Goal: Task Accomplishment & Management: Manage account settings

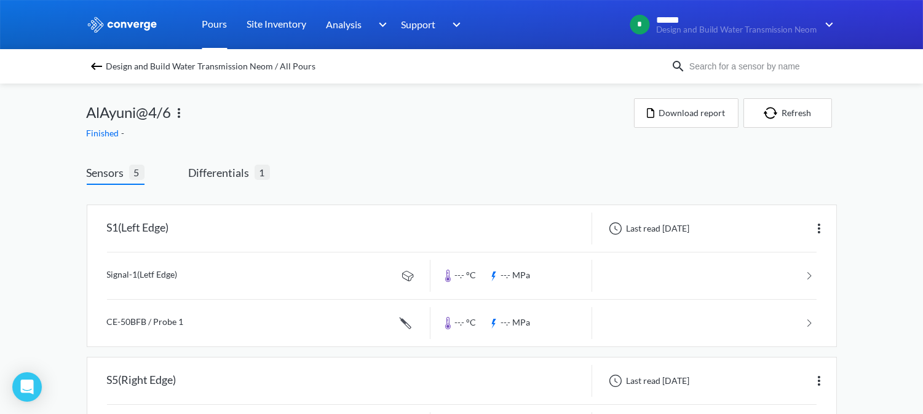
click at [216, 28] on link "Pours" at bounding box center [214, 24] width 25 height 49
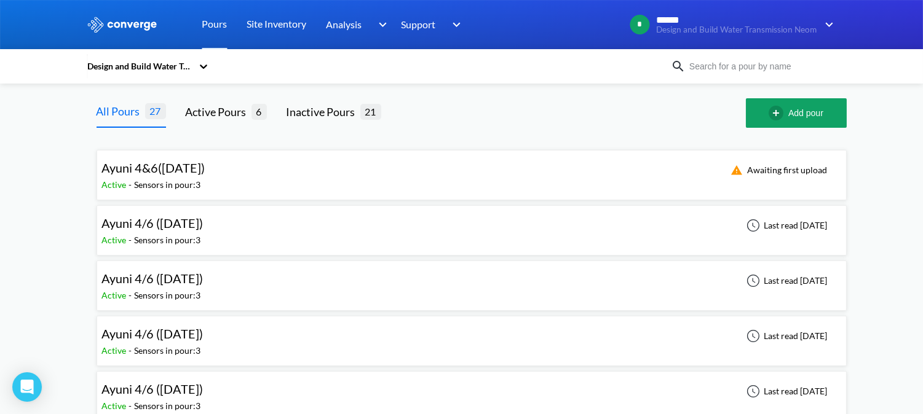
click at [229, 280] on div "Ayuni 4/6 (15/9/25) Active - Sensors in pour: 3 Last read 10 days ago" at bounding box center [471, 285] width 739 height 39
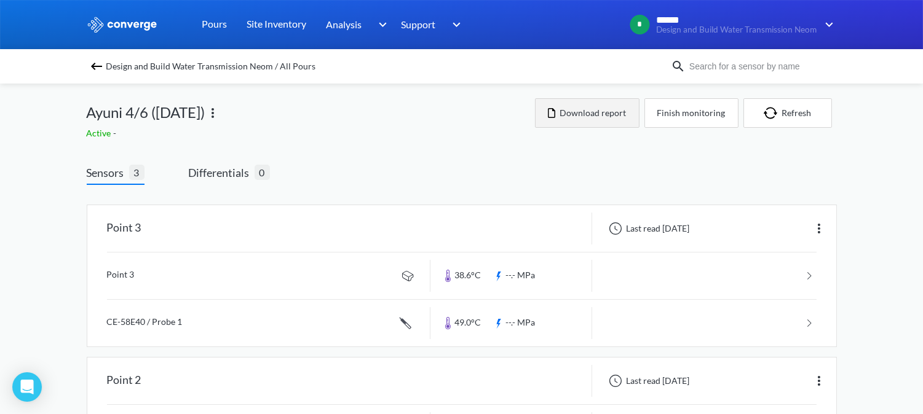
click at [592, 106] on button "Download report" at bounding box center [587, 113] width 105 height 30
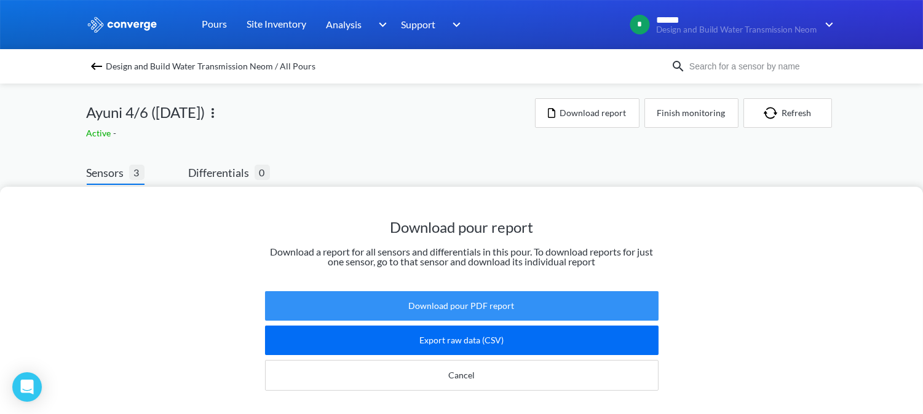
click at [460, 296] on button "Download pour PDF report" at bounding box center [462, 306] width 394 height 30
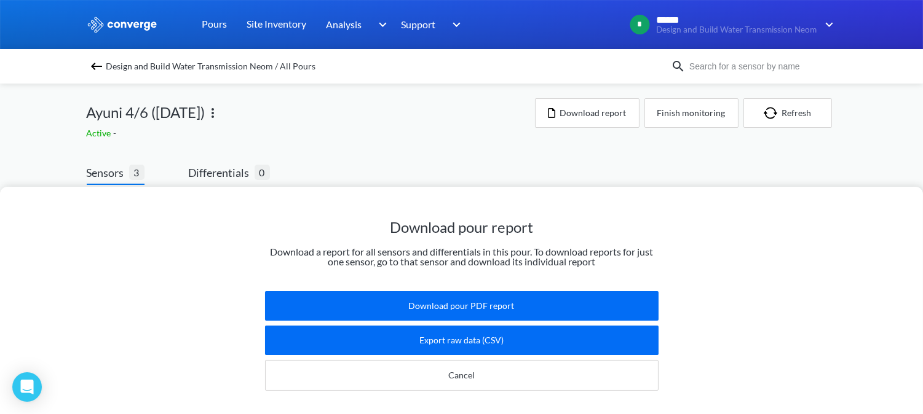
click at [408, 152] on div "Download pour report Download a report for all sensors and differentials in thi…" at bounding box center [461, 207] width 923 height 414
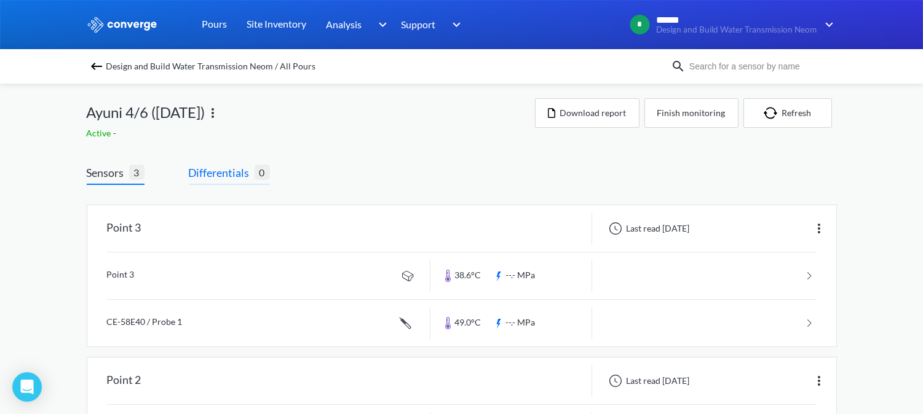
click at [230, 175] on span "Differentials" at bounding box center [222, 172] width 66 height 17
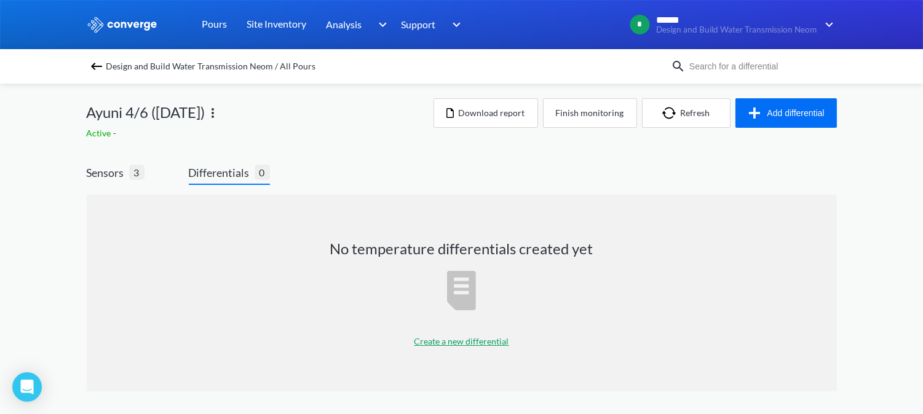
click at [438, 340] on p "Create a new differential" at bounding box center [461, 342] width 95 height 14
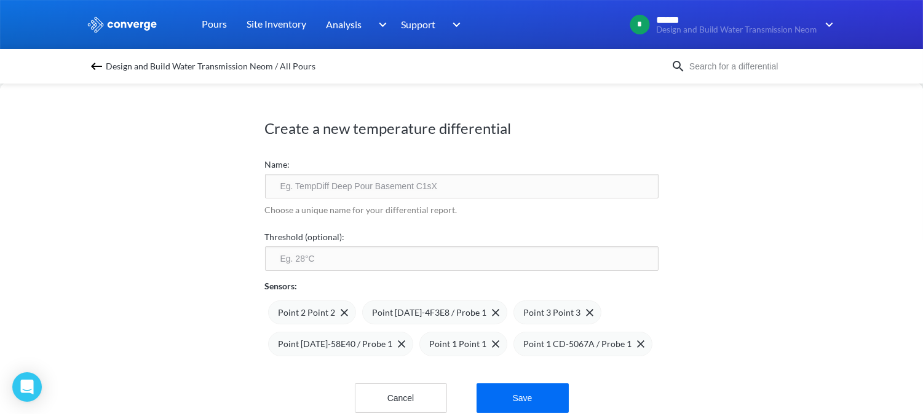
click at [414, 187] on input "text" at bounding box center [462, 186] width 394 height 25
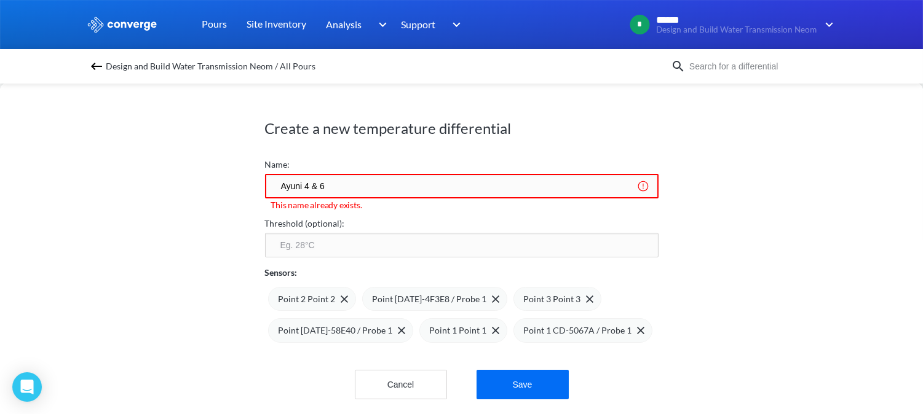
click at [353, 191] on input "Ayuni 4 & 6" at bounding box center [462, 186] width 394 height 25
click at [335, 184] on input "Ayuni 4 & 6 (11-9-25)" at bounding box center [462, 186] width 394 height 25
click at [338, 186] on input "Ayuni 4 & 6 (11-9-25)" at bounding box center [462, 186] width 394 height 25
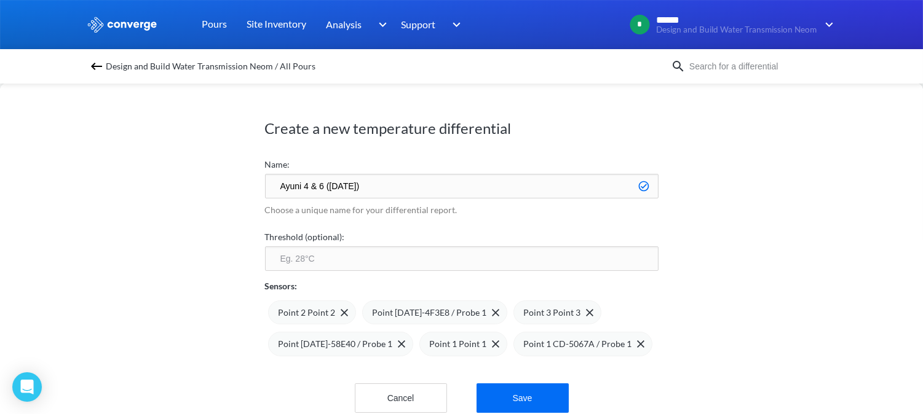
type input "Ayuni 4 & 6 ([DATE])"
click at [330, 256] on input "number" at bounding box center [462, 259] width 394 height 25
type input "70"
click at [306, 312] on span "Point 2 Point 2" at bounding box center [307, 313] width 57 height 14
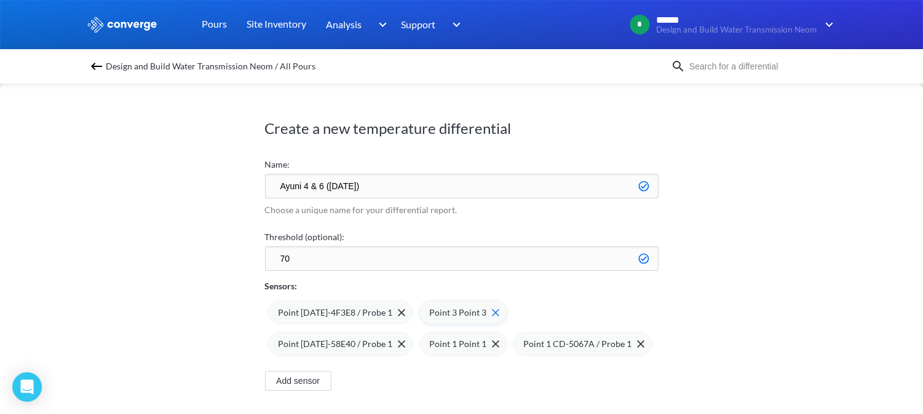
click at [443, 314] on span "Point 3 Point 3" at bounding box center [458, 313] width 57 height 14
click at [336, 338] on span "Point 1 Point 1" at bounding box center [307, 345] width 57 height 14
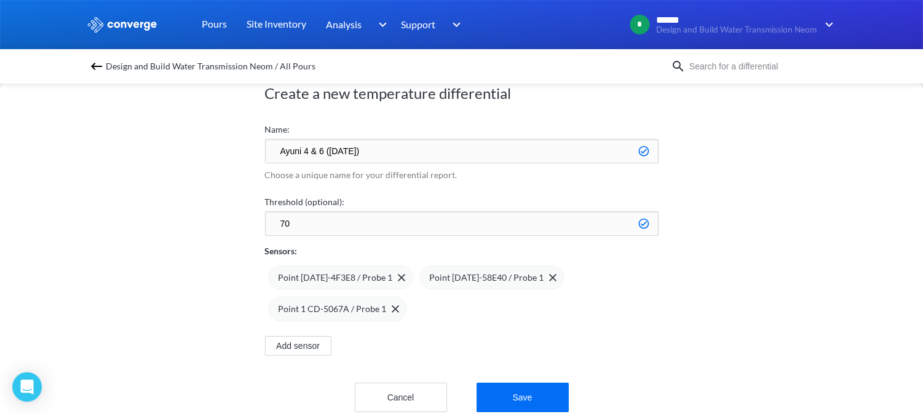
scroll to position [61, 0]
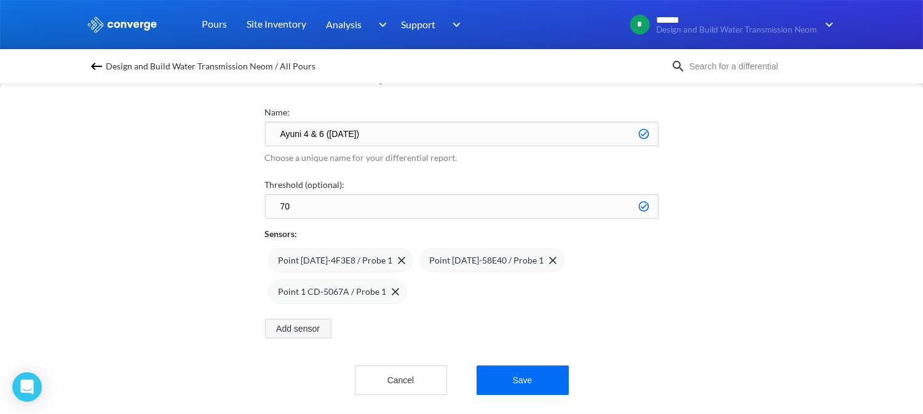
click at [322, 325] on button "Add sensor" at bounding box center [298, 329] width 66 height 20
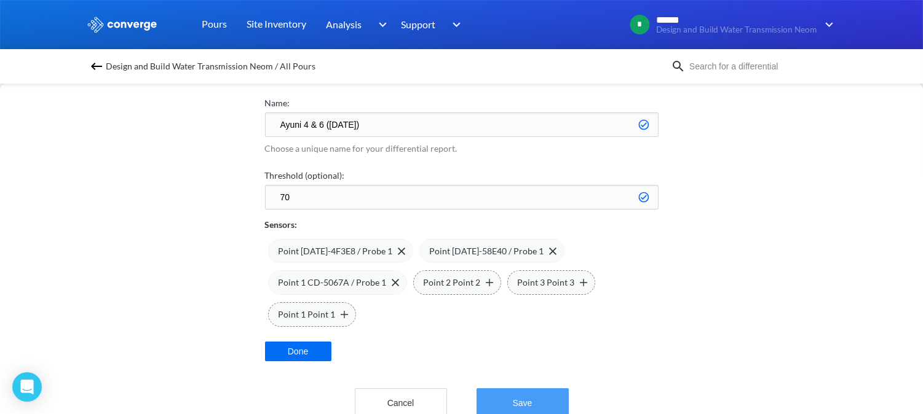
click at [532, 396] on button "Save" at bounding box center [523, 404] width 92 height 30
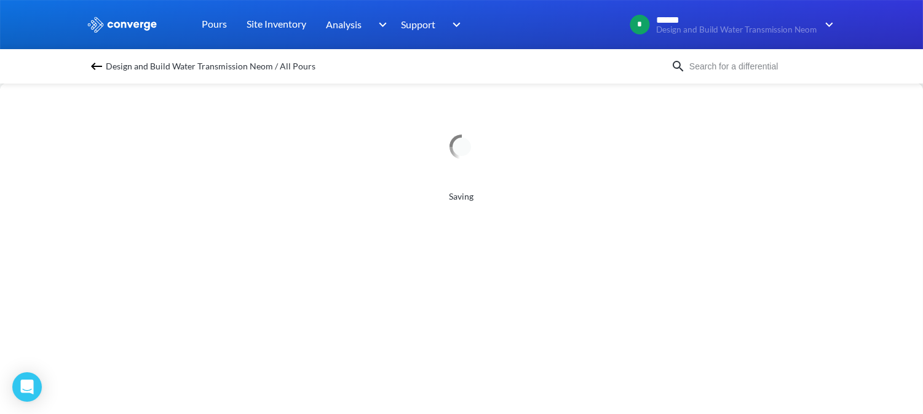
scroll to position [0, 0]
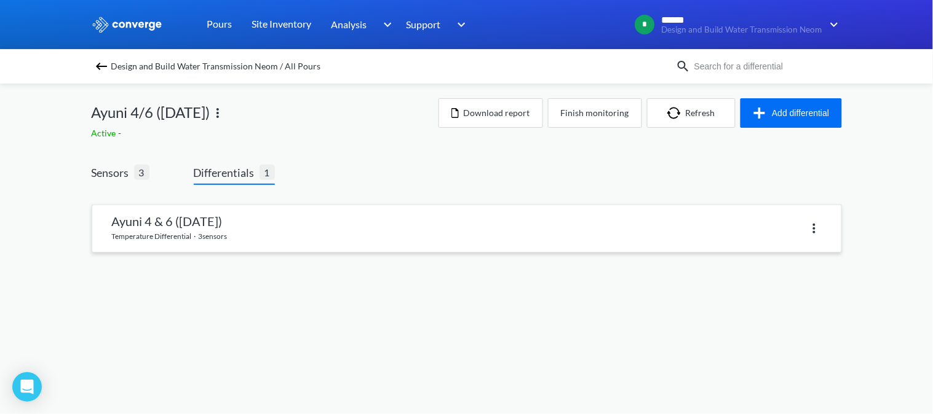
click at [213, 232] on link at bounding box center [466, 228] width 749 height 47
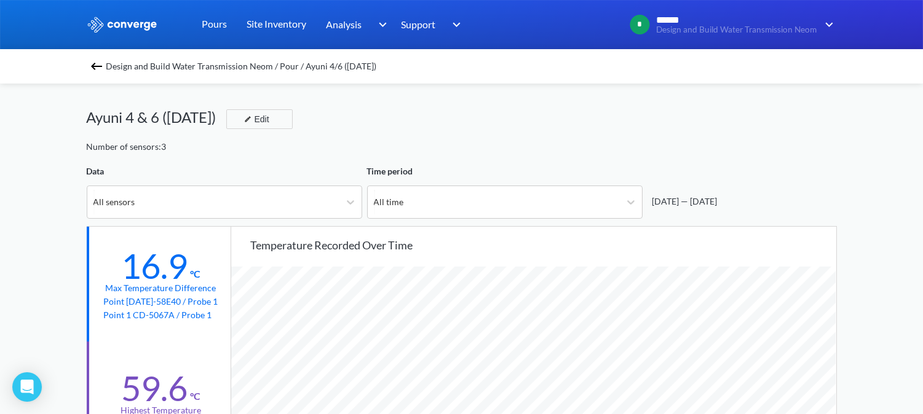
click at [709, 195] on div "15 - 09 - 2025 — 22 - 09 - 2025" at bounding box center [682, 202] width 70 height 14
click at [756, 194] on div "15 - 09 - 2025 — 22 - 09 - 2025" at bounding box center [740, 192] width 194 height 54
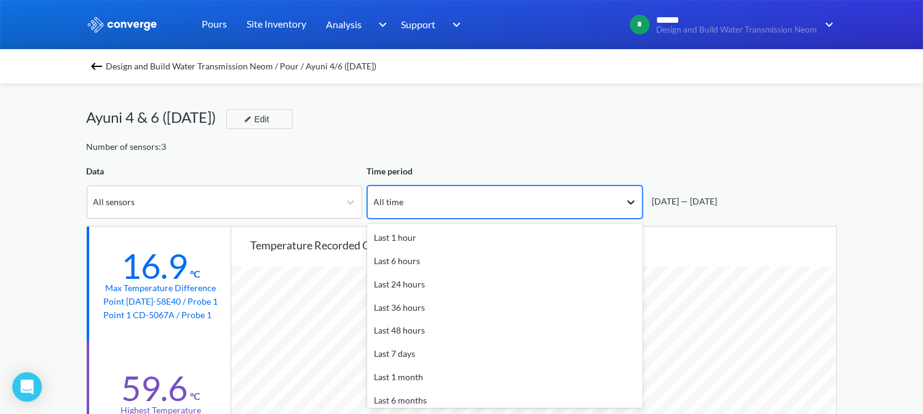
click at [630, 201] on icon at bounding box center [631, 202] width 12 height 12
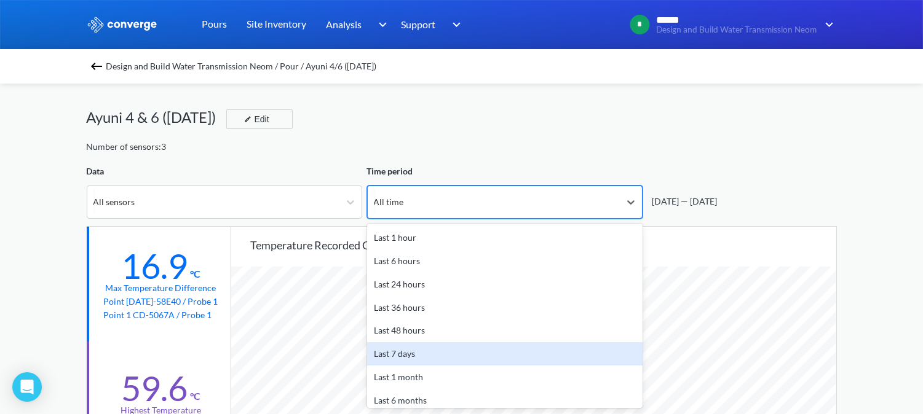
scroll to position [53, 0]
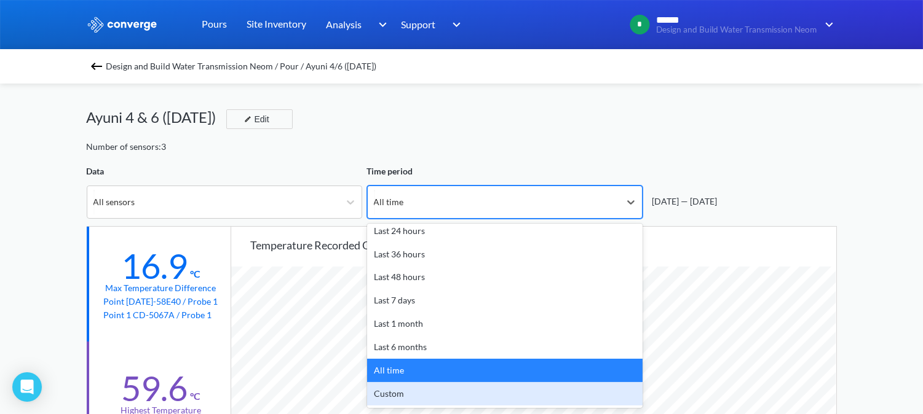
click at [483, 395] on div "Custom" at bounding box center [504, 393] width 275 height 23
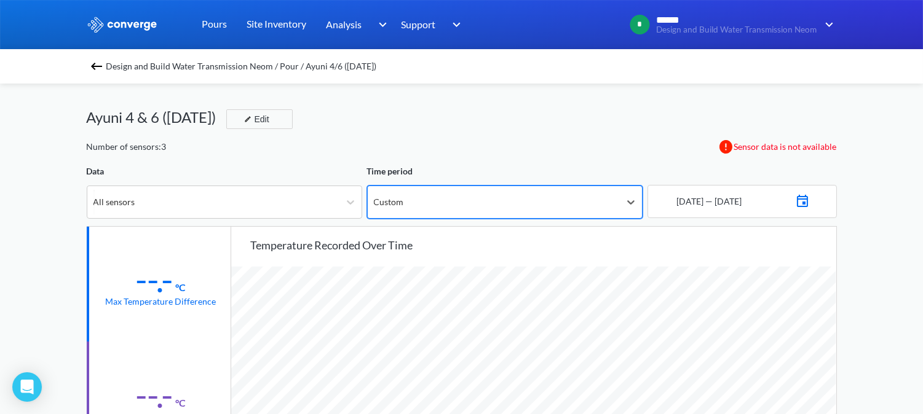
scroll to position [1031, 923]
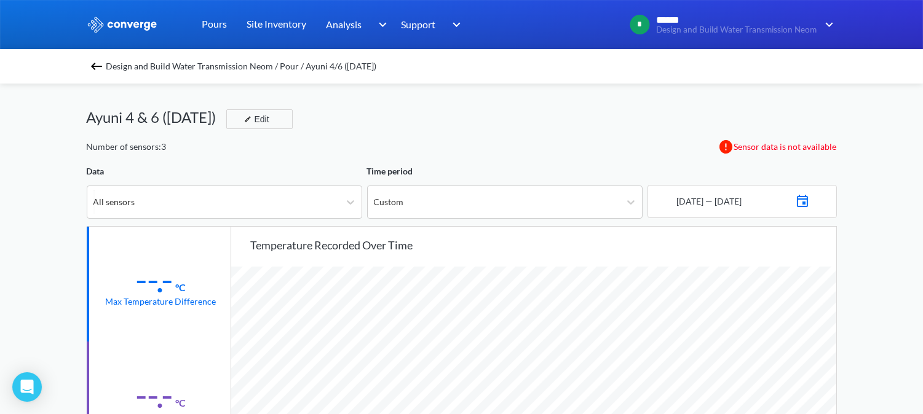
click at [810, 199] on img at bounding box center [802, 199] width 15 height 17
click at [710, 323] on td "15" at bounding box center [702, 325] width 20 height 19
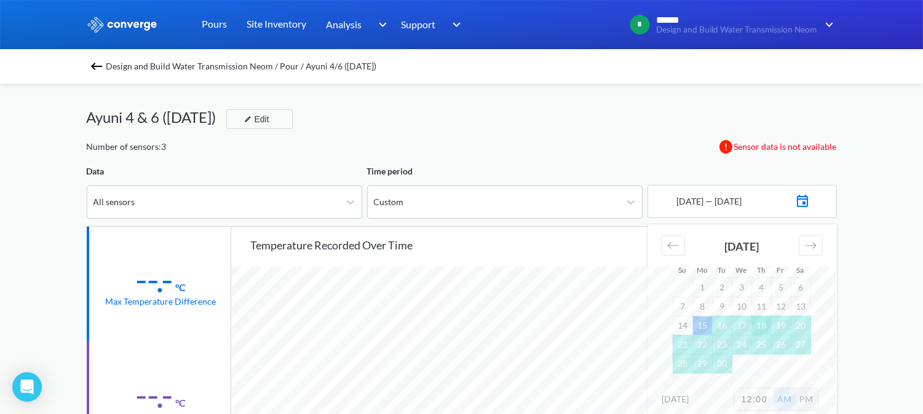
click at [764, 322] on td "18" at bounding box center [761, 325] width 20 height 19
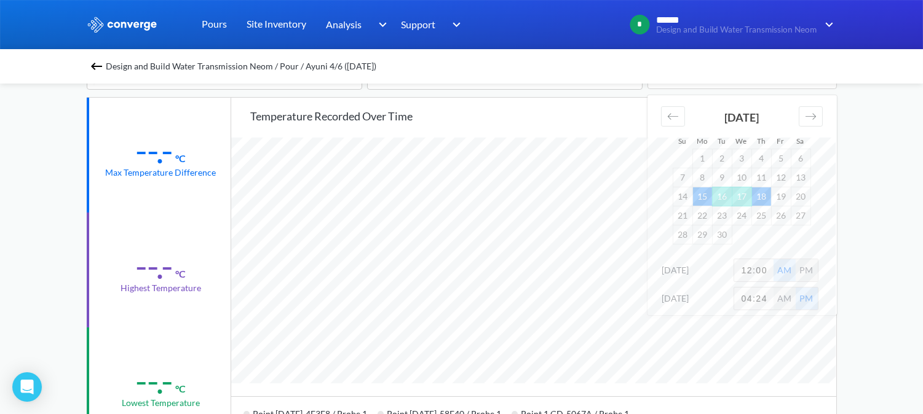
scroll to position [137, 0]
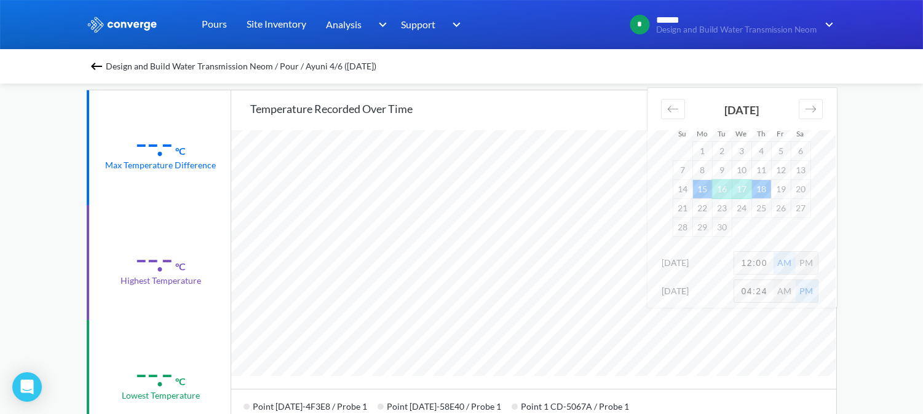
click at [865, 221] on div "MENU Design and Build Water Transmission Neom Pours Site Inventory Analysis BIM…" at bounding box center [461, 378] width 923 height 1031
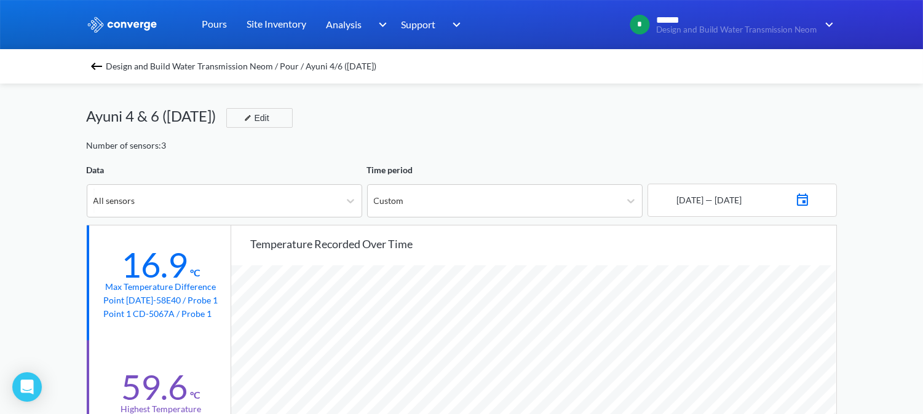
scroll to position [0, 0]
click at [810, 199] on img at bounding box center [802, 199] width 15 height 17
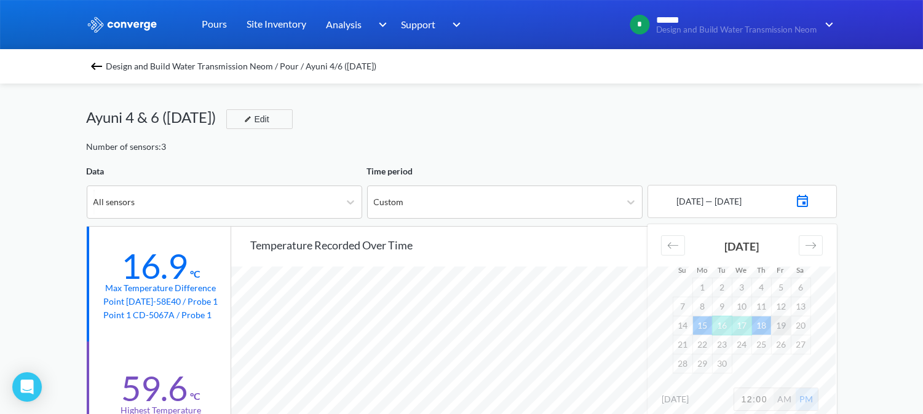
click at [781, 328] on td "19" at bounding box center [781, 325] width 20 height 19
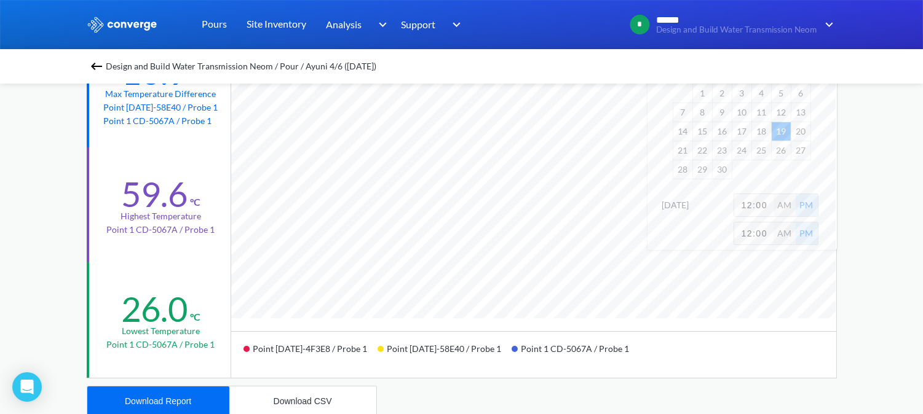
scroll to position [205, 0]
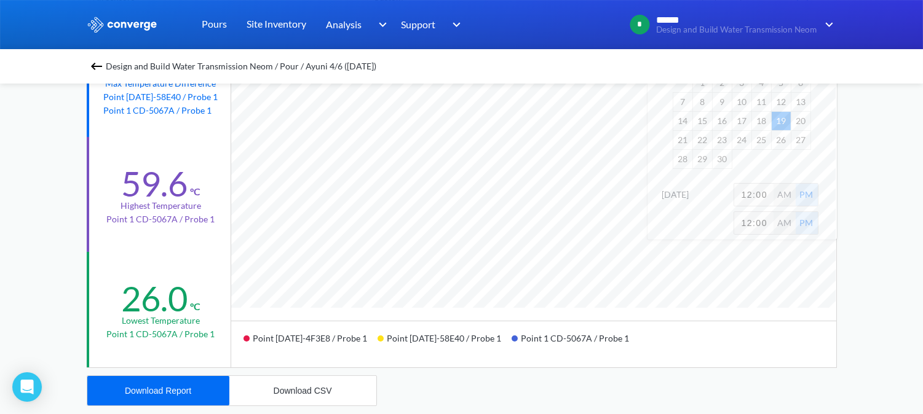
click at [876, 241] on div "MENU Design and Build Water Transmission Neom Pours Site Inventory Analysis BIM…" at bounding box center [461, 310] width 923 height 1031
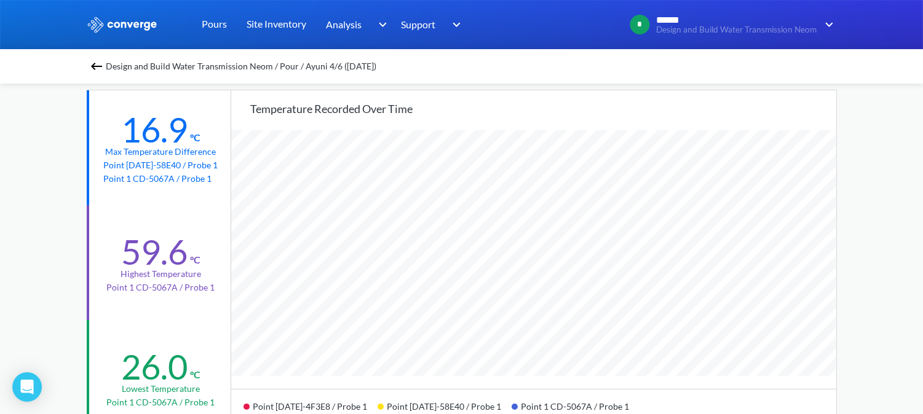
scroll to position [0, 0]
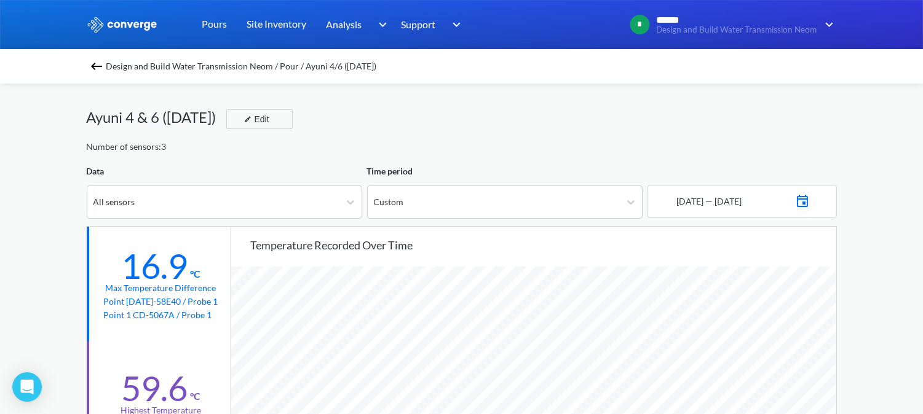
click at [810, 199] on img at bounding box center [802, 199] width 15 height 17
click at [785, 326] on td "19" at bounding box center [781, 325] width 20 height 19
click at [810, 199] on img at bounding box center [802, 199] width 15 height 17
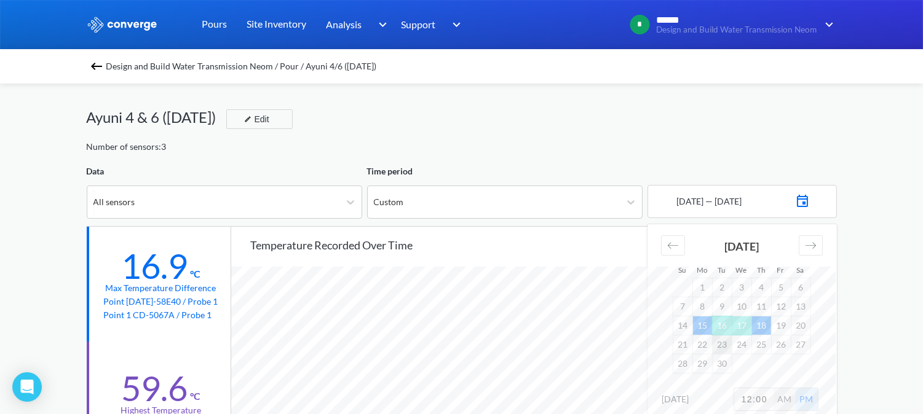
click at [718, 346] on td "23" at bounding box center [722, 344] width 20 height 19
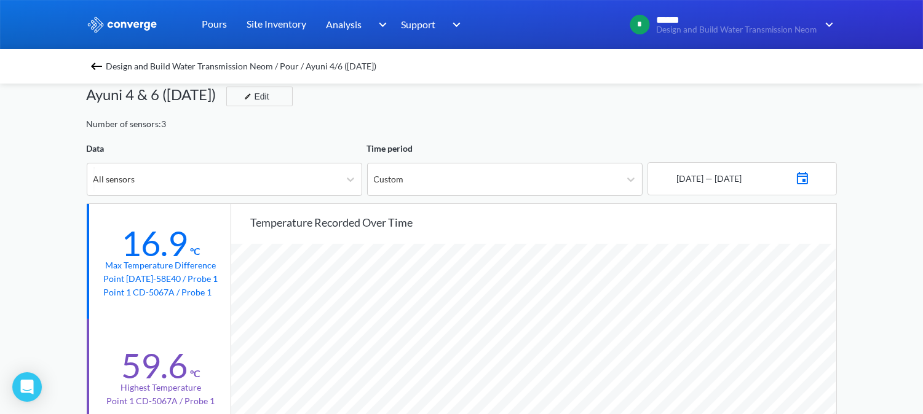
scroll to position [0, 0]
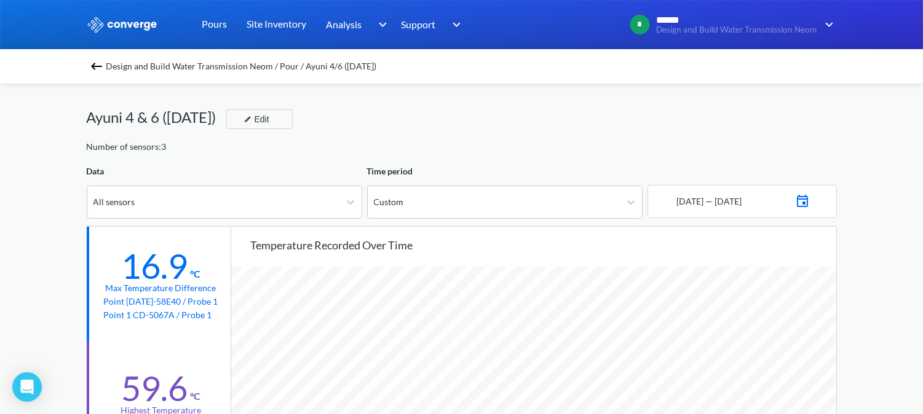
click at [810, 205] on img at bounding box center [802, 199] width 15 height 17
click at [686, 342] on td "21" at bounding box center [683, 344] width 20 height 19
click at [810, 203] on img at bounding box center [802, 199] width 15 height 17
click at [777, 324] on td "19" at bounding box center [781, 325] width 20 height 19
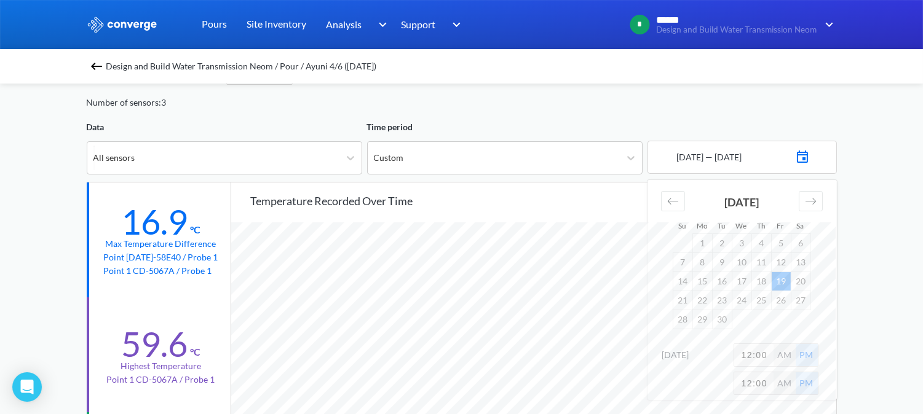
scroll to position [68, 0]
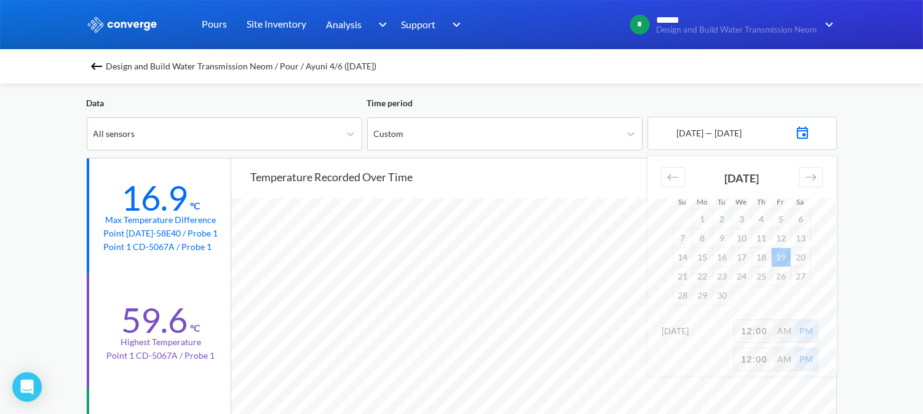
click at [698, 360] on div "Calendar" at bounding box center [692, 359] width 61 height 23
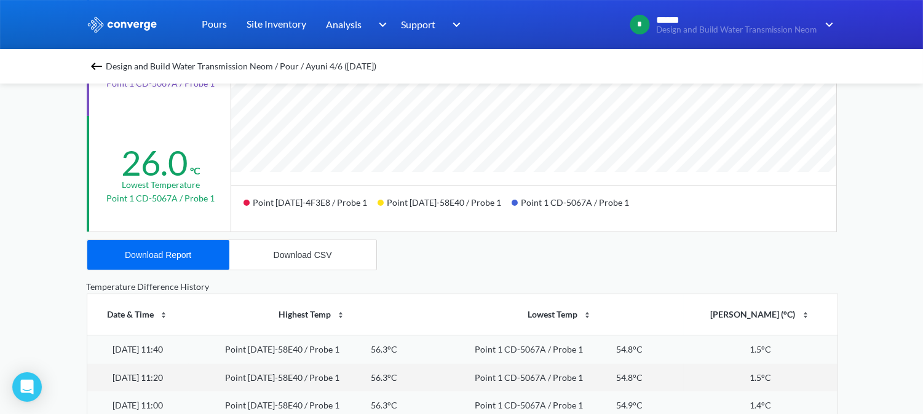
scroll to position [341, 0]
click at [156, 258] on div "Download Report" at bounding box center [158, 255] width 66 height 10
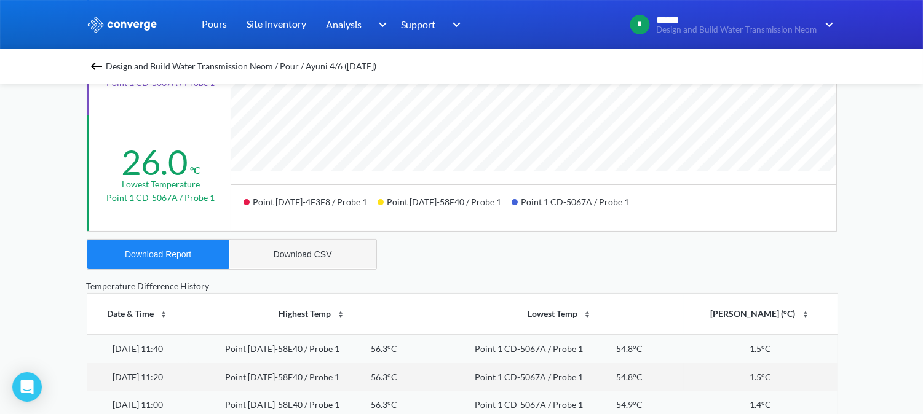
click at [298, 256] on div "Download CSV" at bounding box center [303, 255] width 58 height 10
click at [546, 77] on div "Design and Build Water Transmission Neom / Pour / Ayuni 4/6 ([DATE])" at bounding box center [461, 66] width 923 height 34
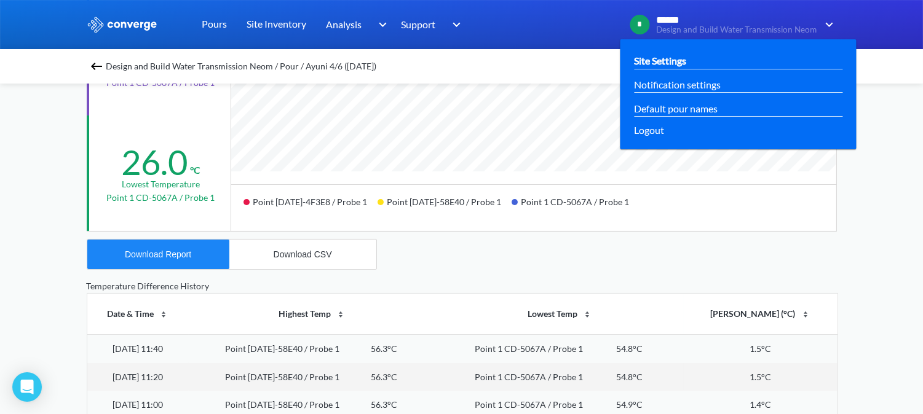
click at [753, 63] on div "Site Settings" at bounding box center [738, 60] width 208 height 15
click at [735, 103] on div "Default pour names" at bounding box center [738, 108] width 208 height 15
click at [665, 61] on link "Site Settings" at bounding box center [660, 60] width 52 height 15
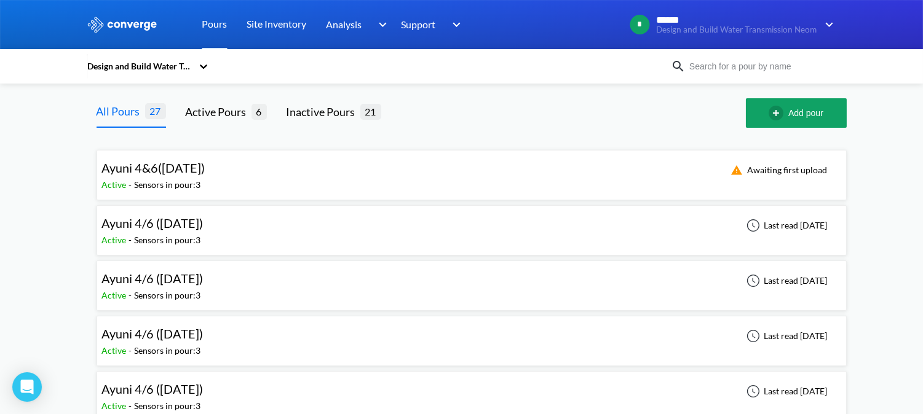
click at [210, 278] on div "Ayuni 4/6 ([DATE])" at bounding box center [156, 278] width 108 height 19
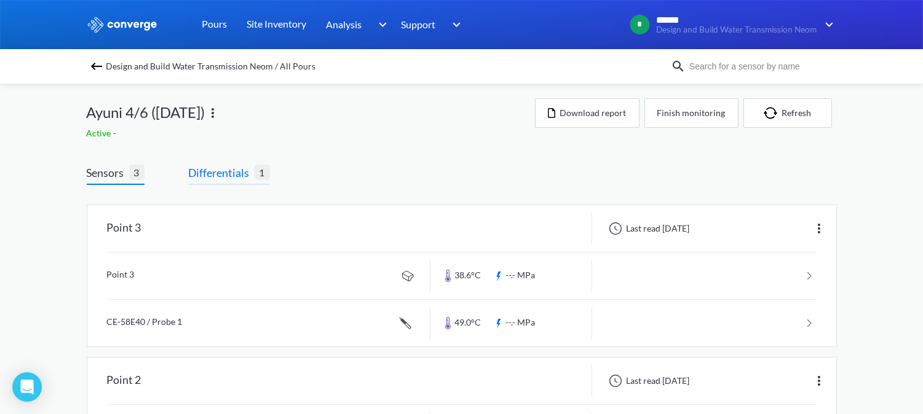
click at [237, 175] on span "Differentials" at bounding box center [222, 172] width 66 height 17
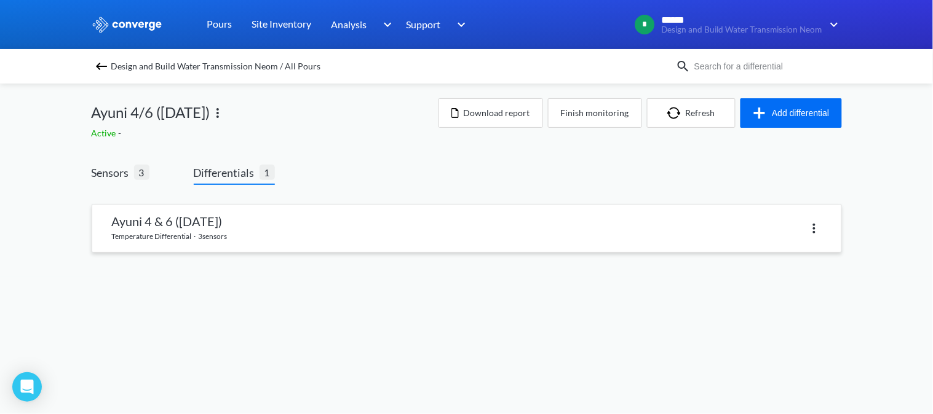
click at [243, 229] on link at bounding box center [466, 228] width 749 height 47
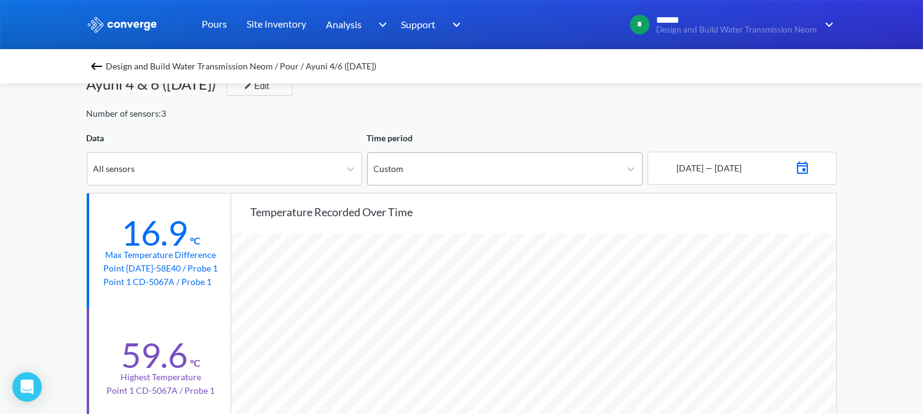
scroll to position [273, 0]
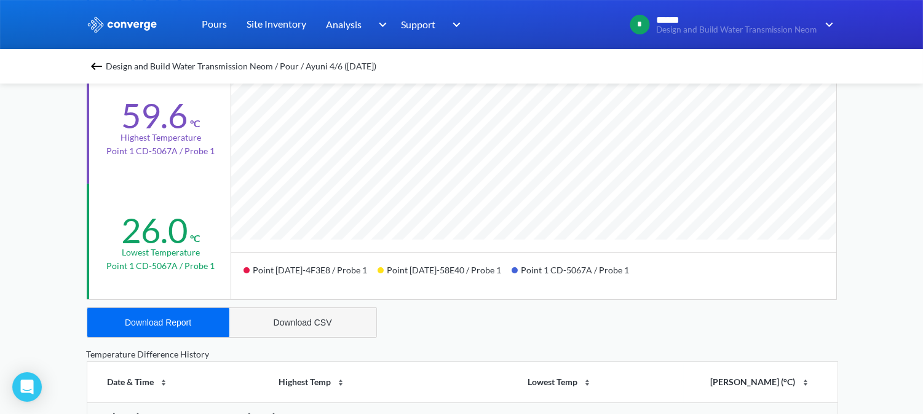
click at [307, 320] on div "Download CSV" at bounding box center [303, 323] width 58 height 10
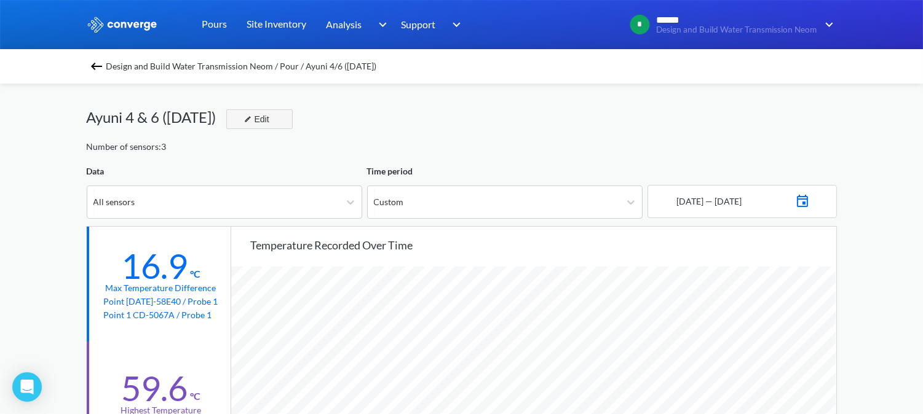
click at [271, 123] on div "Edit" at bounding box center [255, 119] width 32 height 15
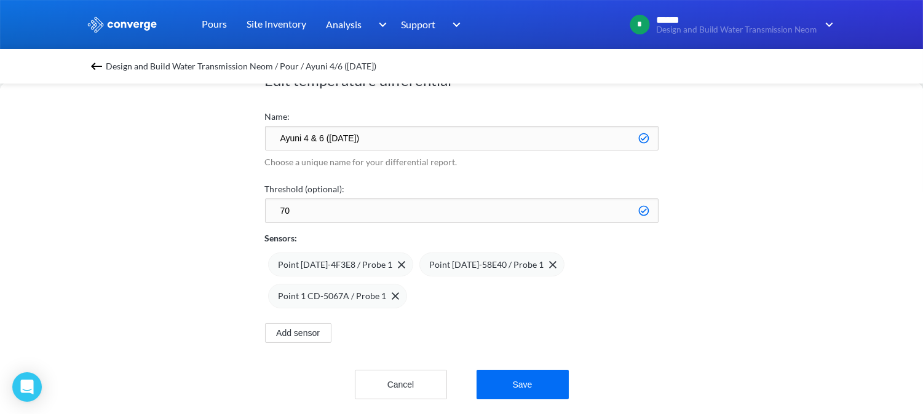
scroll to position [61, 0]
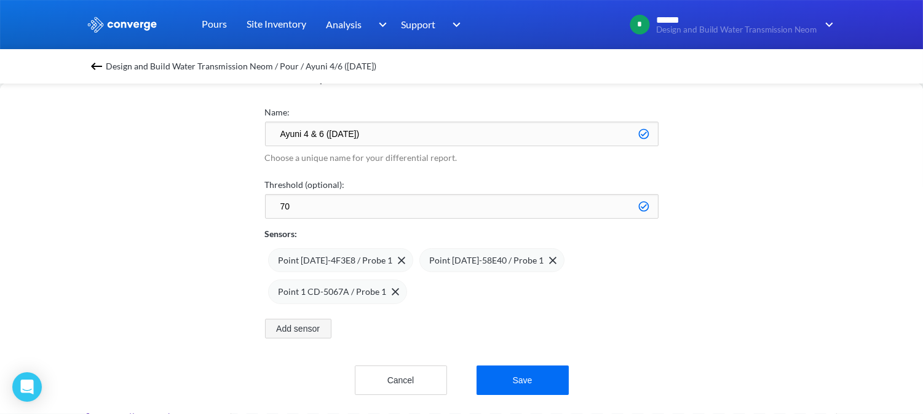
click at [316, 320] on button "Add sensor" at bounding box center [298, 329] width 66 height 20
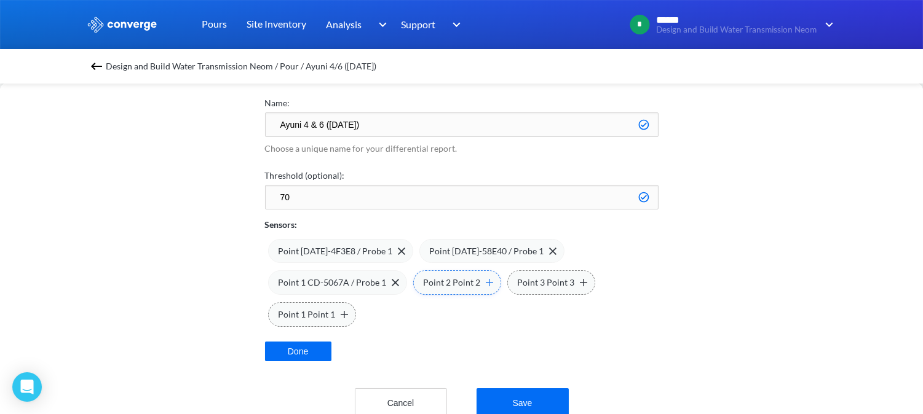
click at [486, 286] on img at bounding box center [489, 282] width 7 height 7
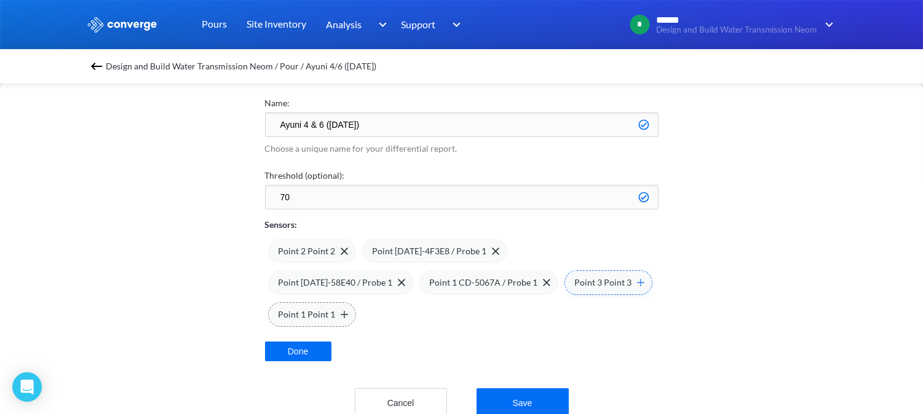
click at [637, 287] on img at bounding box center [640, 282] width 7 height 7
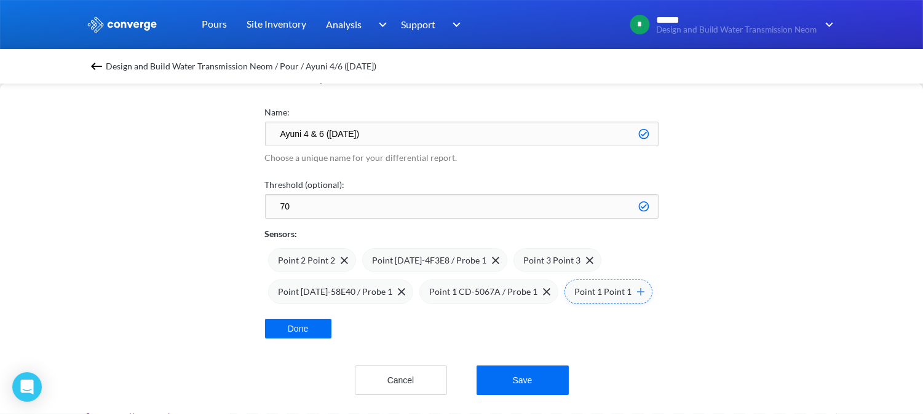
click at [623, 285] on div "Point 1 Point 1" at bounding box center [609, 292] width 69 height 14
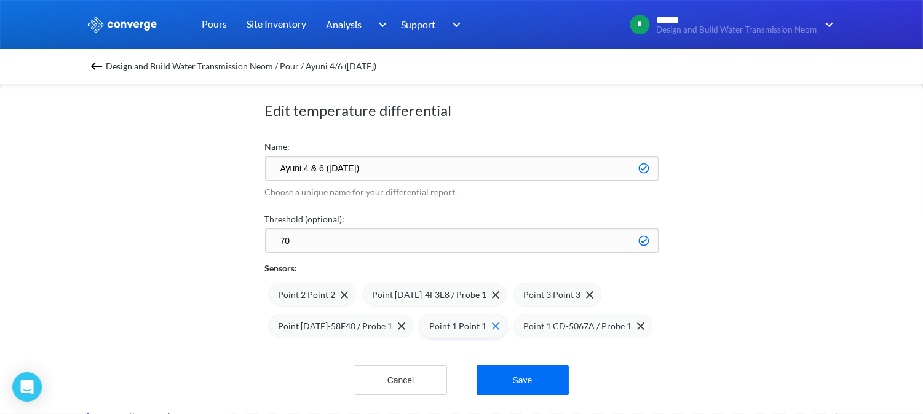
scroll to position [27, 0]
click at [398, 323] on img at bounding box center [401, 326] width 7 height 7
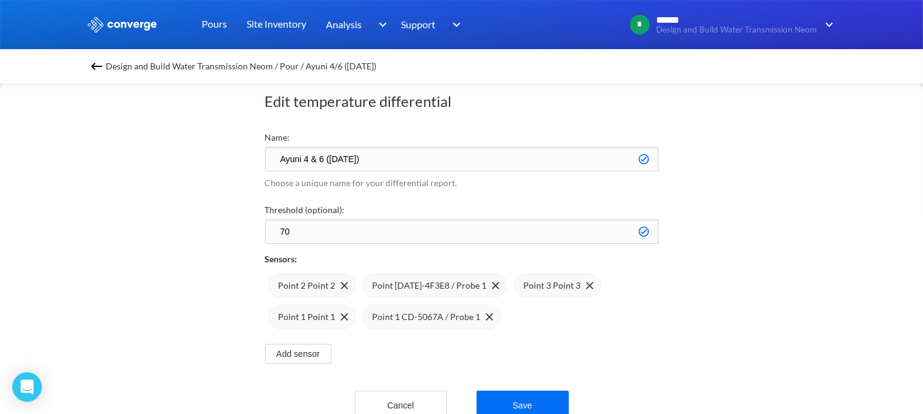
scroll to position [61, 0]
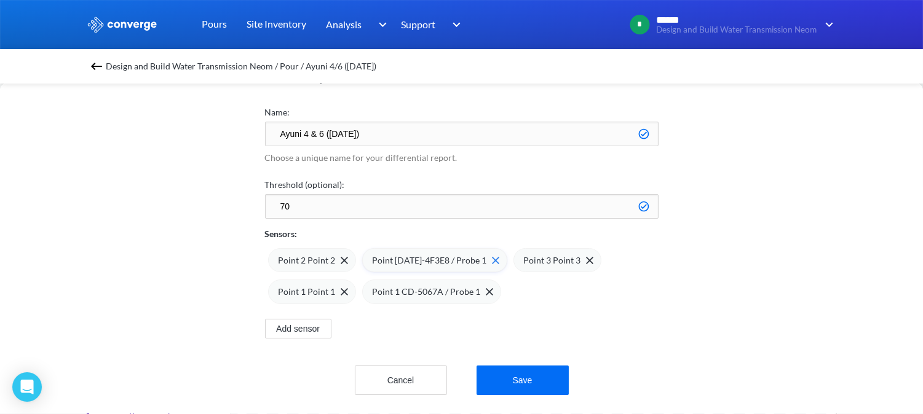
click at [487, 250] on div "Point [DATE]-4F3E8 / Probe 1" at bounding box center [434, 260] width 145 height 25
click at [394, 288] on img at bounding box center [395, 291] width 7 height 7
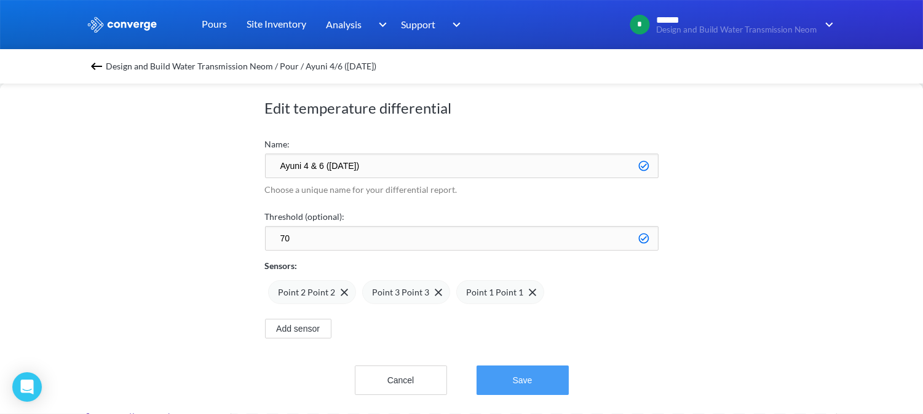
click at [499, 375] on button "Save" at bounding box center [523, 381] width 92 height 30
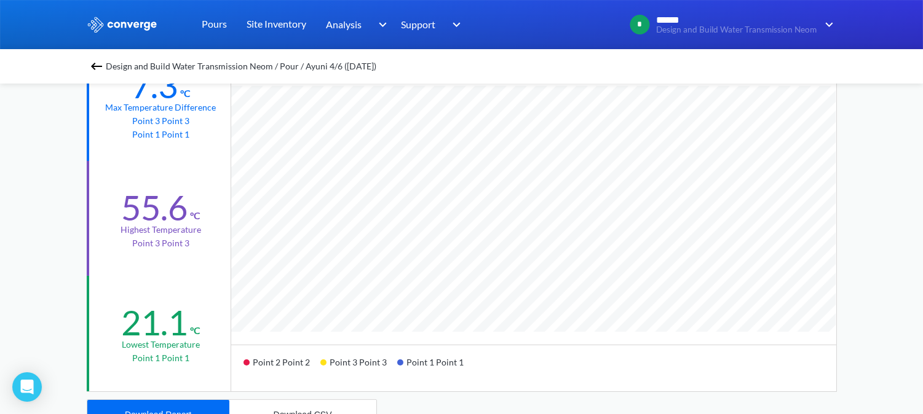
scroll to position [205, 0]
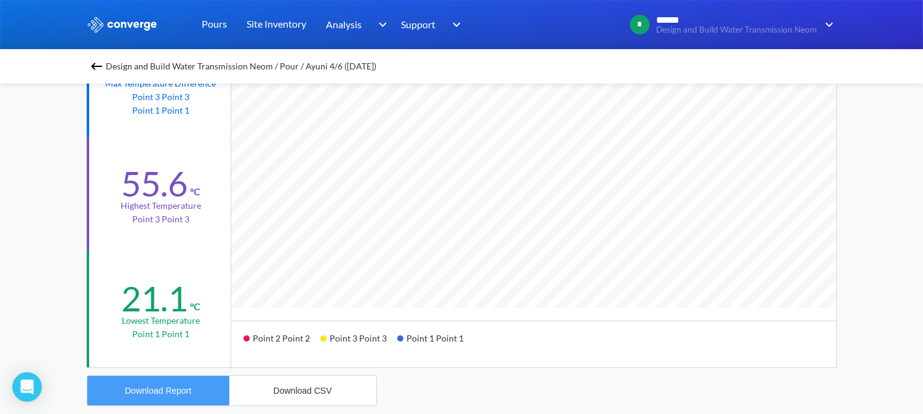
click at [148, 380] on button "Download Report" at bounding box center [158, 391] width 142 height 30
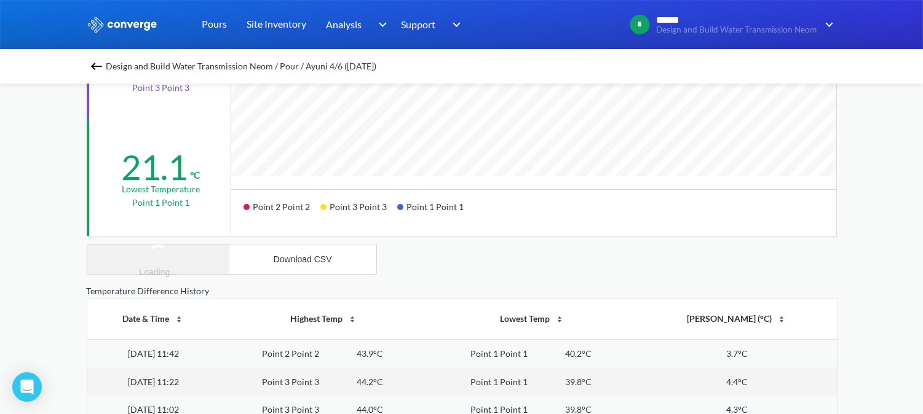
scroll to position [341, 0]
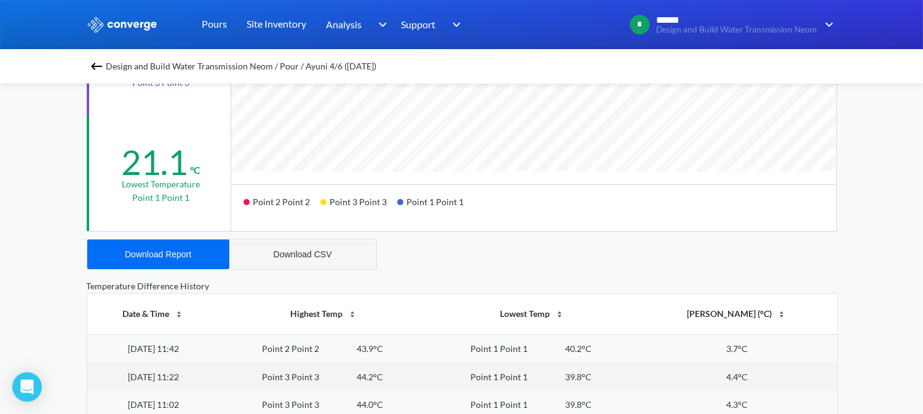
click at [328, 248] on button "Download CSV" at bounding box center [302, 255] width 147 height 30
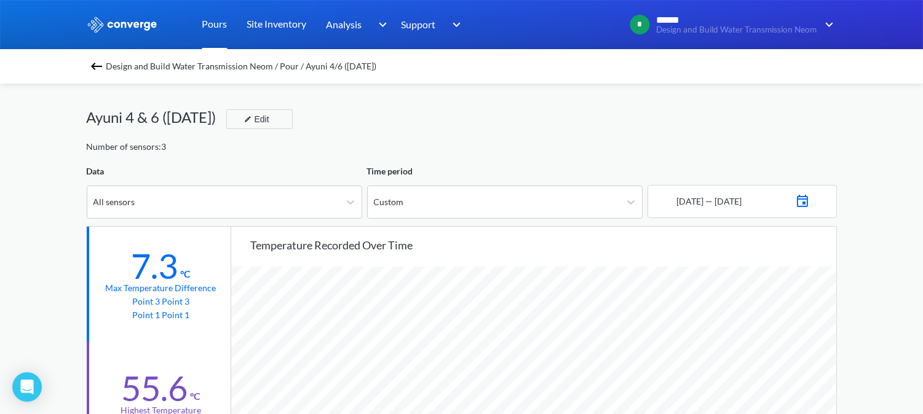
click at [210, 28] on link "Pours" at bounding box center [214, 24] width 25 height 49
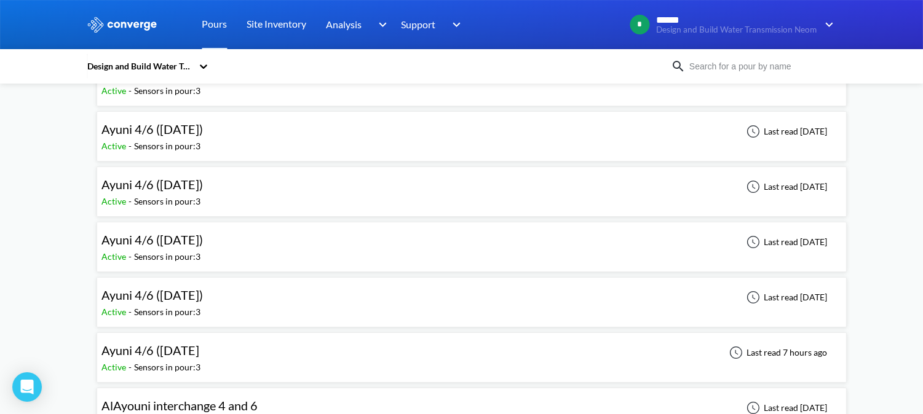
scroll to position [137, 0]
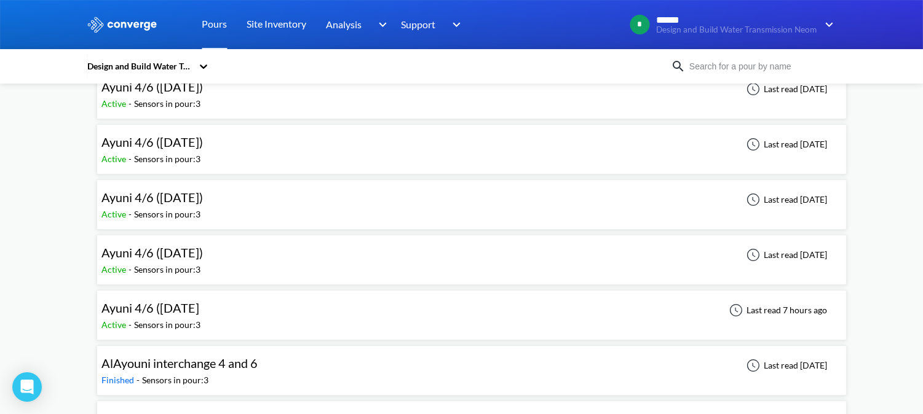
click at [208, 210] on div "Active - Sensors in pour: 3" at bounding box center [156, 215] width 108 height 14
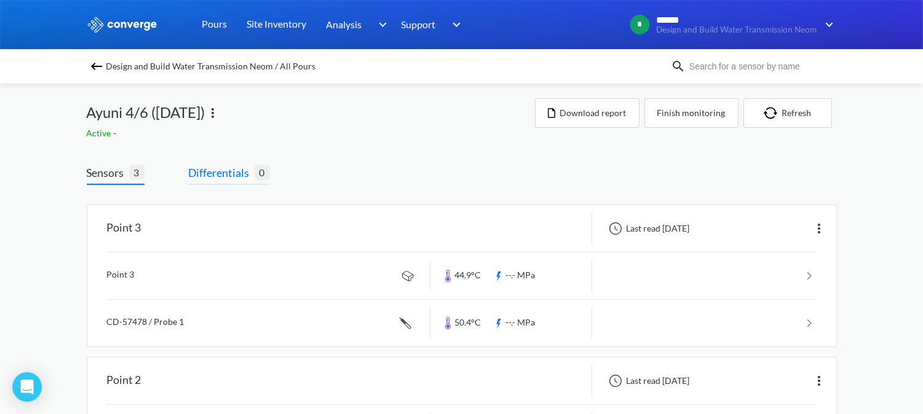
click at [220, 170] on span "Differentials" at bounding box center [222, 172] width 66 height 17
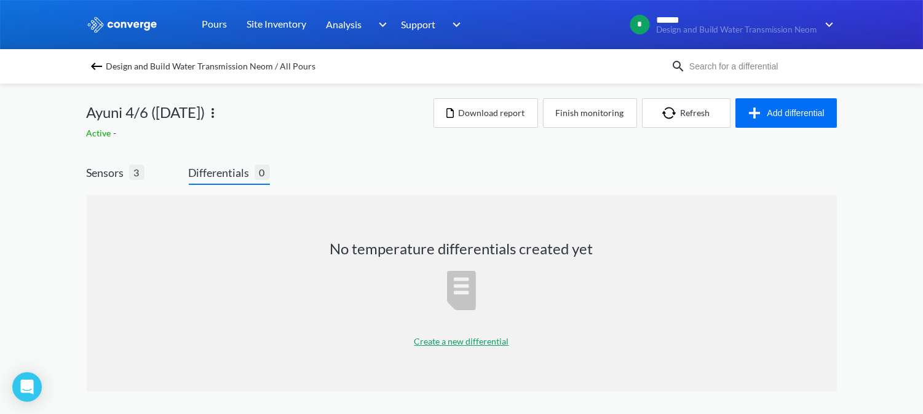
click at [467, 339] on p "Create a new differential" at bounding box center [461, 342] width 95 height 14
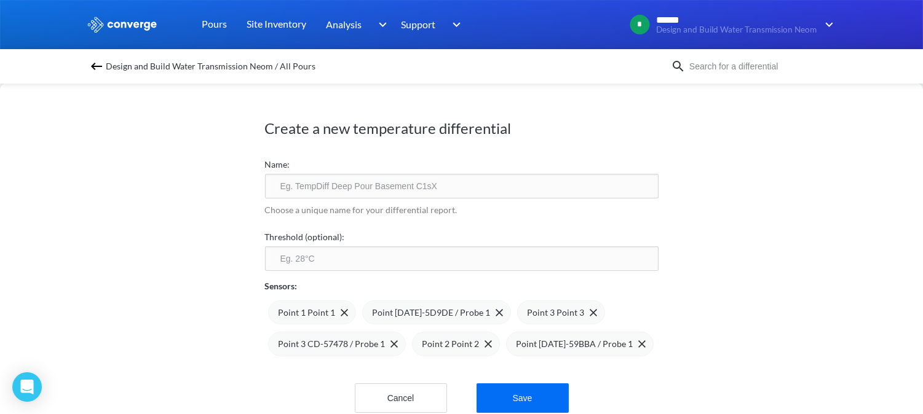
click at [299, 177] on input "text" at bounding box center [462, 186] width 394 height 25
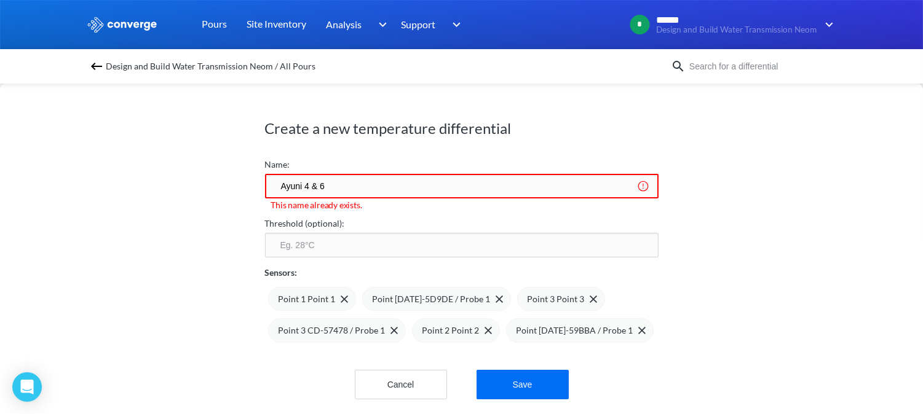
click at [346, 186] on input "Ayuni 4 & 6" at bounding box center [462, 186] width 394 height 25
click at [337, 181] on input "Ayuni 4 & 6 ([DATE])" at bounding box center [462, 186] width 394 height 25
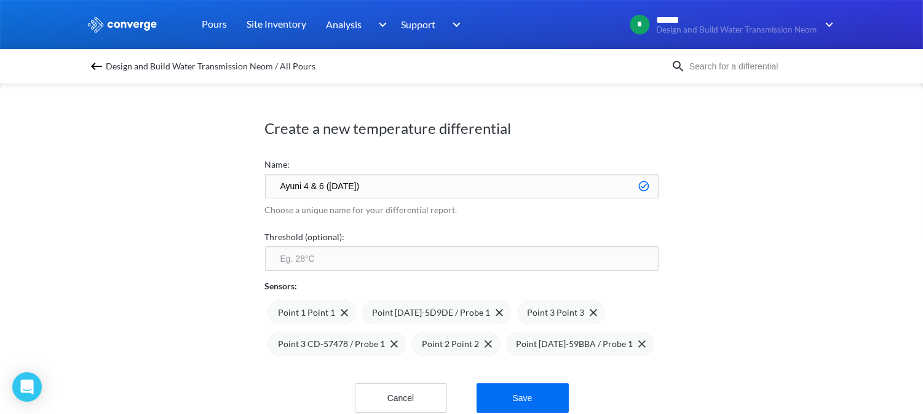
type input "Ayuni 4 & 6 ([DATE])"
click at [386, 252] on input "number" at bounding box center [462, 259] width 394 height 25
type input "70"
drag, startPoint x: 769, startPoint y: 254, endPoint x: 764, endPoint y: 251, distance: 6.3
click at [769, 252] on div "Create a new temperature differential Name: [PERSON_NAME] 4 & 6 ([DATE]) Choose…" at bounding box center [461, 248] width 923 height 331
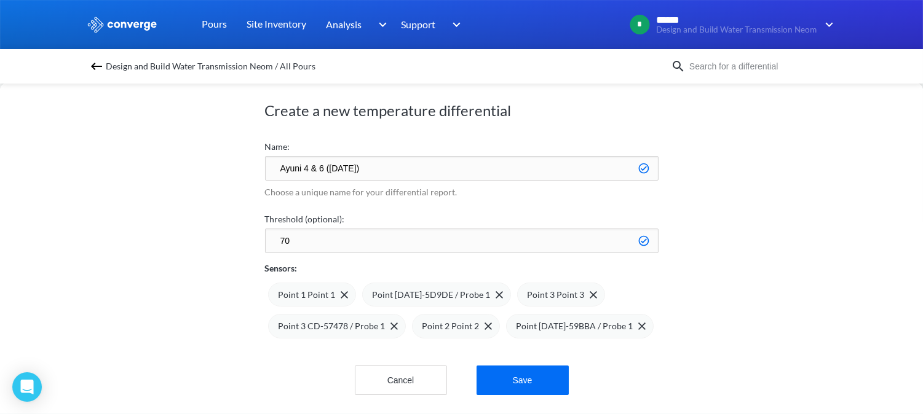
scroll to position [27, 0]
click at [343, 291] on img at bounding box center [344, 294] width 7 height 7
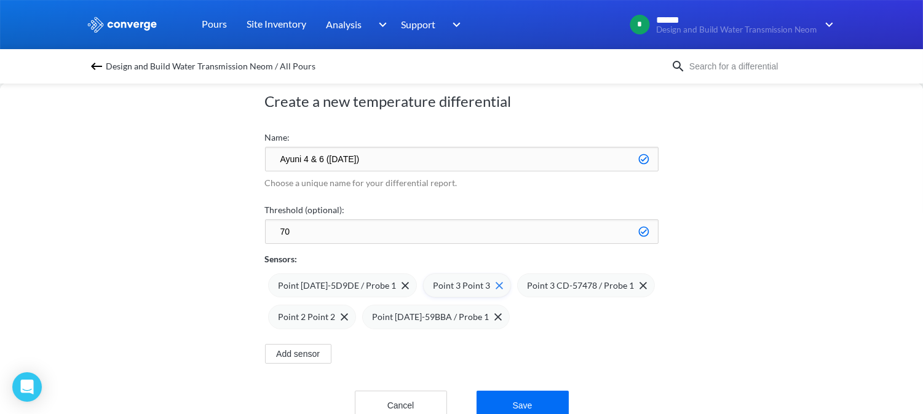
click at [490, 280] on div "Point 3 Point 3" at bounding box center [467, 286] width 88 height 25
click at [639, 284] on img at bounding box center [642, 285] width 7 height 7
click at [311, 357] on button "Add sensor" at bounding box center [298, 354] width 66 height 20
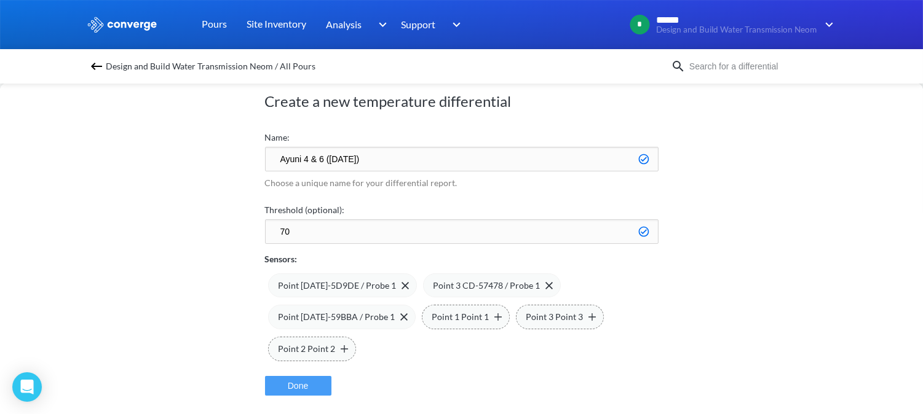
scroll to position [93, 0]
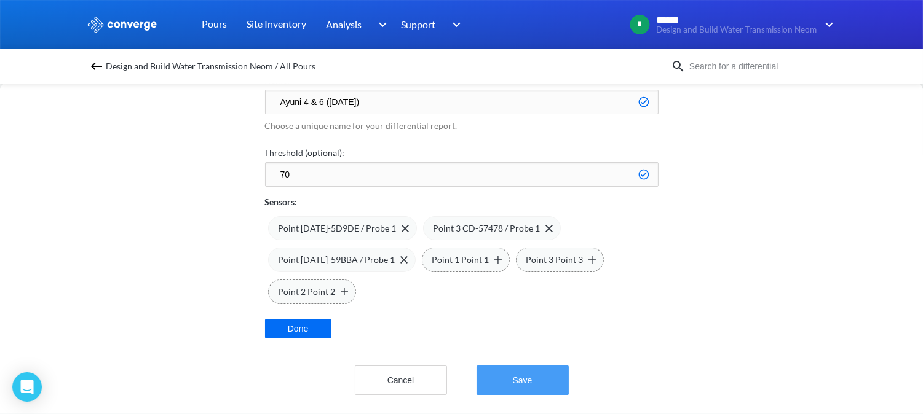
click at [532, 366] on button "Save" at bounding box center [523, 381] width 92 height 30
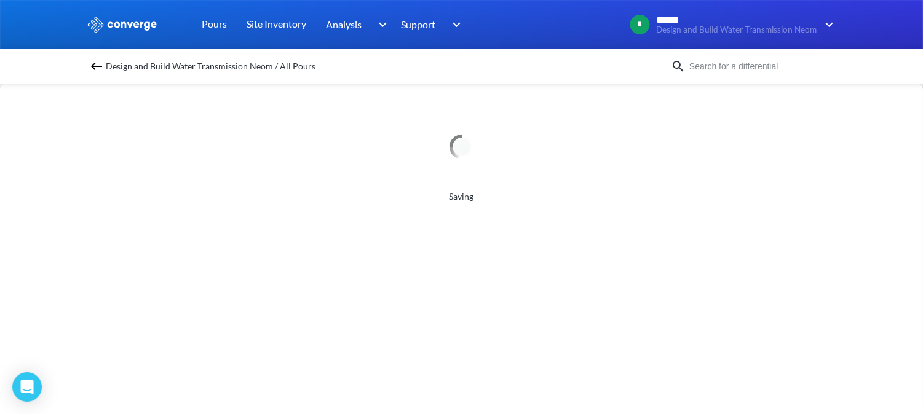
scroll to position [0, 0]
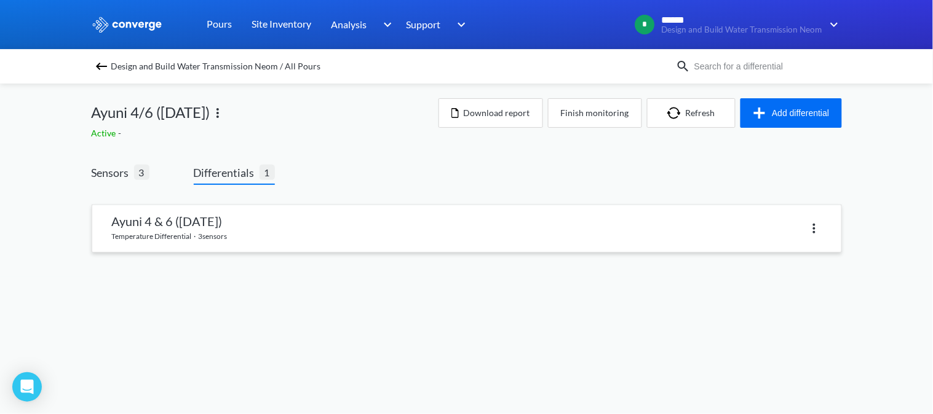
click at [213, 230] on link at bounding box center [466, 228] width 749 height 47
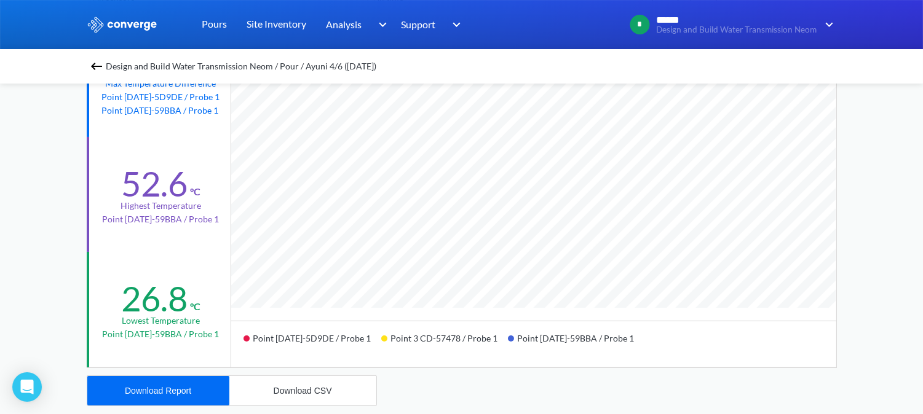
scroll to position [273, 0]
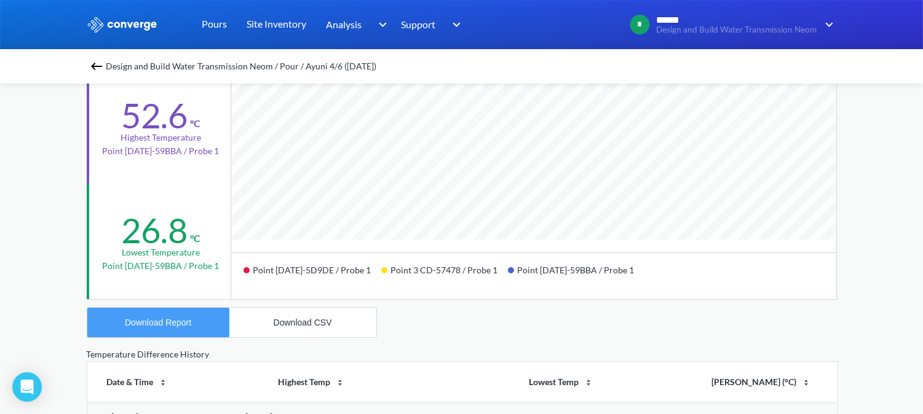
click at [194, 322] on button "Download Report" at bounding box center [158, 323] width 142 height 30
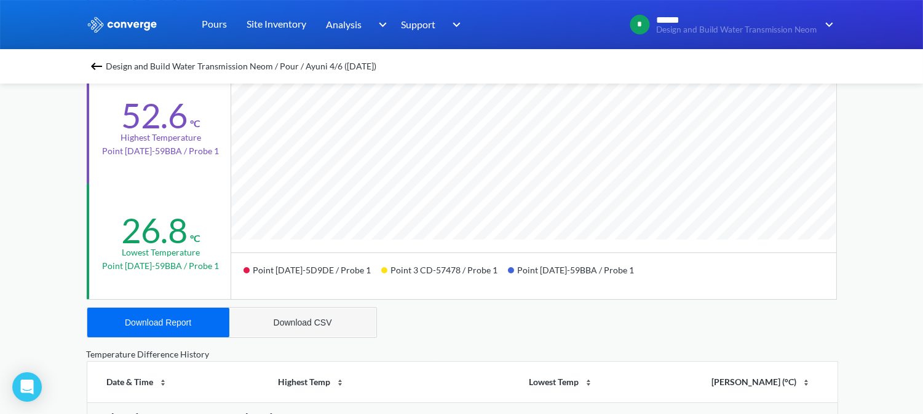
click at [293, 327] on button "Download CSV" at bounding box center [302, 323] width 147 height 30
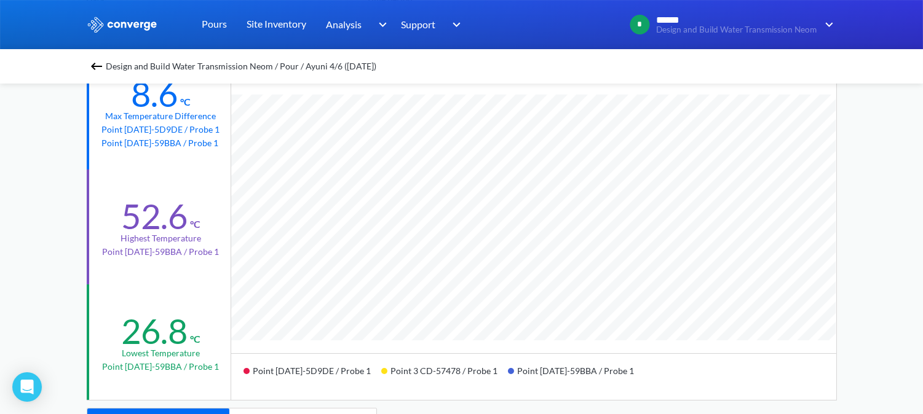
scroll to position [0, 0]
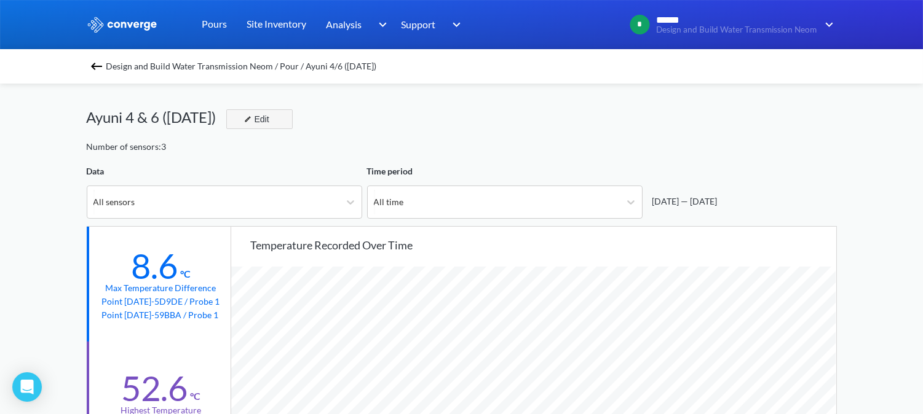
click at [262, 127] on button "Edit" at bounding box center [259, 119] width 66 height 20
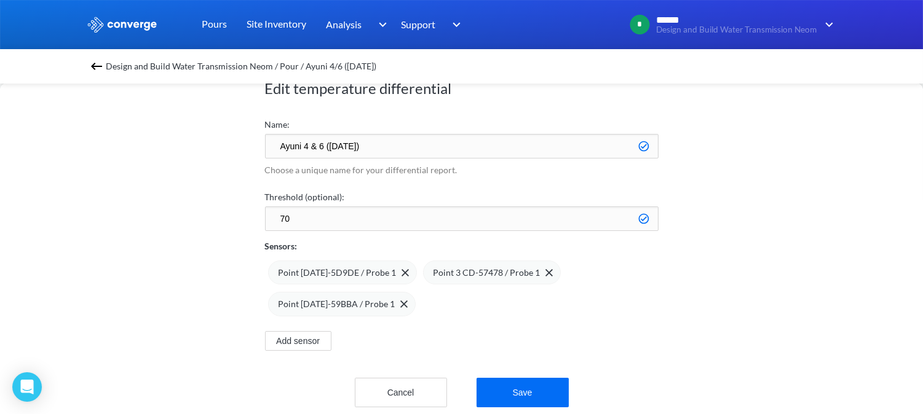
scroll to position [61, 0]
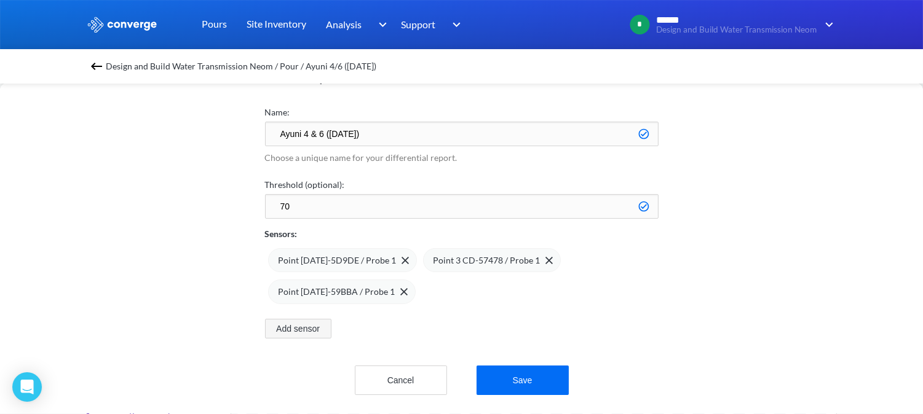
click at [323, 324] on button "Add sensor" at bounding box center [298, 329] width 66 height 20
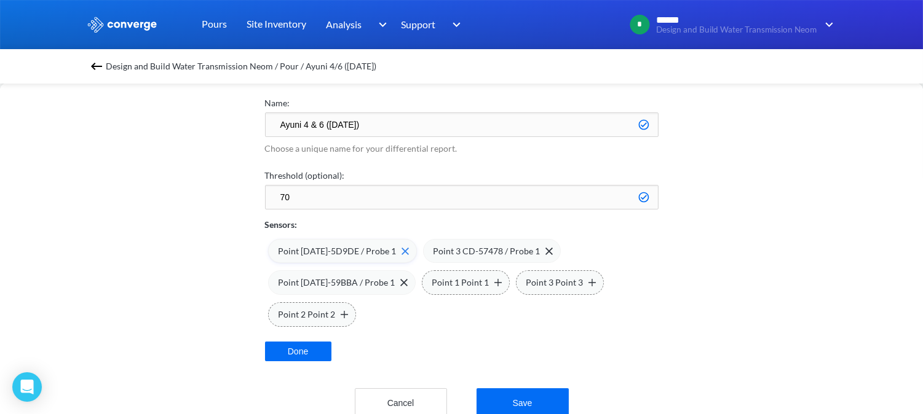
click at [397, 255] on div "Point [DATE]-5D9DE / Probe 1" at bounding box center [342, 251] width 149 height 25
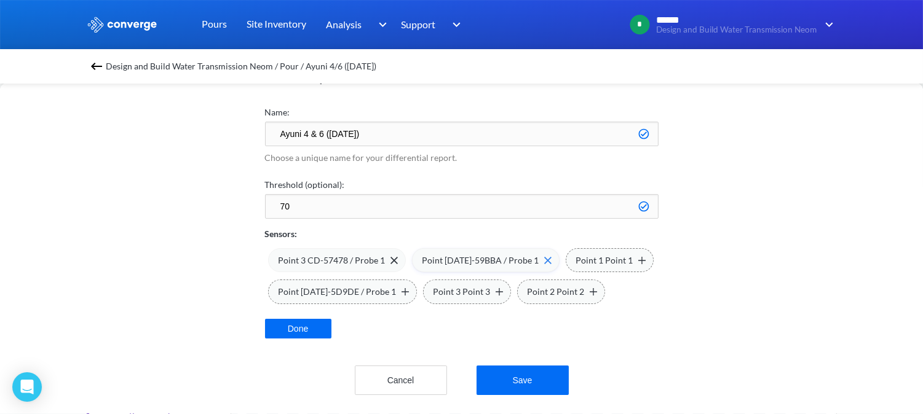
click at [397, 254] on div "Point 3 CD-57478 / Probe 1" at bounding box center [337, 260] width 138 height 25
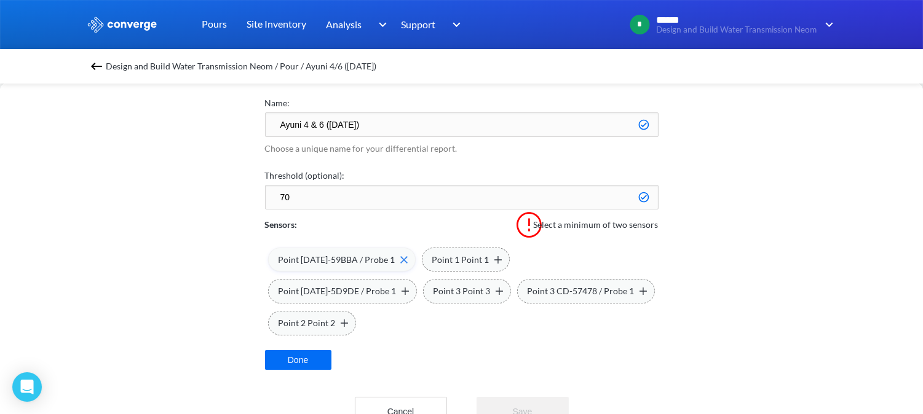
click at [400, 258] on img at bounding box center [403, 259] width 7 height 7
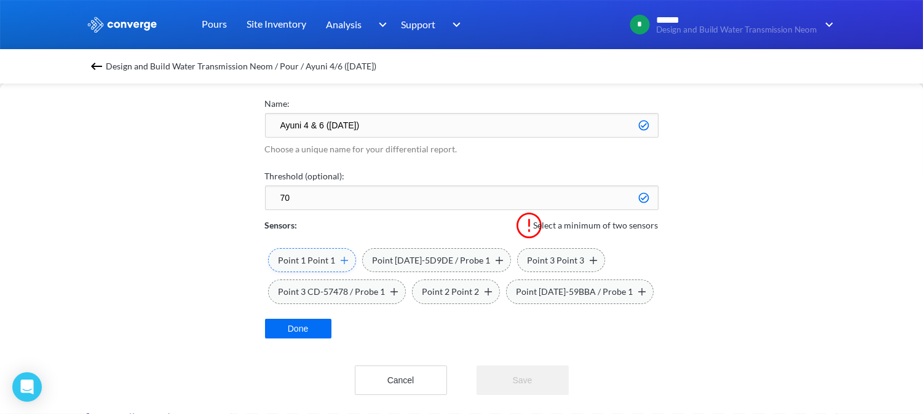
click at [341, 261] on img at bounding box center [344, 260] width 7 height 7
click at [590, 261] on img at bounding box center [593, 260] width 7 height 7
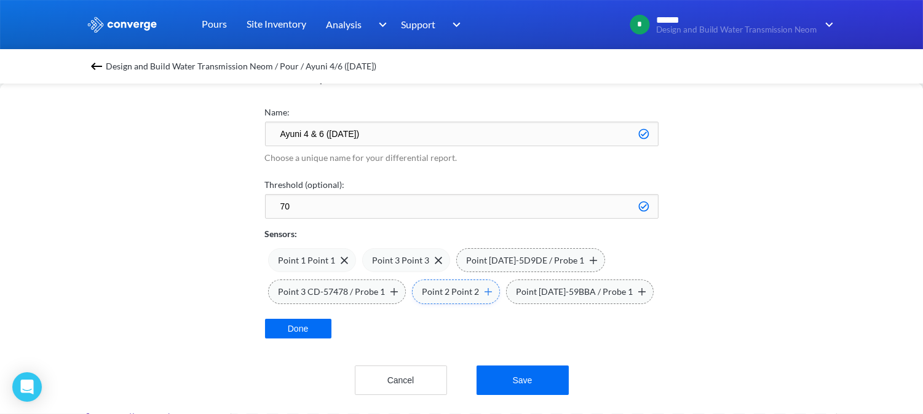
click at [487, 288] on img at bounding box center [488, 291] width 7 height 7
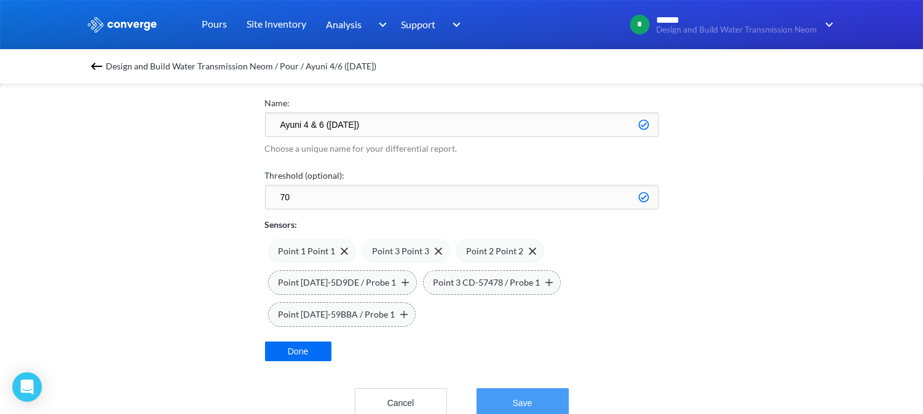
click at [512, 394] on button "Save" at bounding box center [523, 404] width 92 height 30
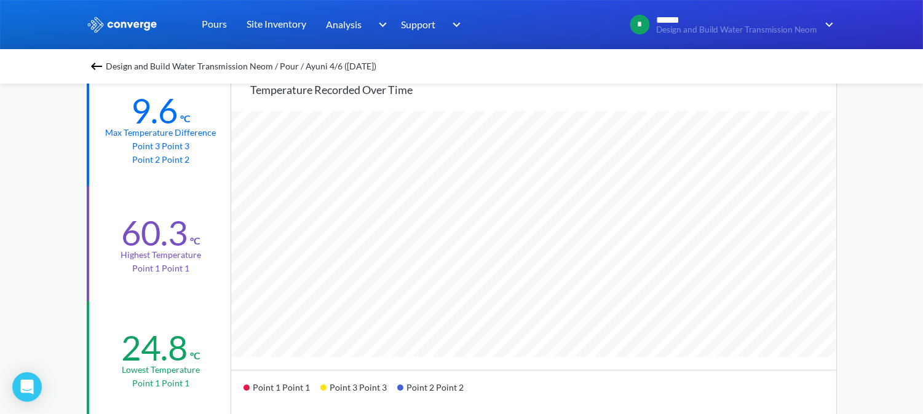
scroll to position [205, 0]
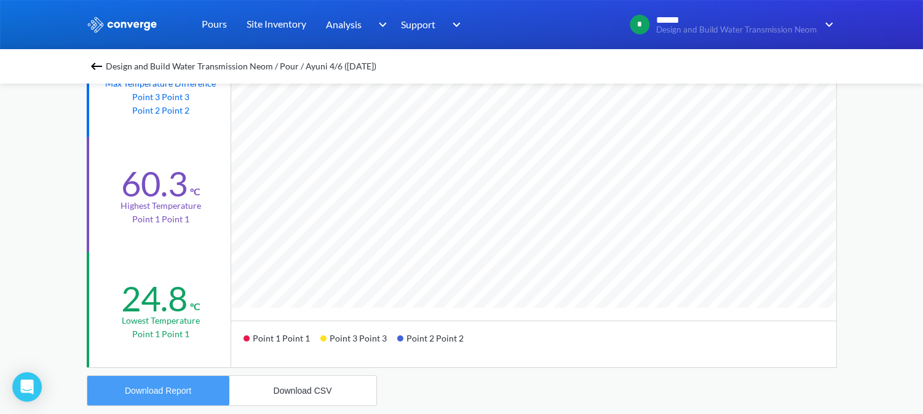
click at [171, 386] on div "Download Report" at bounding box center [158, 391] width 66 height 10
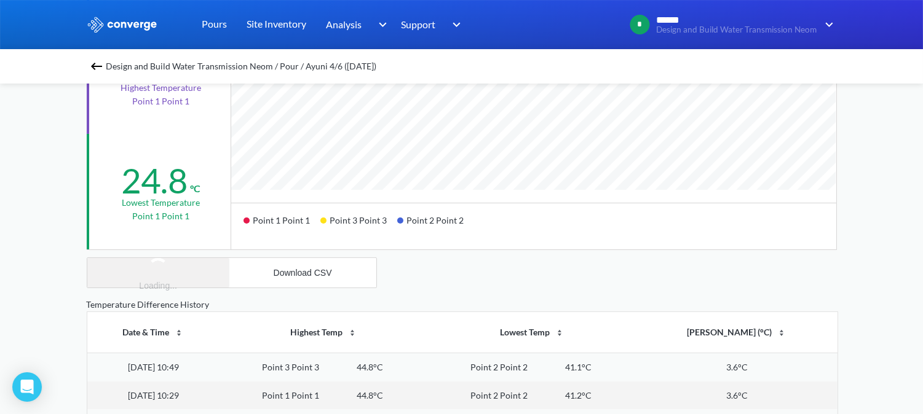
scroll to position [341, 0]
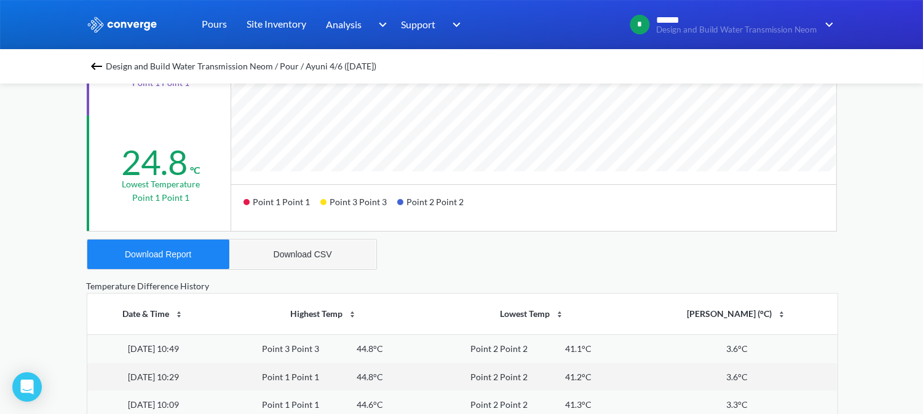
click at [295, 259] on button "Download CSV" at bounding box center [302, 255] width 147 height 30
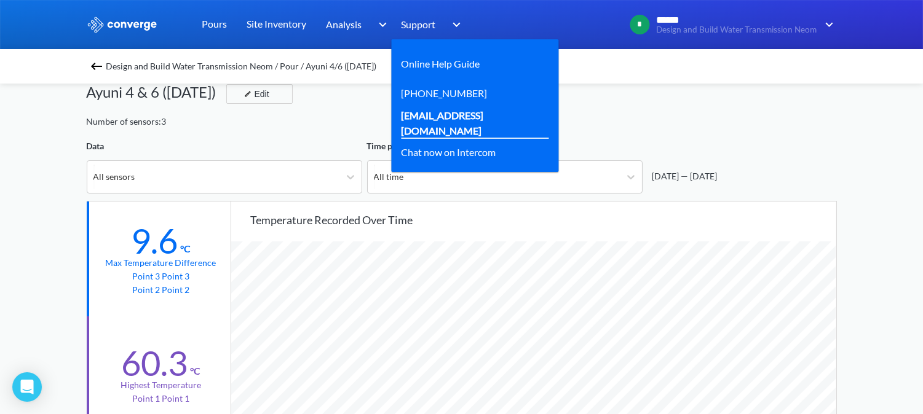
scroll to position [0, 0]
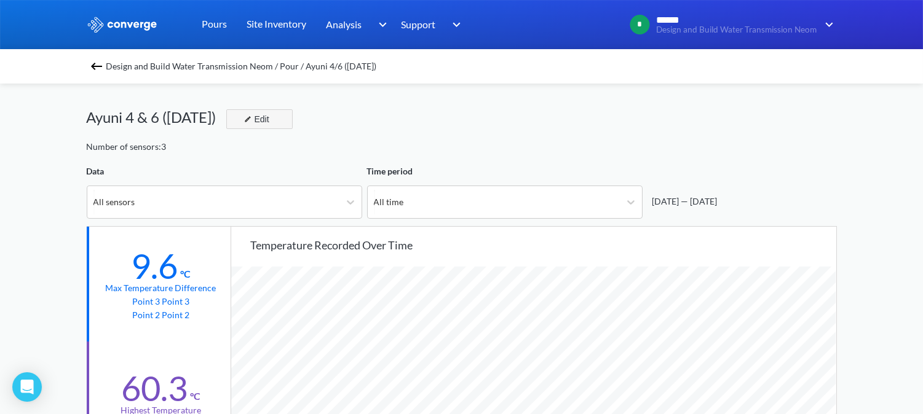
click at [271, 115] on div "Edit" at bounding box center [255, 119] width 32 height 15
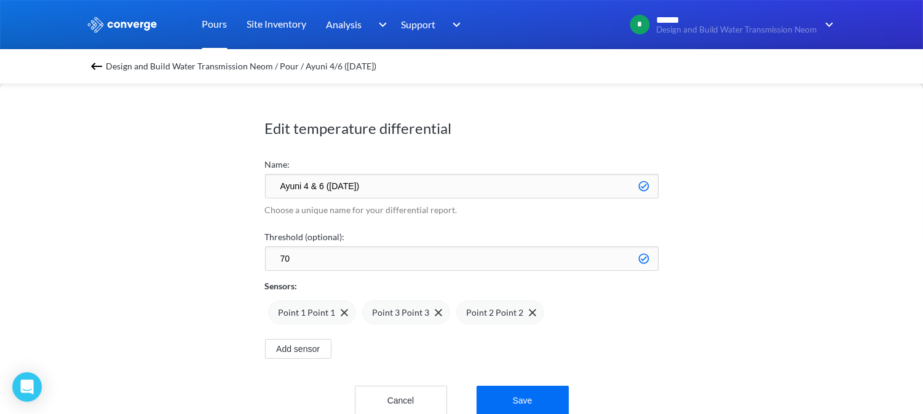
click at [202, 23] on link "Pours" at bounding box center [214, 24] width 25 height 49
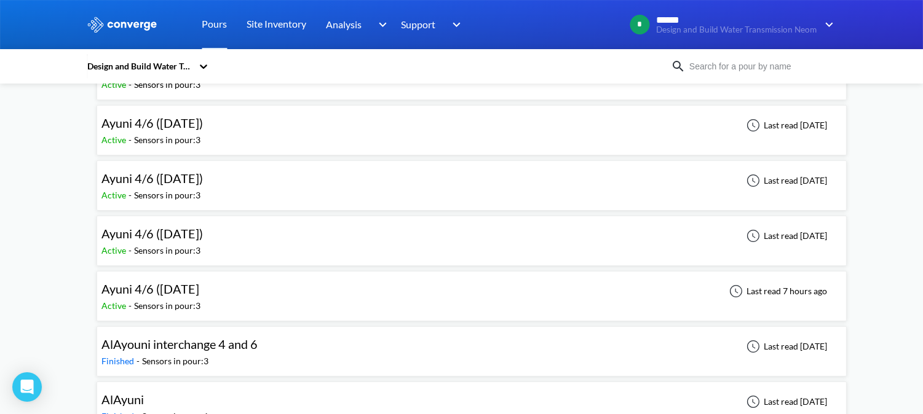
scroll to position [205, 0]
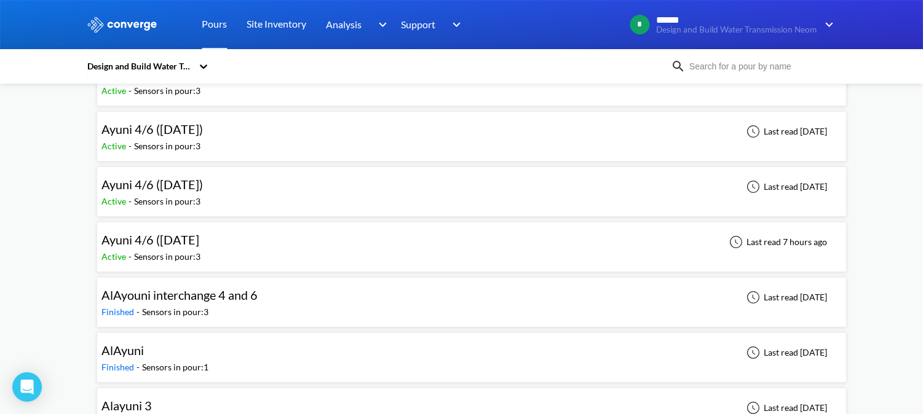
click at [191, 186] on span "Ayuni 4/6 ([DATE])" at bounding box center [152, 184] width 101 height 15
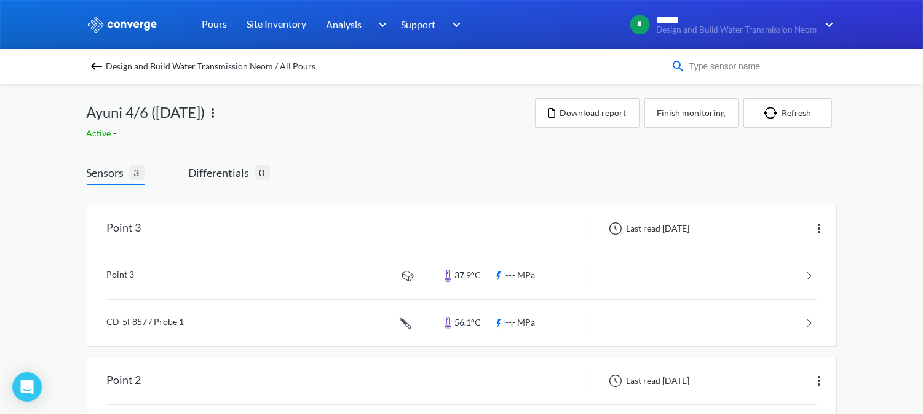
click at [750, 69] on input at bounding box center [760, 67] width 149 height 14
click at [242, 181] on span "Differentials" at bounding box center [222, 172] width 66 height 17
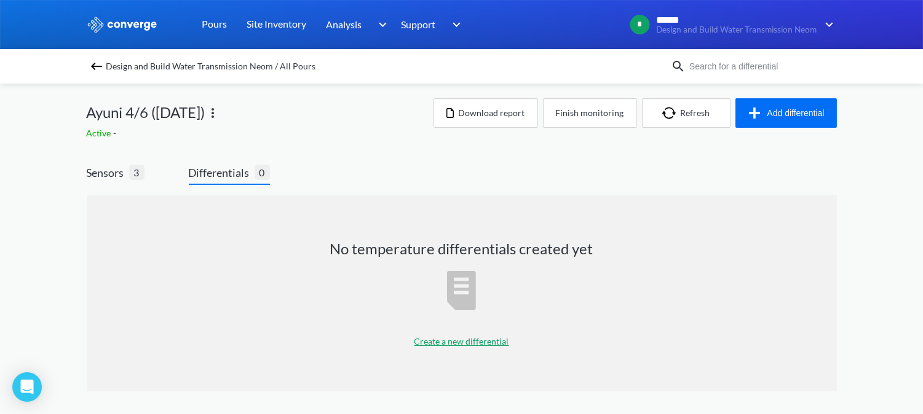
click at [443, 340] on p "Create a new differential" at bounding box center [461, 342] width 95 height 14
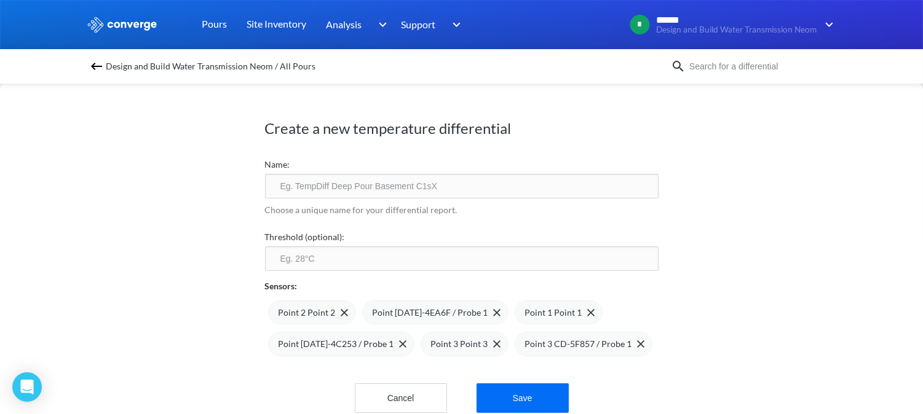
click at [339, 184] on input "text" at bounding box center [462, 186] width 394 height 25
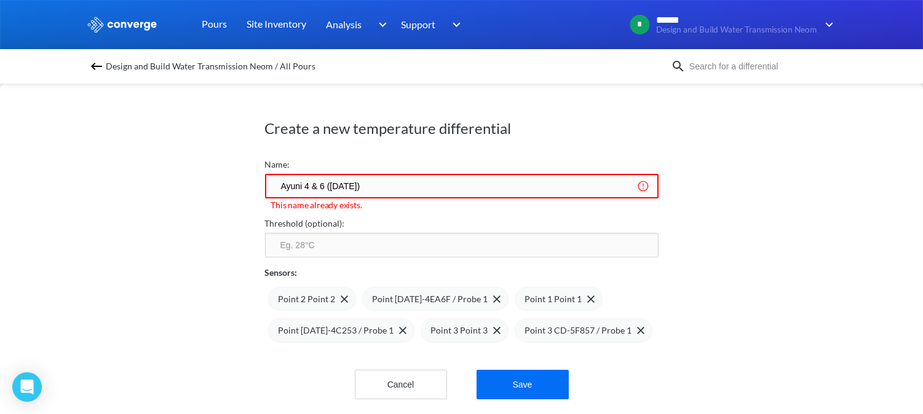
click at [337, 184] on input "Ayuni 4 & 6 ([DATE])" at bounding box center [462, 186] width 394 height 25
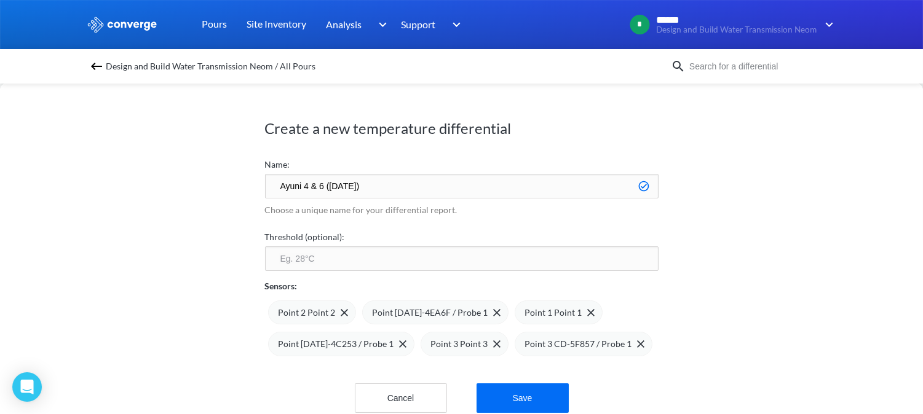
click at [346, 183] on input "Ayuni 4 & 6 ([DATE])" at bounding box center [462, 186] width 394 height 25
type input "Ayuni 4 & 6 ([DATE])"
click at [402, 256] on input "number" at bounding box center [462, 259] width 394 height 25
type input "70"
click at [751, 258] on div "Create a new temperature differential Name: [PERSON_NAME] 4 & 6 ([DATE]) Choose…" at bounding box center [461, 248] width 923 height 331
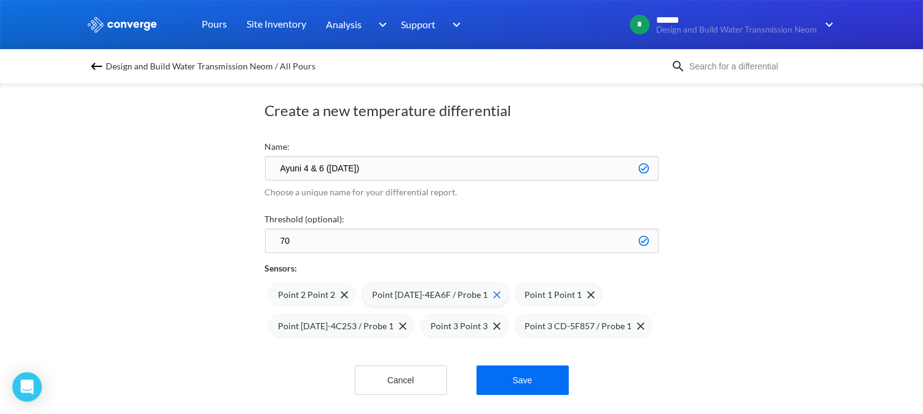
scroll to position [27, 0]
click at [341, 291] on img at bounding box center [344, 294] width 7 height 7
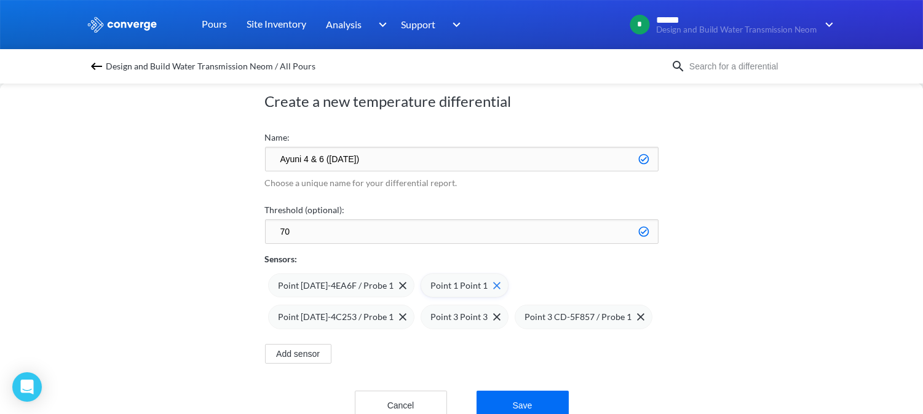
click at [493, 288] on img at bounding box center [496, 285] width 7 height 7
click at [348, 314] on img at bounding box center [344, 317] width 7 height 7
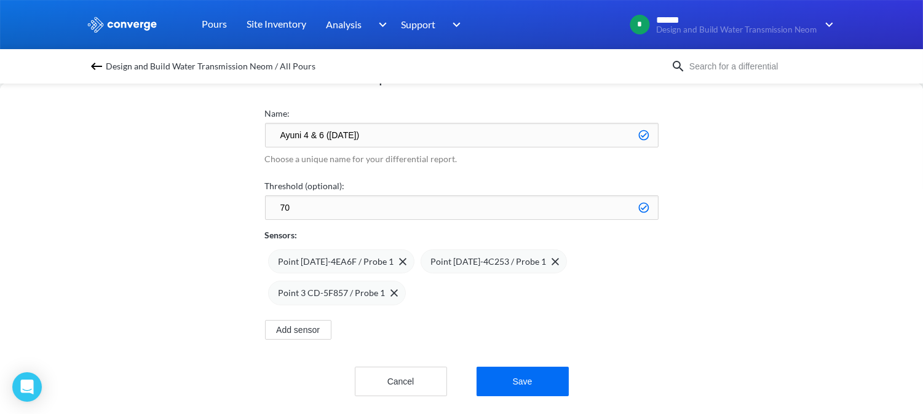
scroll to position [61, 0]
click at [526, 373] on button "Save" at bounding box center [523, 381] width 92 height 30
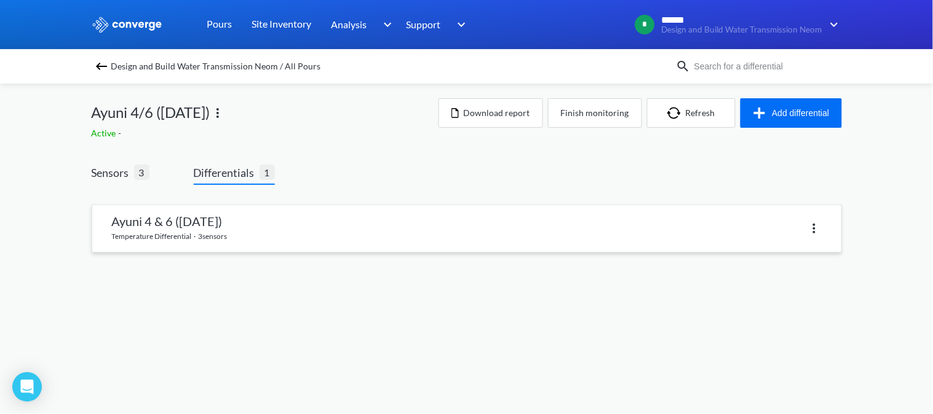
click at [229, 241] on link at bounding box center [466, 228] width 749 height 47
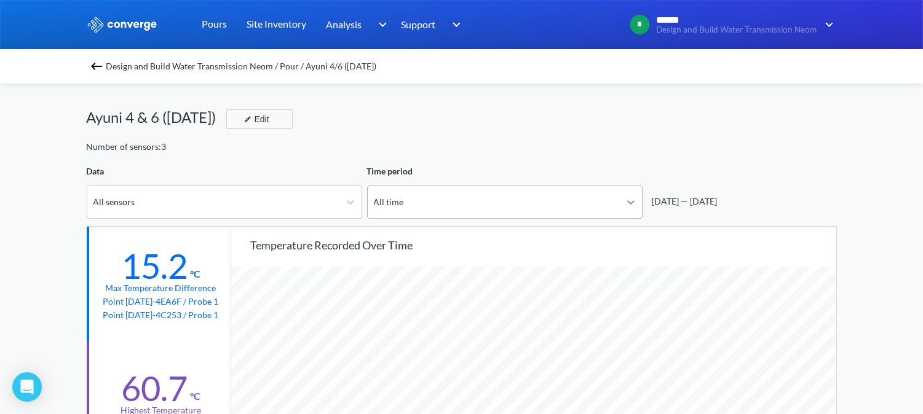
click at [634, 200] on icon at bounding box center [630, 202] width 7 height 4
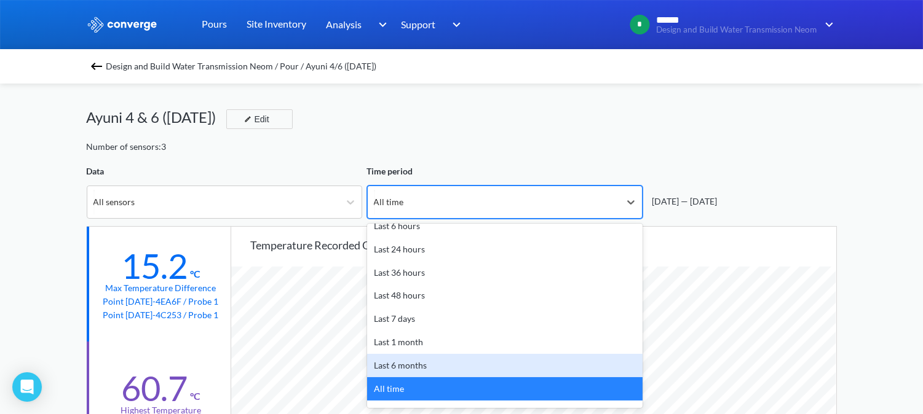
scroll to position [53, 0]
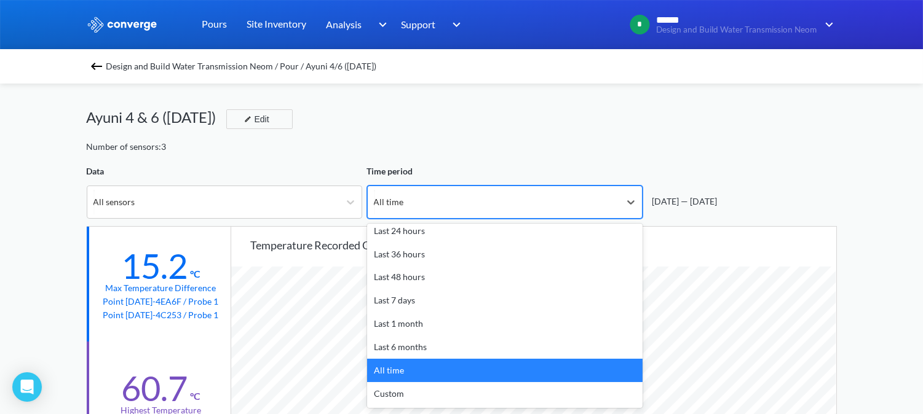
click at [415, 381] on div "All time" at bounding box center [504, 370] width 275 height 23
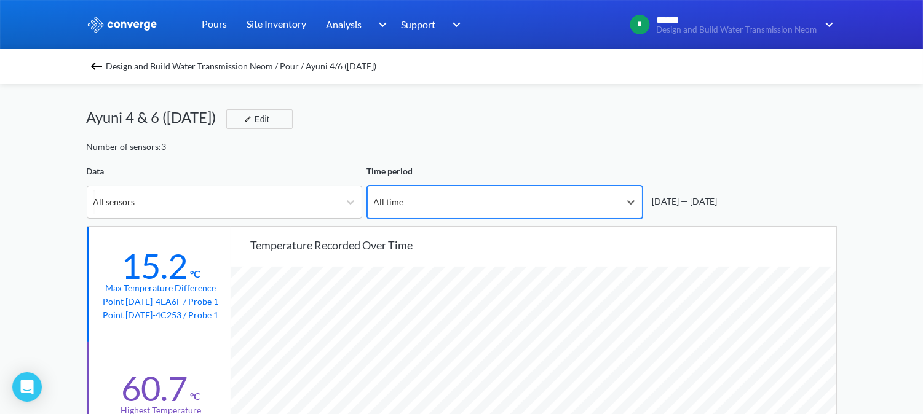
scroll to position [1031, 923]
click at [473, 216] on div "All time" at bounding box center [494, 202] width 252 height 32
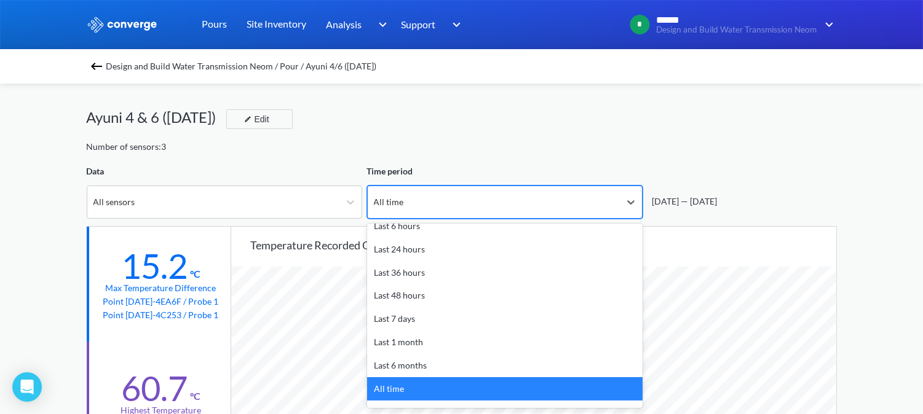
scroll to position [53, 0]
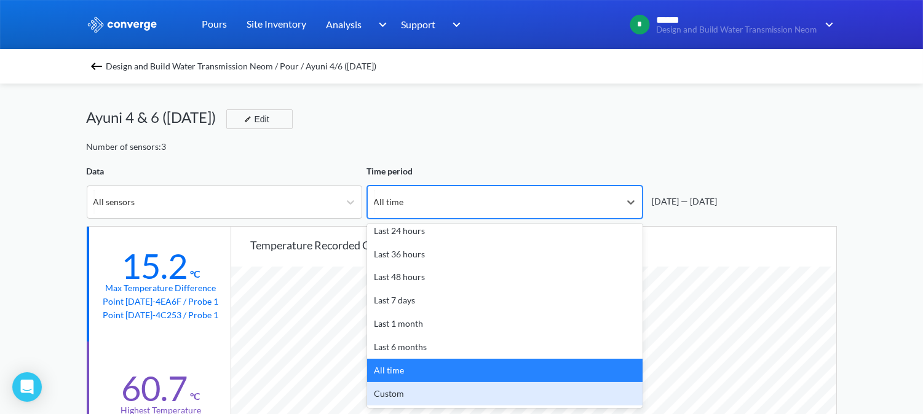
click at [425, 386] on div "Custom" at bounding box center [504, 393] width 275 height 23
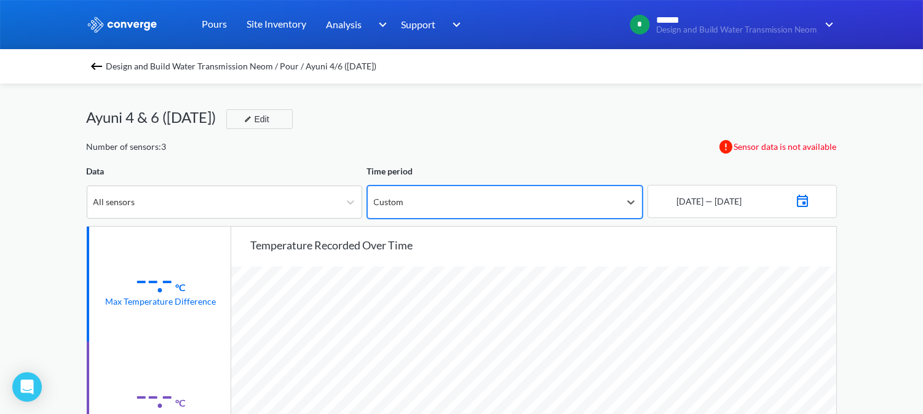
scroll to position [1031, 923]
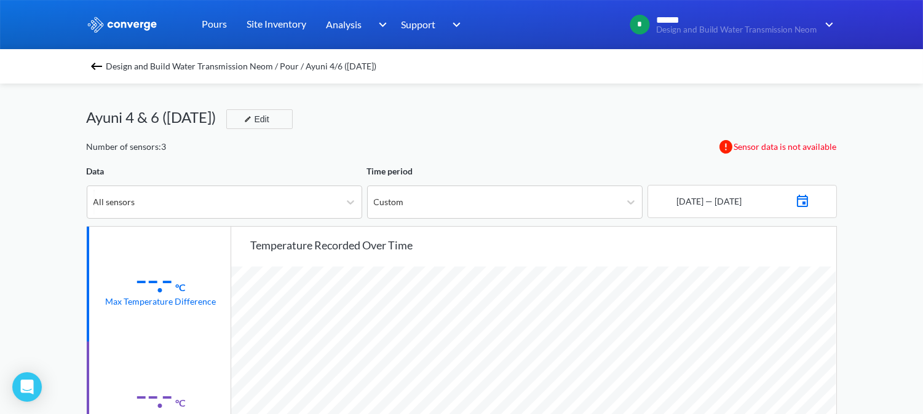
click at [810, 205] on img at bounding box center [802, 199] width 15 height 17
click at [703, 341] on td "22" at bounding box center [702, 344] width 20 height 19
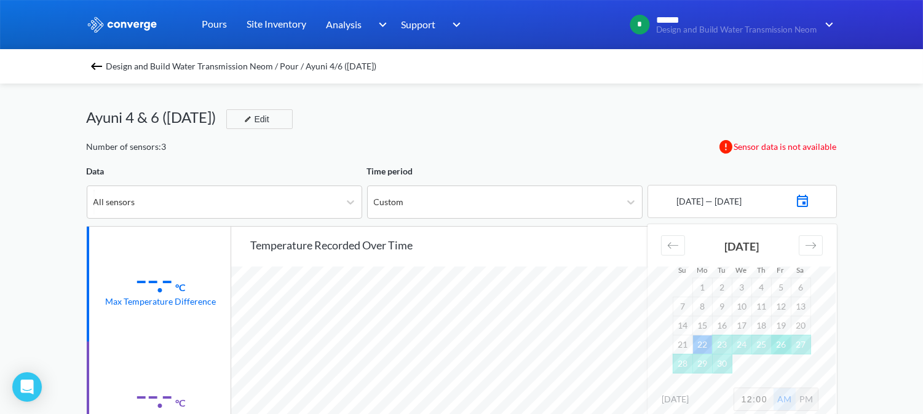
click at [777, 342] on td "26" at bounding box center [781, 344] width 20 height 19
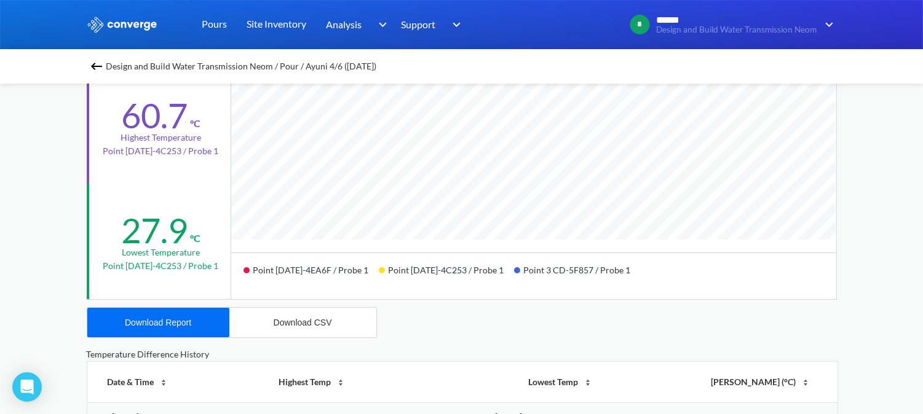
scroll to position [0, 0]
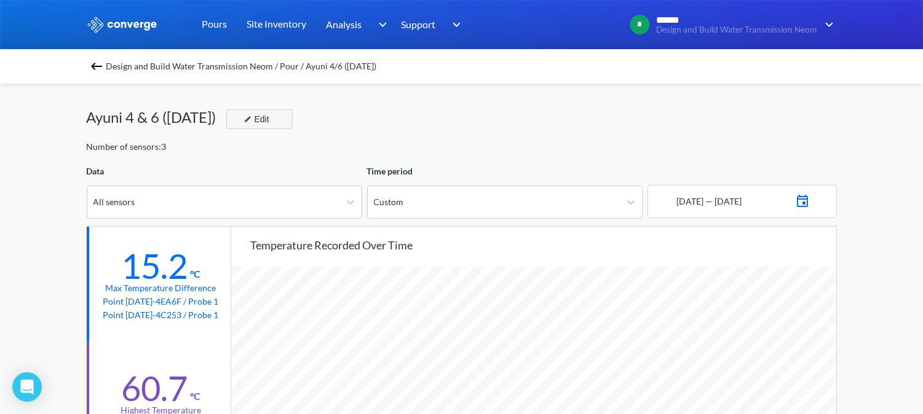
click at [287, 119] on button "Edit" at bounding box center [259, 119] width 66 height 20
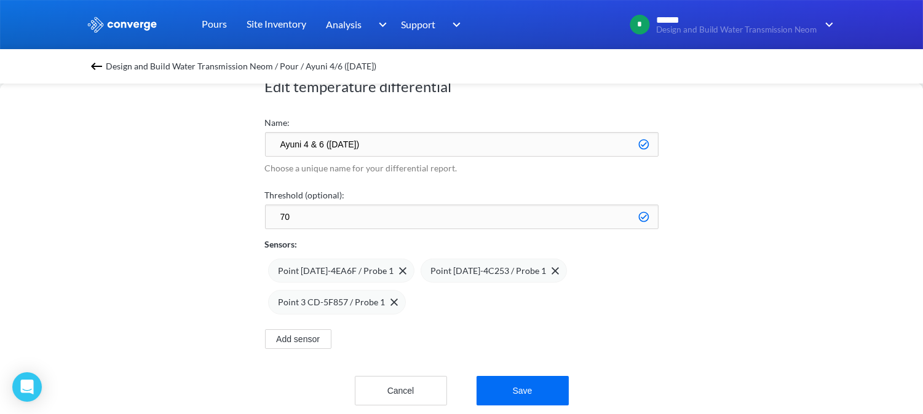
scroll to position [61, 0]
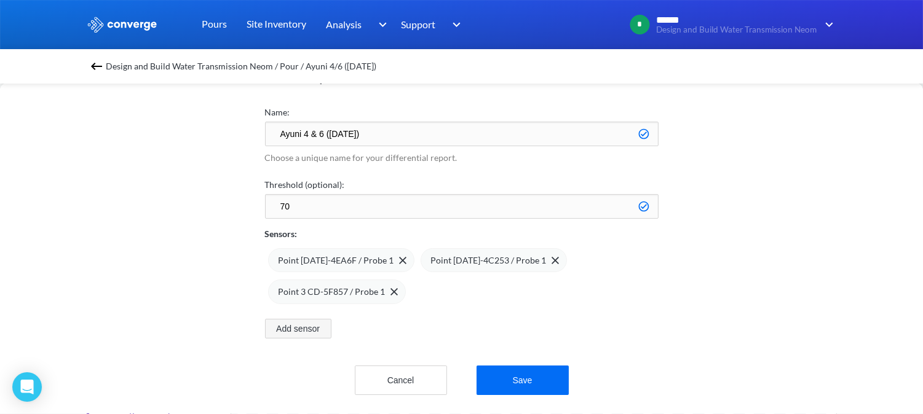
click at [306, 319] on button "Add sensor" at bounding box center [298, 329] width 66 height 20
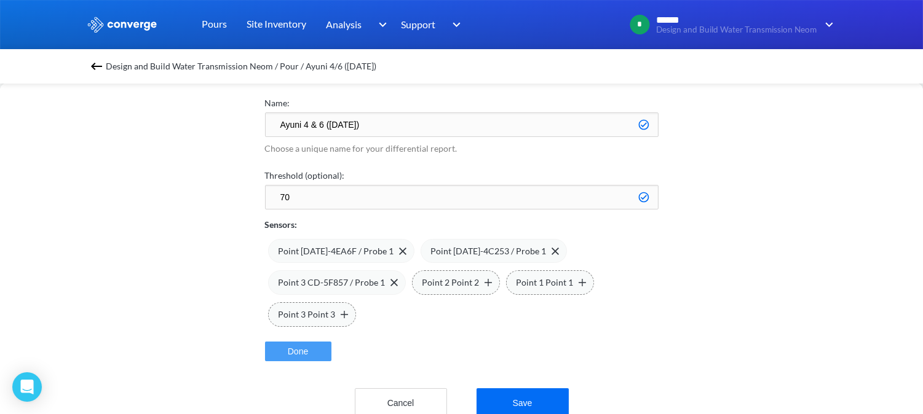
scroll to position [93, 0]
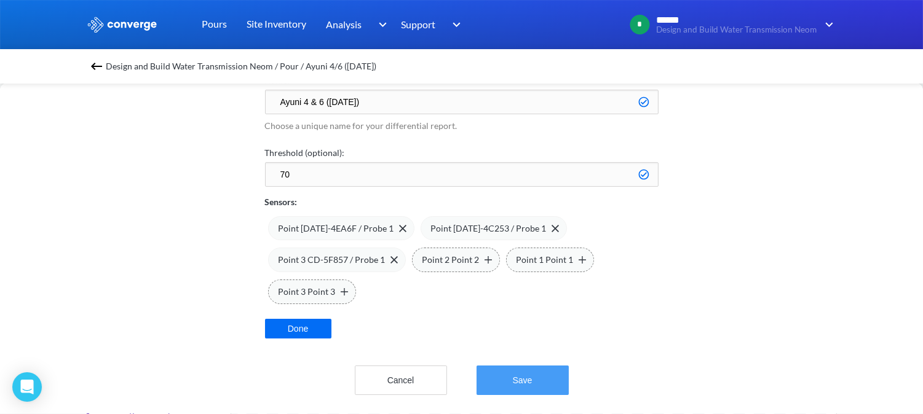
click at [526, 366] on button "Save" at bounding box center [523, 381] width 92 height 30
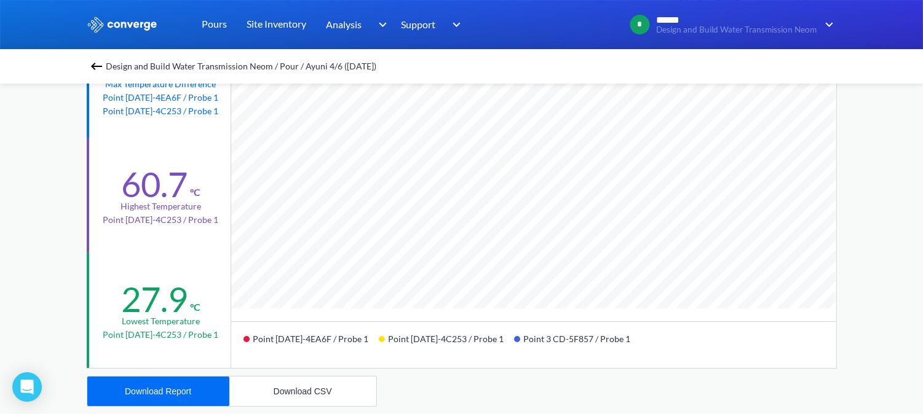
scroll to position [205, 0]
click at [144, 391] on div "Download Report" at bounding box center [158, 391] width 66 height 10
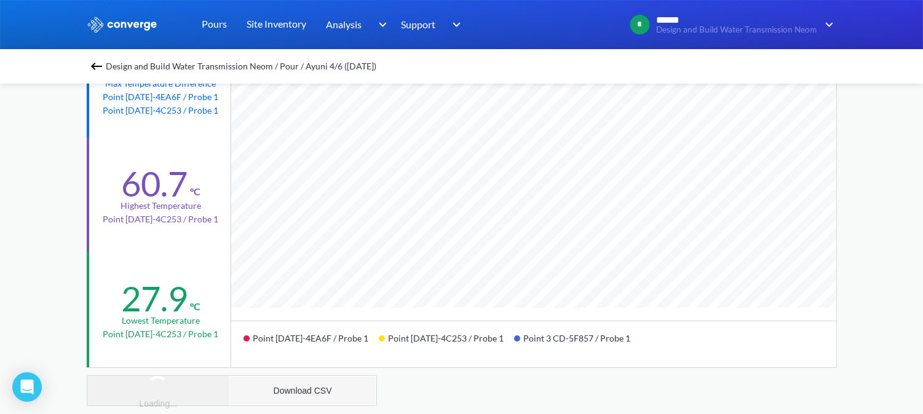
click at [280, 389] on div "Download CSV" at bounding box center [303, 391] width 58 height 10
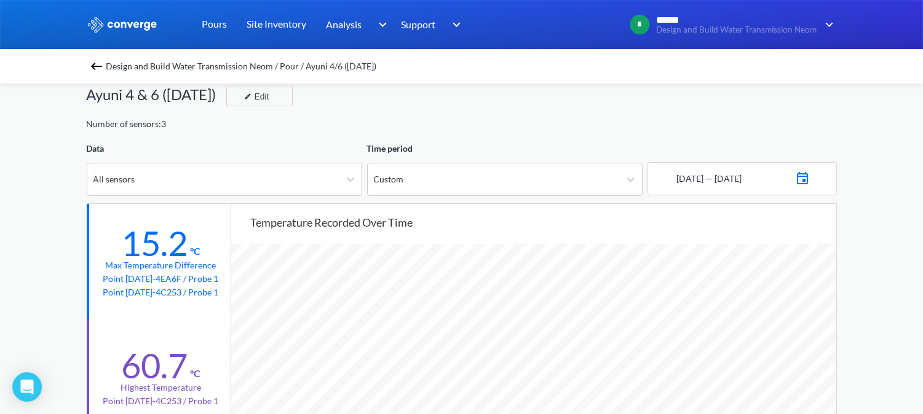
scroll to position [0, 0]
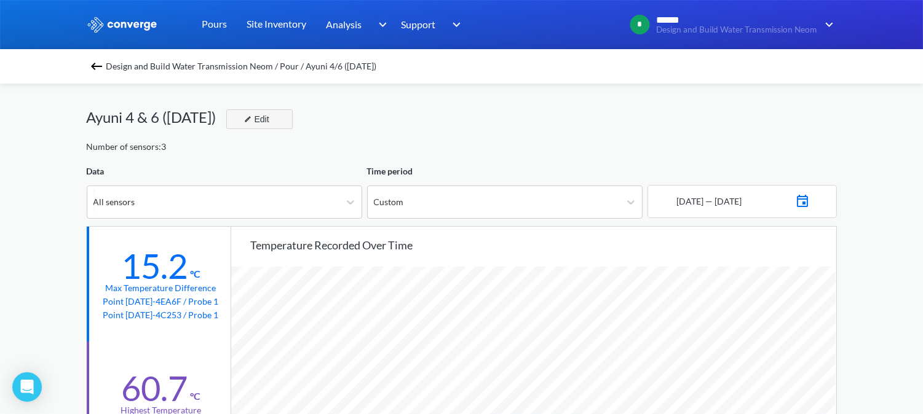
click at [285, 122] on button "Edit" at bounding box center [259, 119] width 66 height 20
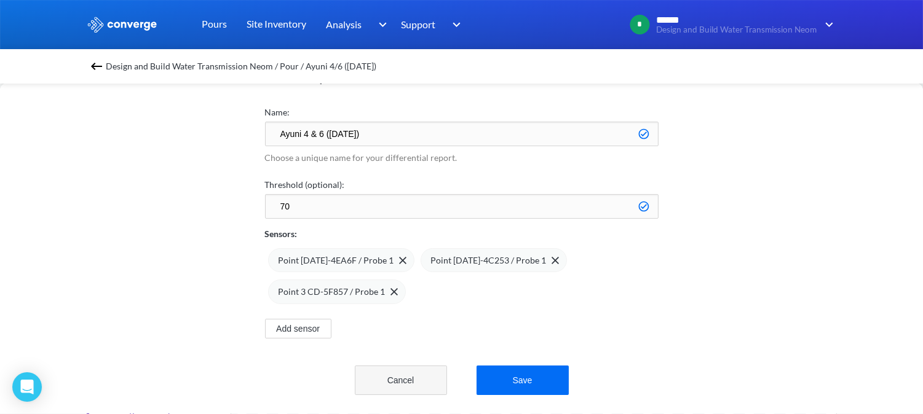
scroll to position [61, 0]
click at [304, 321] on button "Add sensor" at bounding box center [298, 329] width 66 height 20
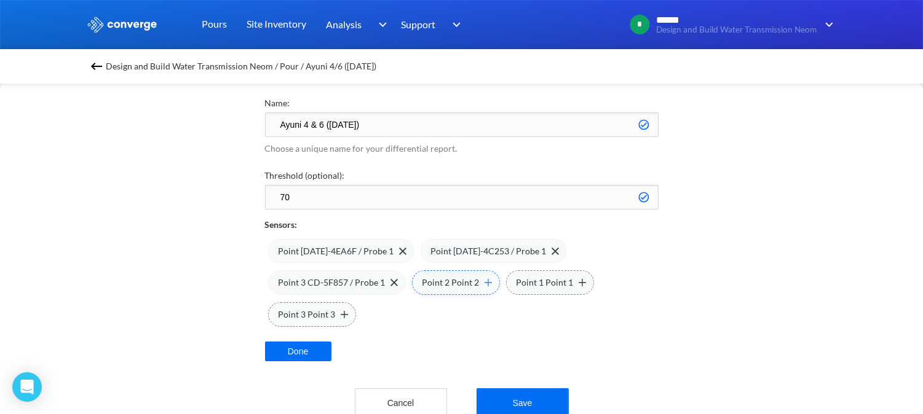
click at [485, 284] on img at bounding box center [488, 282] width 7 height 7
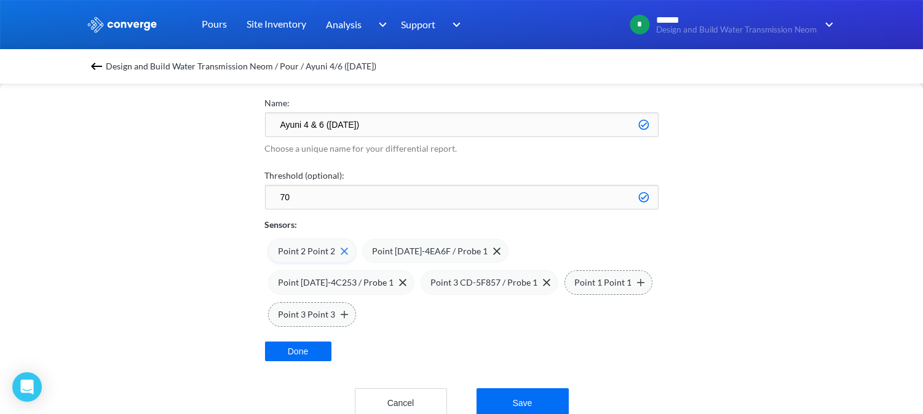
click at [0, 0] on img at bounding box center [0, 0] width 0 height 0
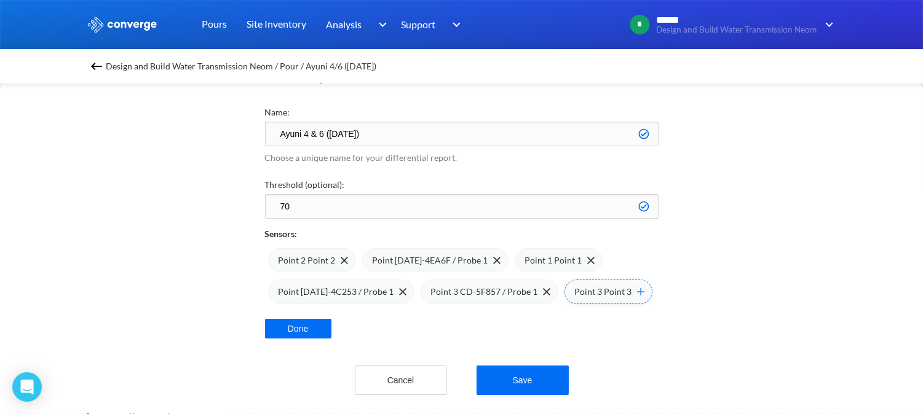
click at [637, 288] on img at bounding box center [640, 291] width 7 height 7
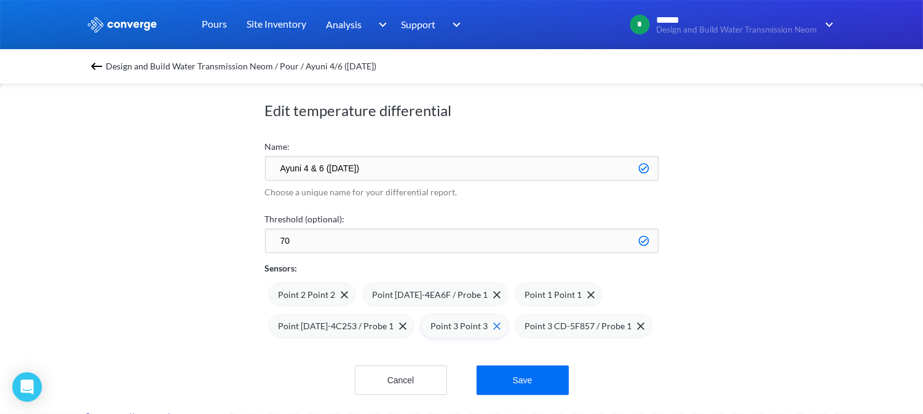
scroll to position [27, 0]
click at [493, 291] on img at bounding box center [496, 294] width 7 height 7
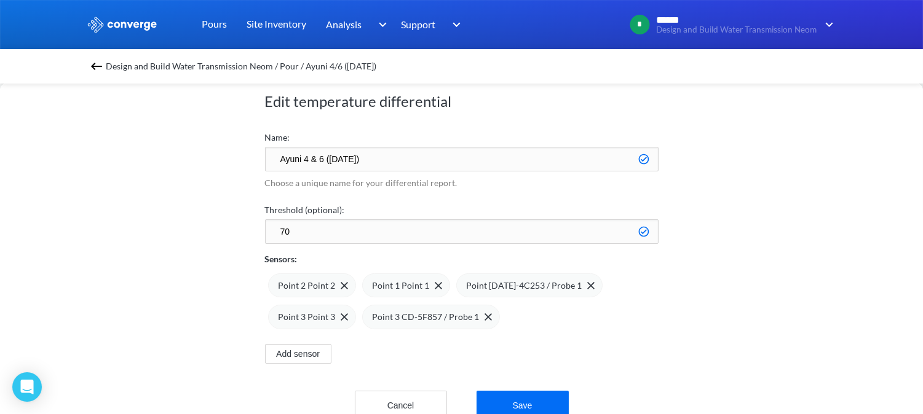
scroll to position [61, 0]
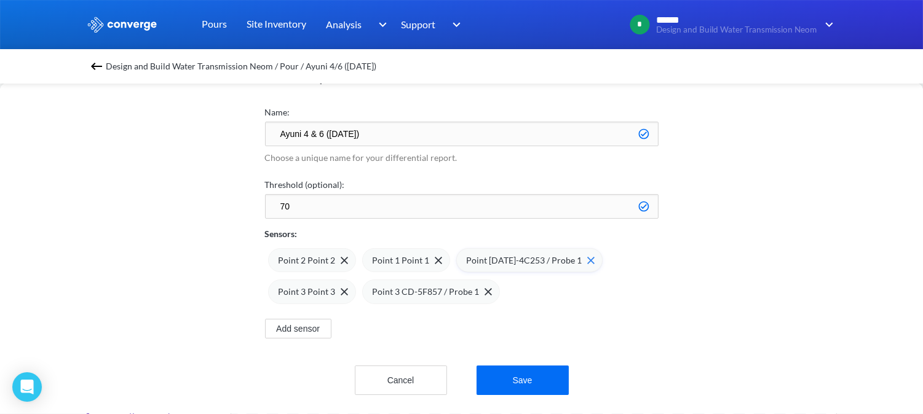
click at [579, 254] on div "Point [DATE]-4C253 / Probe 1" at bounding box center [531, 261] width 128 height 14
click at [395, 288] on img at bounding box center [393, 291] width 7 height 7
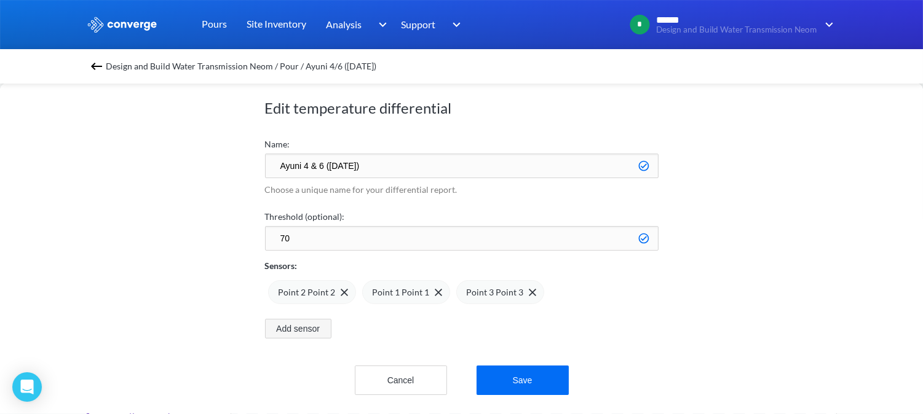
click at [309, 319] on button "Add sensor" at bounding box center [298, 329] width 66 height 20
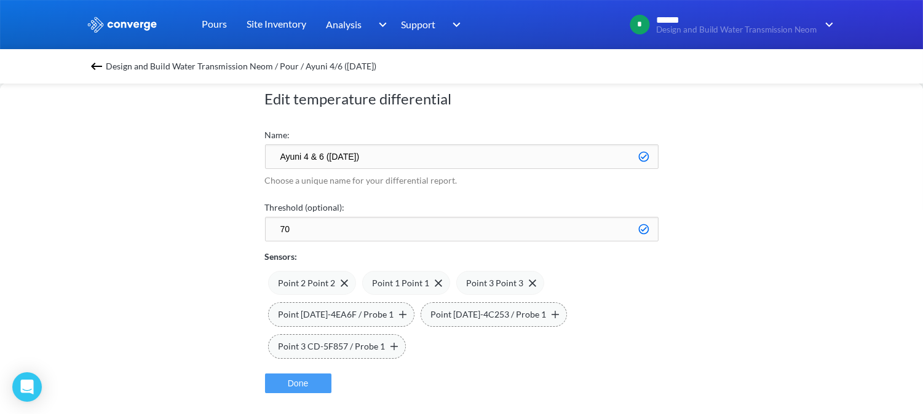
scroll to position [93, 0]
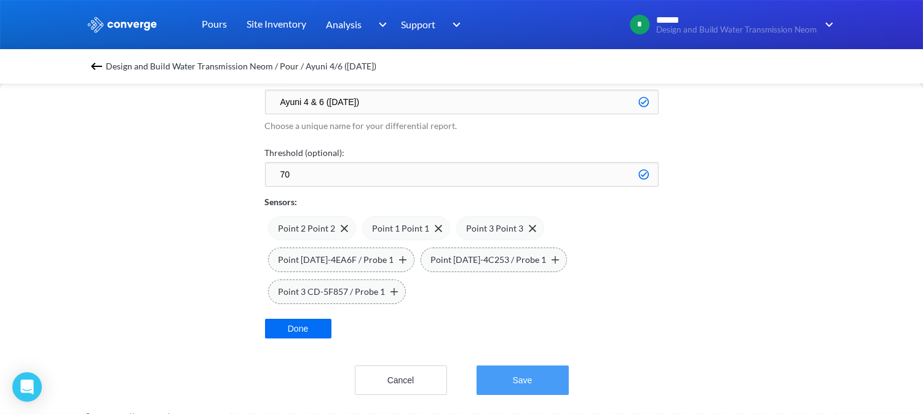
click at [526, 367] on button "Save" at bounding box center [523, 381] width 92 height 30
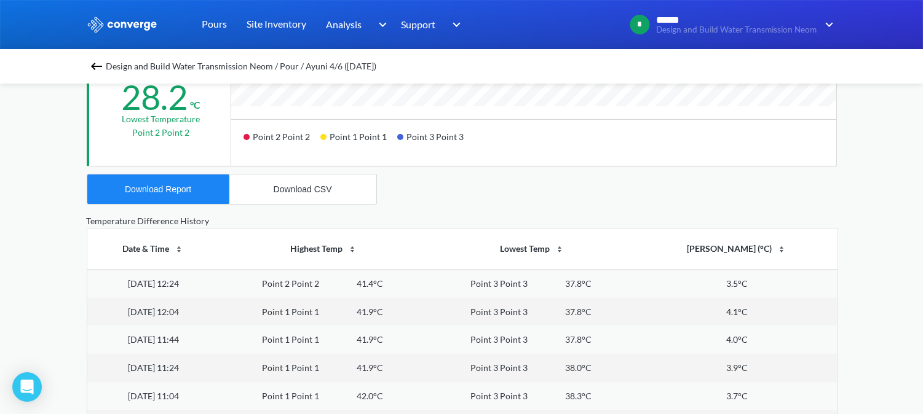
scroll to position [410, 0]
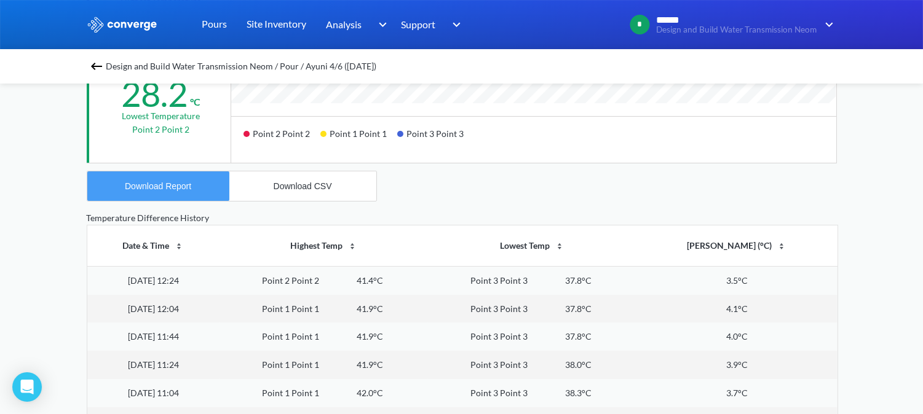
click at [173, 188] on div "Download Report" at bounding box center [158, 186] width 66 height 10
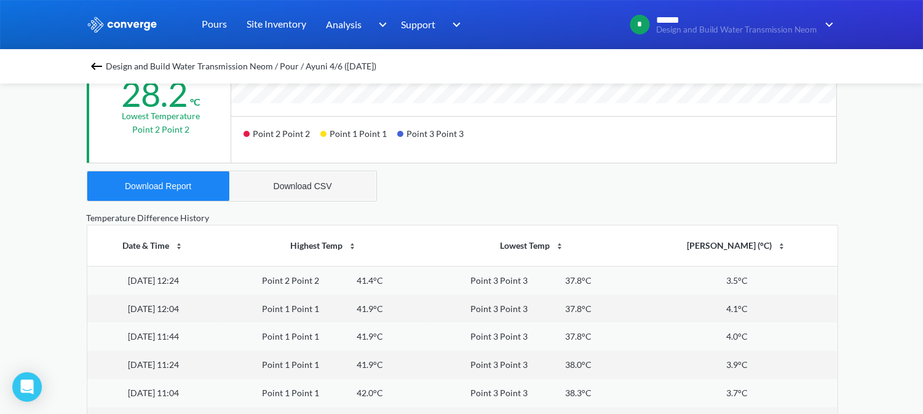
click at [295, 193] on button "Download CSV" at bounding box center [302, 187] width 147 height 30
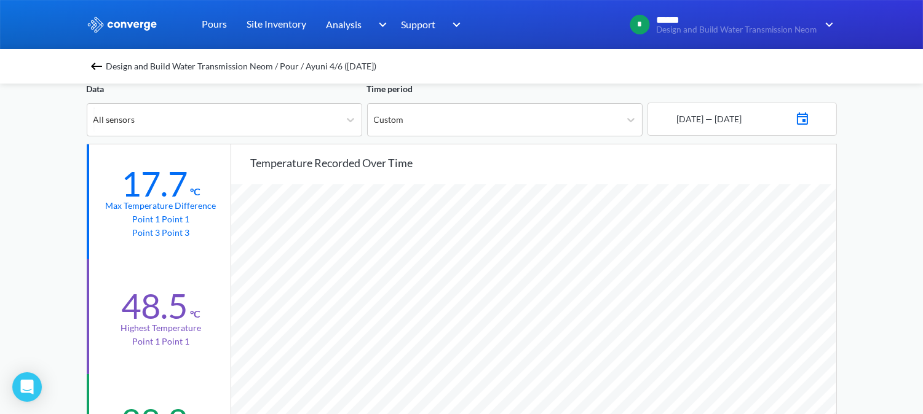
scroll to position [0, 0]
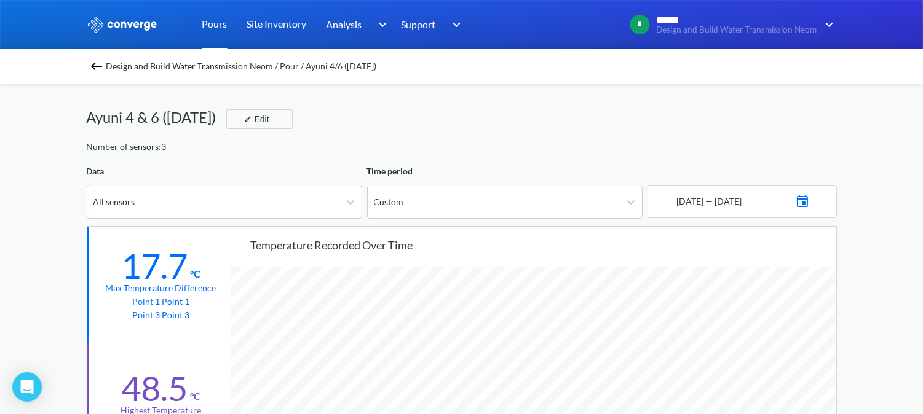
click at [216, 22] on link "Pours" at bounding box center [214, 24] width 25 height 49
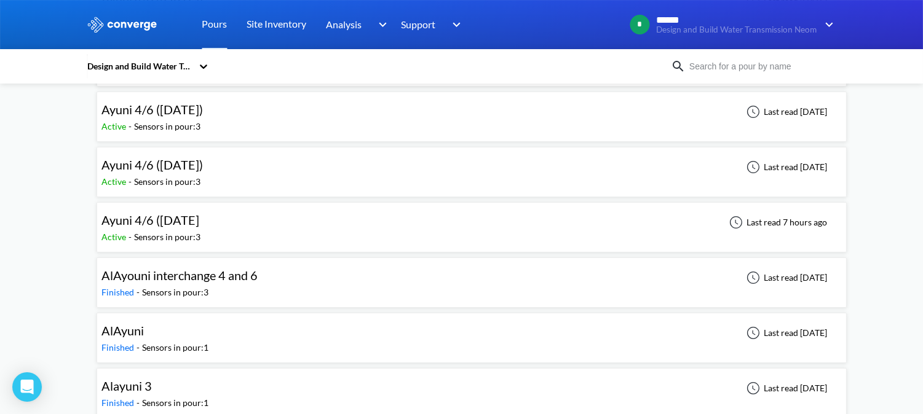
scroll to position [273, 0]
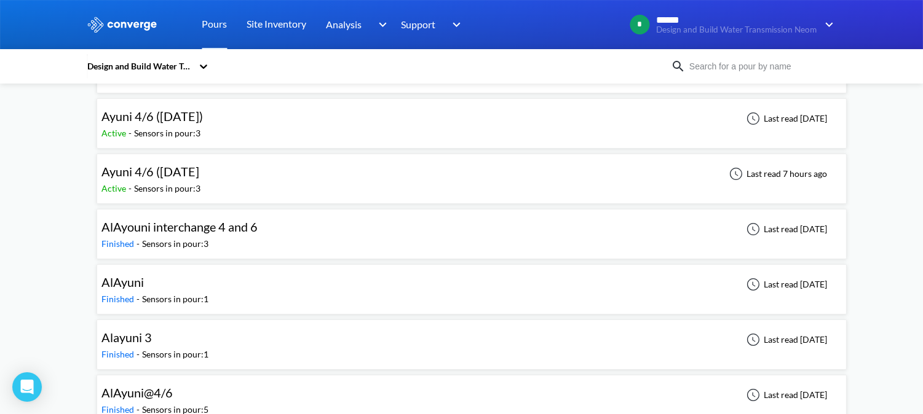
click at [189, 188] on div "Sensors in pour: 3" at bounding box center [168, 189] width 66 height 14
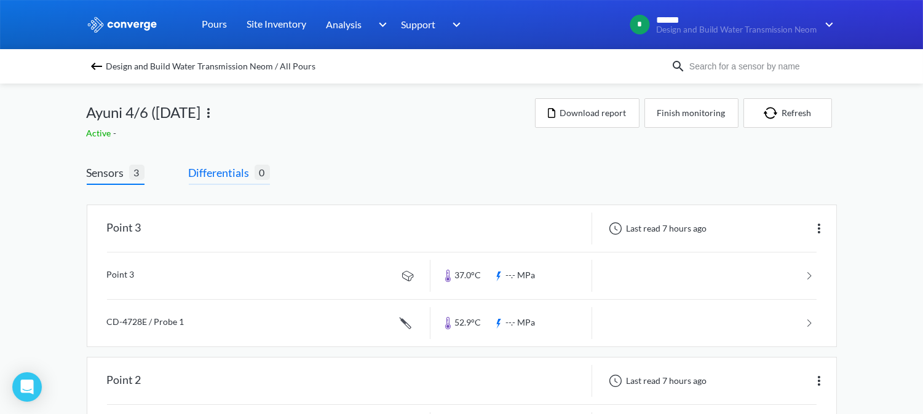
click at [230, 175] on span "Differentials" at bounding box center [222, 172] width 66 height 17
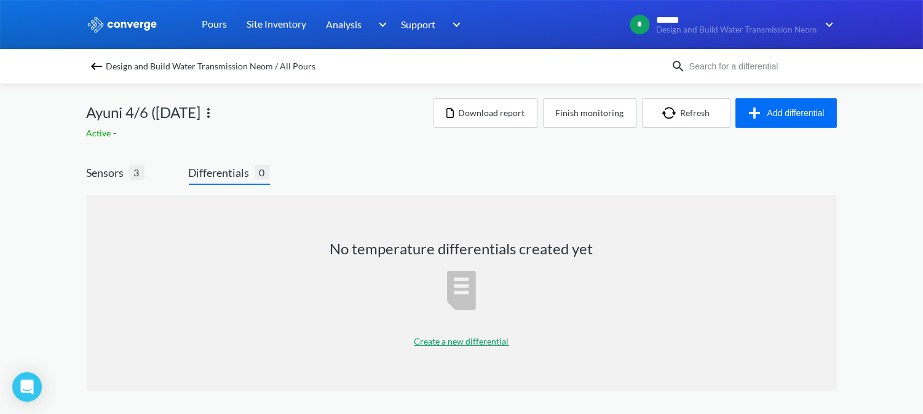
click at [444, 346] on p "Create a new differential" at bounding box center [461, 342] width 95 height 14
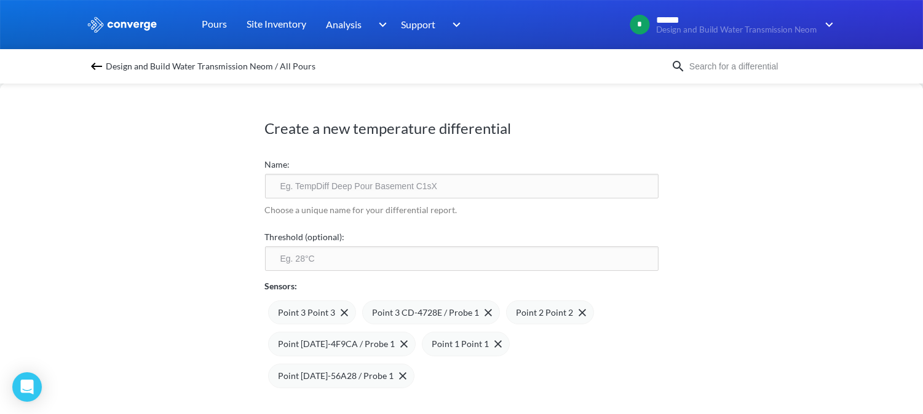
click at [364, 192] on input "text" at bounding box center [462, 186] width 394 height 25
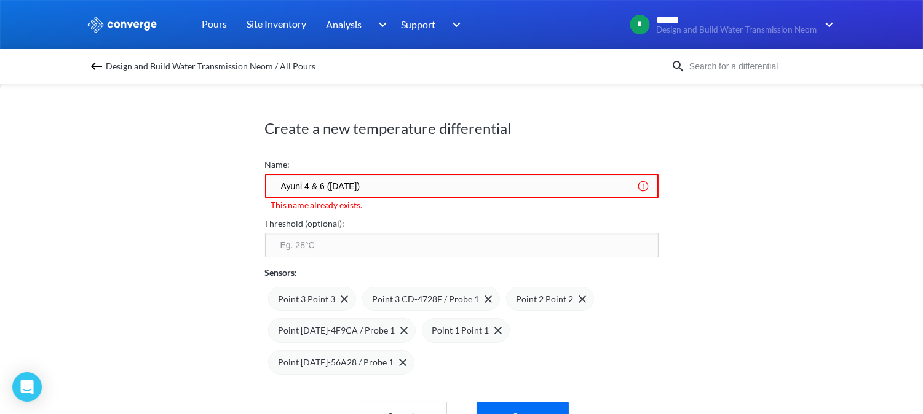
click at [347, 186] on input "Ayuni 4 & 6 ([DATE])" at bounding box center [462, 186] width 394 height 25
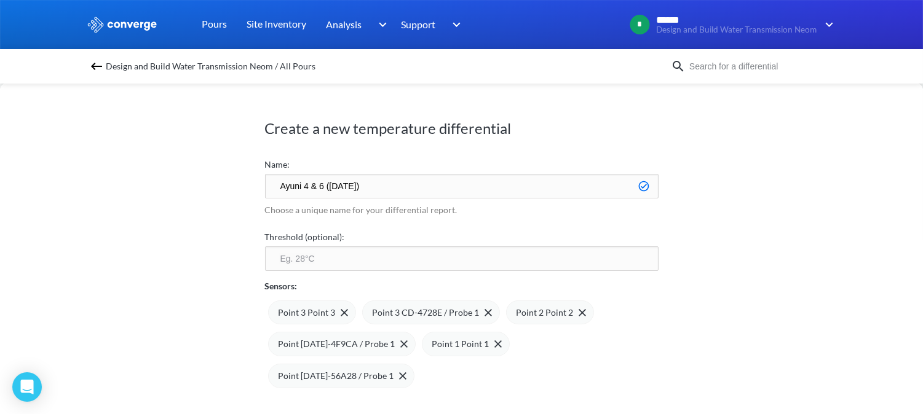
type input "Ayuni 4 & 6 ([DATE])"
click at [445, 267] on input "number" at bounding box center [462, 259] width 394 height 25
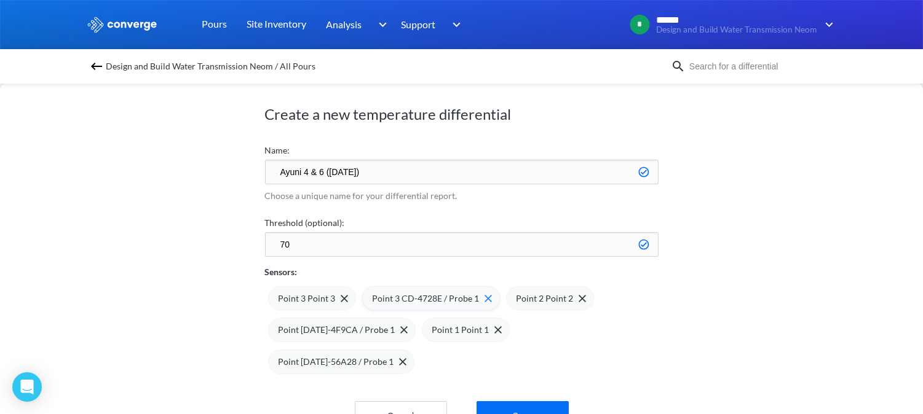
scroll to position [27, 0]
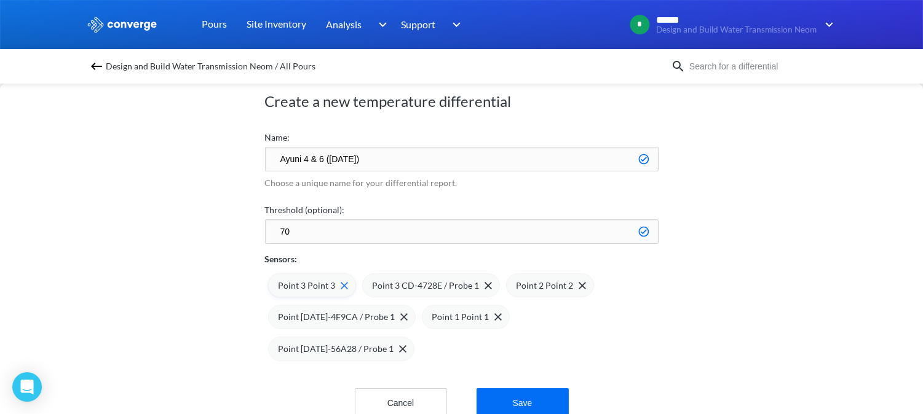
type input "70"
click at [342, 284] on img at bounding box center [344, 285] width 7 height 7
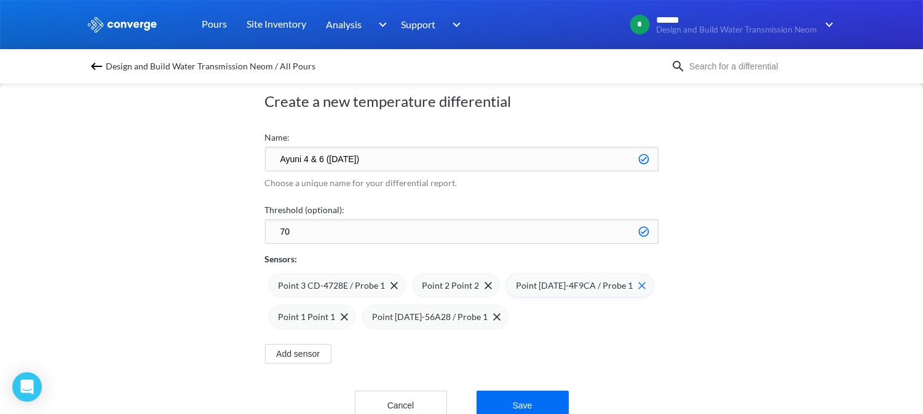
click at [0, 0] on img at bounding box center [0, 0] width 0 height 0
click at [638, 283] on img at bounding box center [641, 285] width 7 height 7
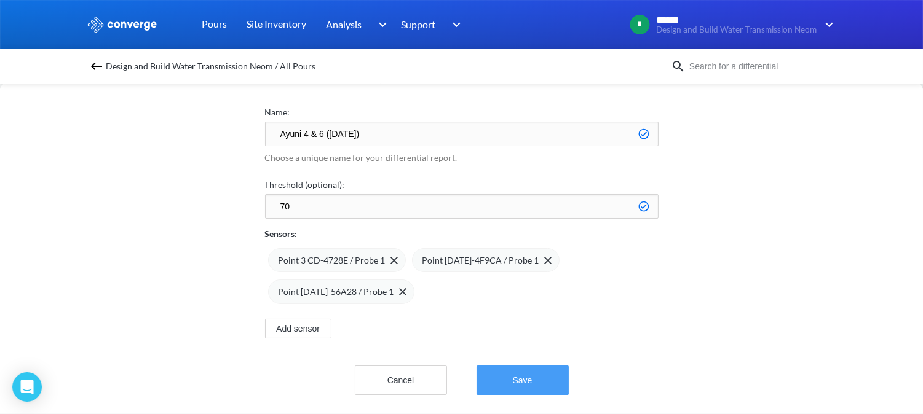
click at [523, 368] on button "Save" at bounding box center [523, 381] width 92 height 30
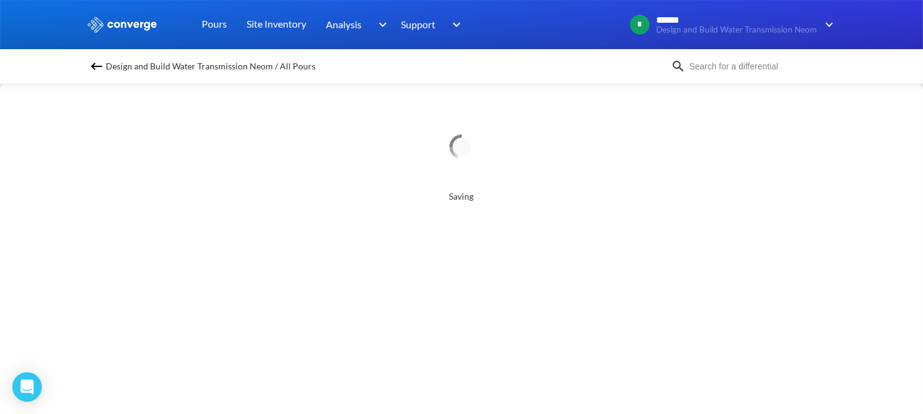
scroll to position [0, 0]
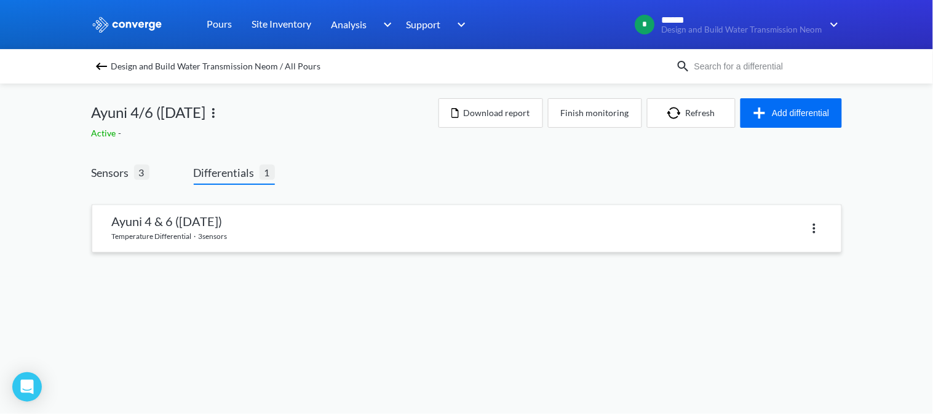
click at [212, 224] on link at bounding box center [466, 228] width 749 height 47
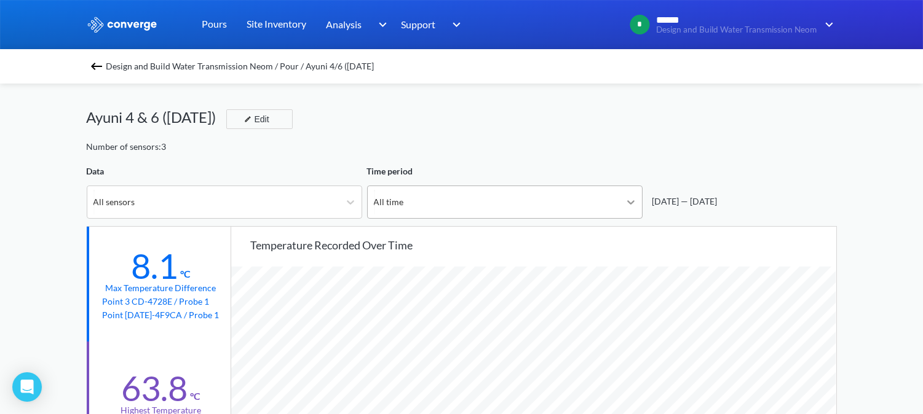
click at [630, 203] on icon at bounding box center [630, 202] width 7 height 4
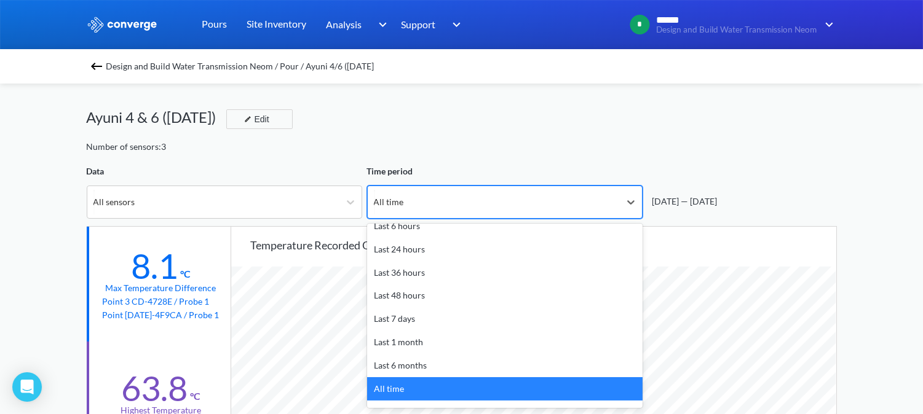
scroll to position [53, 0]
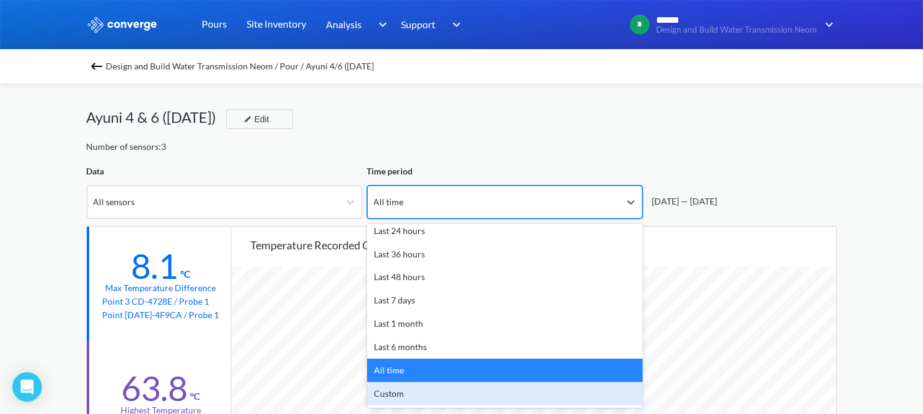
click at [424, 384] on div "Custom" at bounding box center [504, 393] width 275 height 23
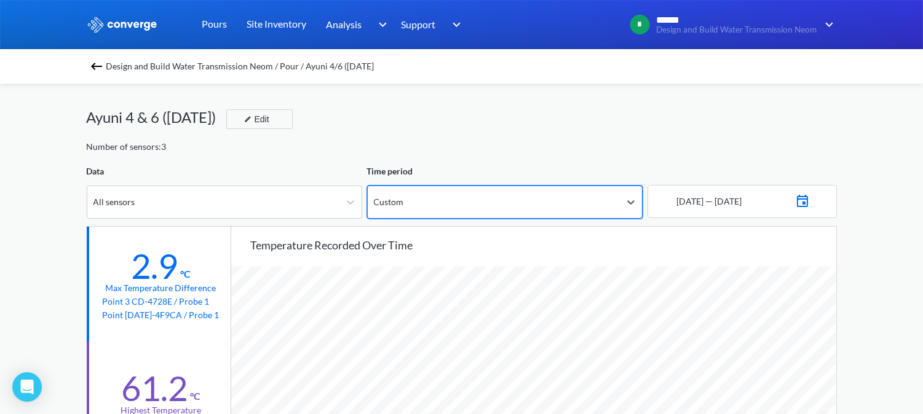
scroll to position [1031, 923]
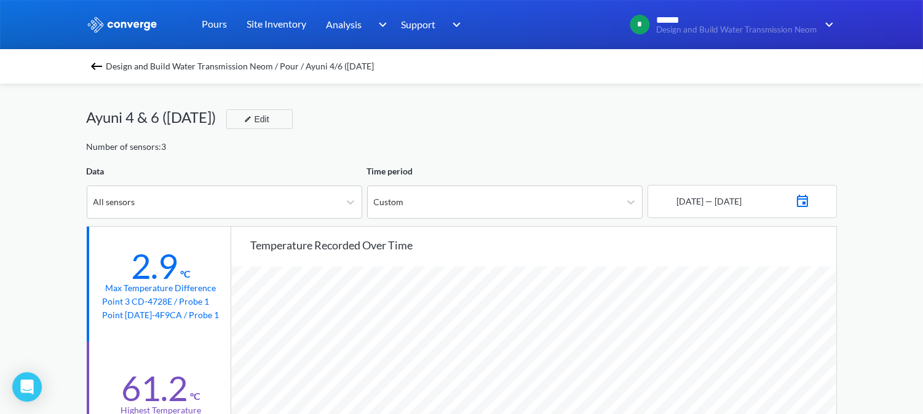
click at [810, 200] on img at bounding box center [802, 199] width 15 height 17
click at [761, 340] on td "25" at bounding box center [761, 344] width 20 height 19
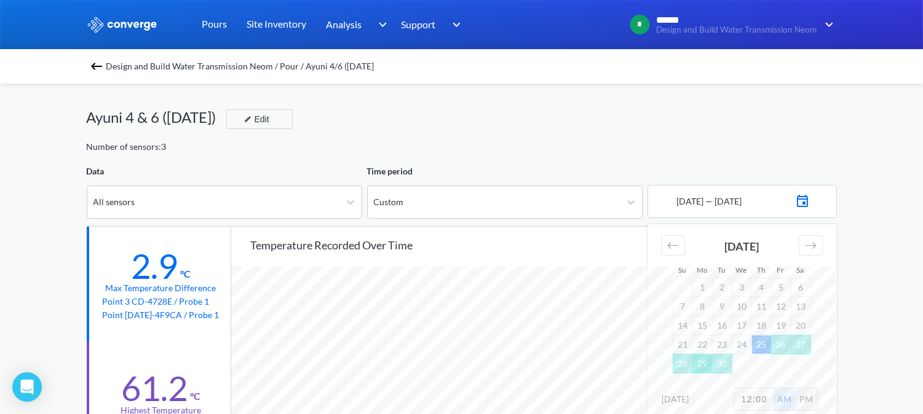
click at [703, 365] on td "29" at bounding box center [702, 363] width 20 height 19
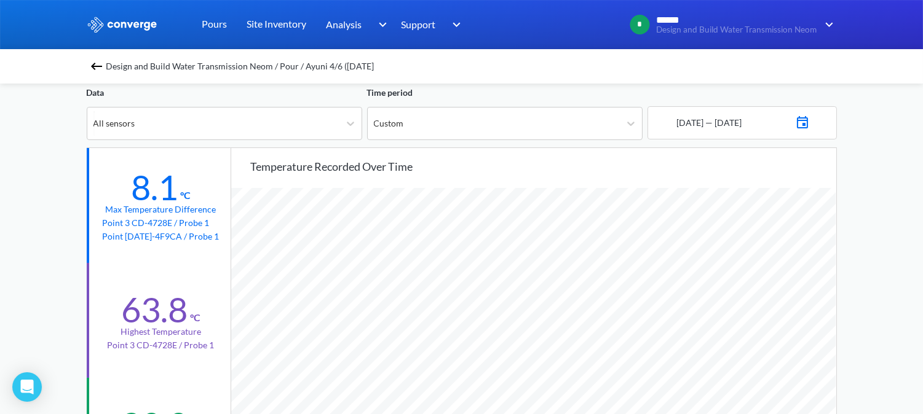
scroll to position [0, 0]
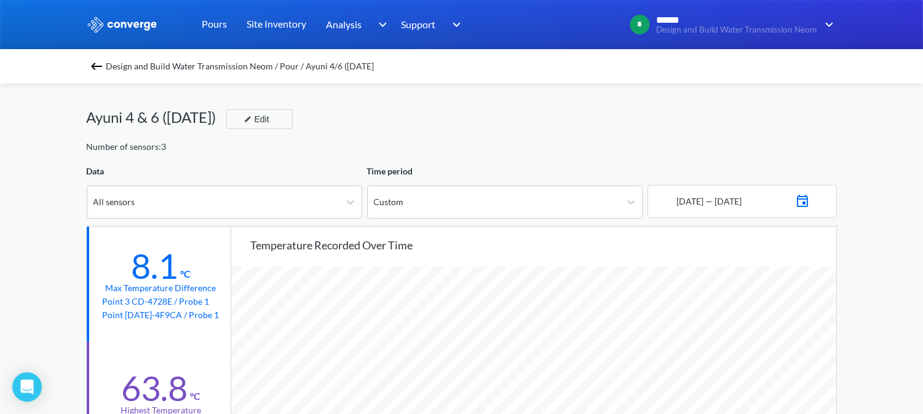
click at [809, 201] on img at bounding box center [802, 199] width 15 height 17
click at [705, 360] on td "29" at bounding box center [702, 363] width 20 height 19
click at [755, 344] on td "25" at bounding box center [761, 344] width 20 height 19
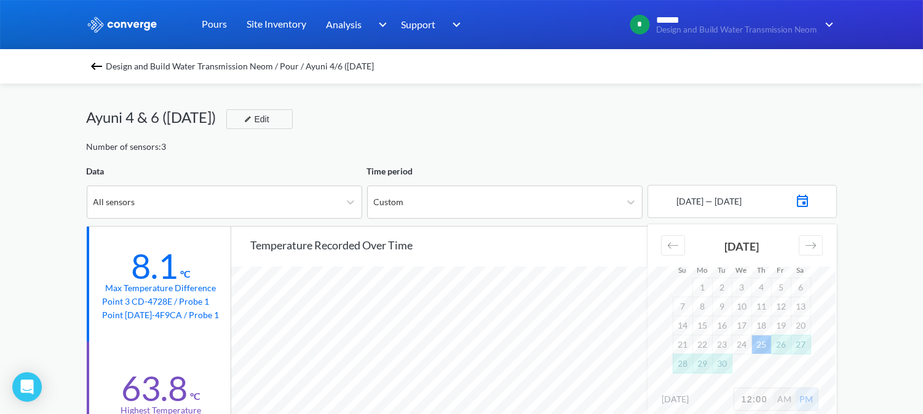
click at [721, 366] on td "30" at bounding box center [722, 363] width 20 height 19
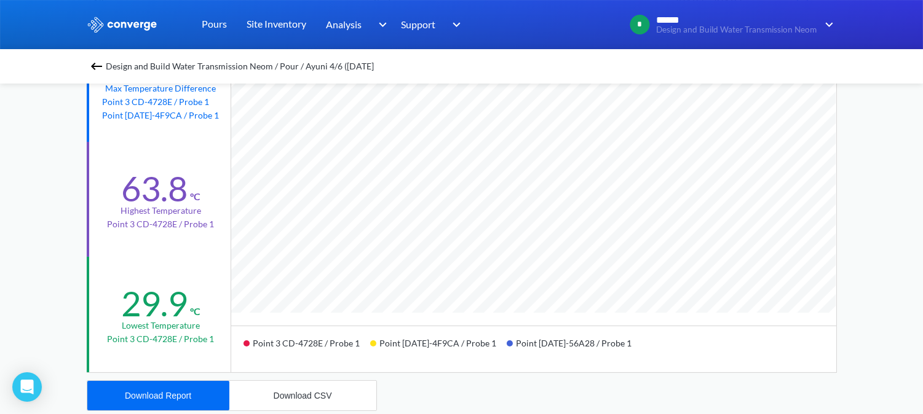
scroll to position [205, 0]
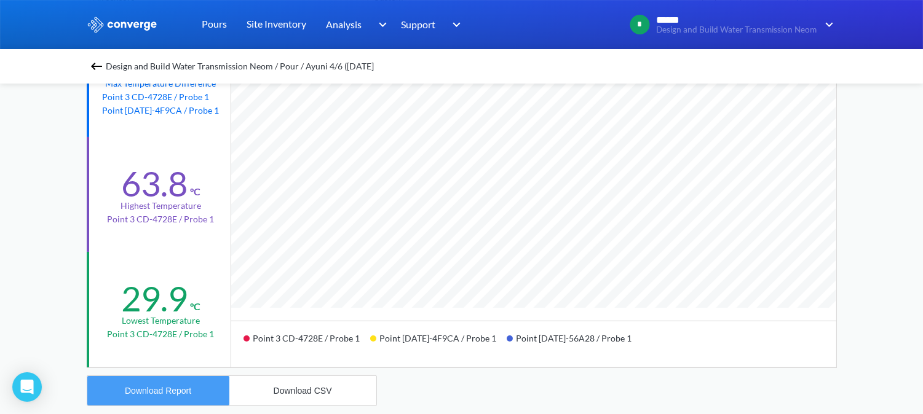
click at [169, 383] on button "Download Report" at bounding box center [158, 391] width 142 height 30
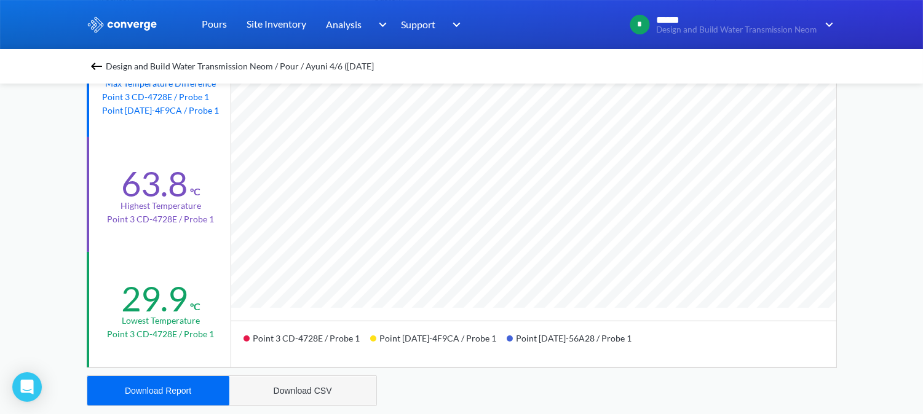
click at [285, 394] on div "Download CSV" at bounding box center [303, 391] width 58 height 10
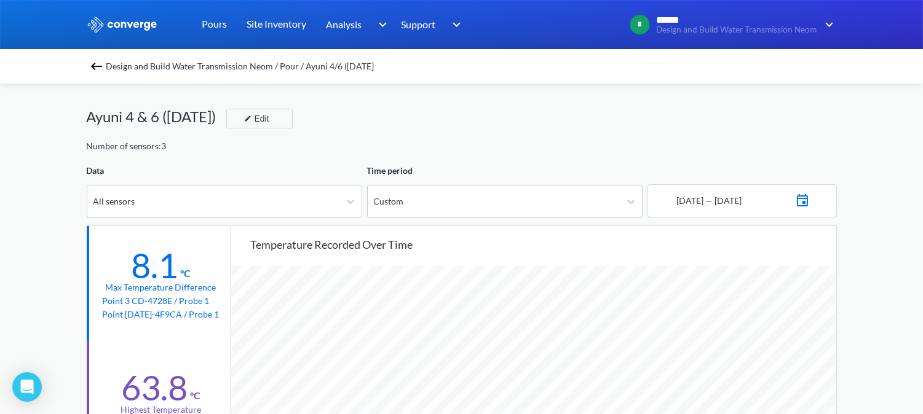
scroll to position [0, 0]
click at [269, 121] on div "Edit" at bounding box center [255, 119] width 32 height 15
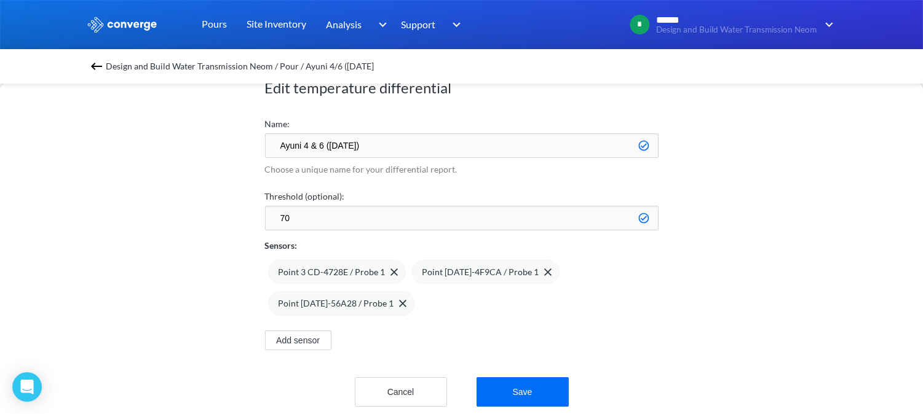
scroll to position [61, 0]
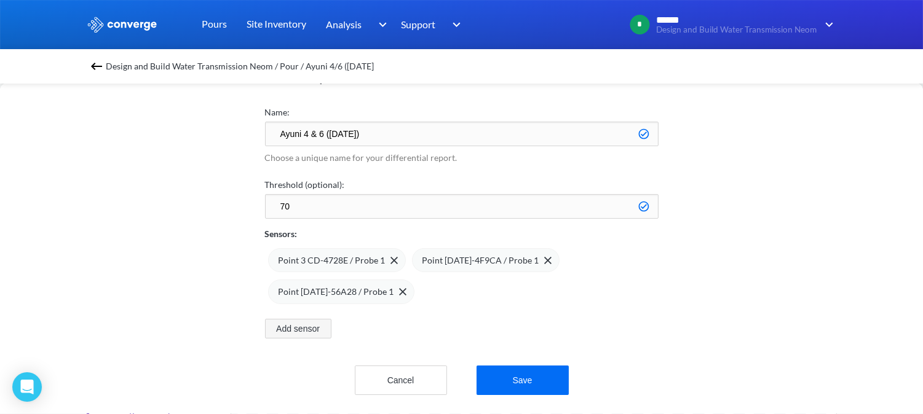
click at [320, 323] on button "Add sensor" at bounding box center [298, 329] width 66 height 20
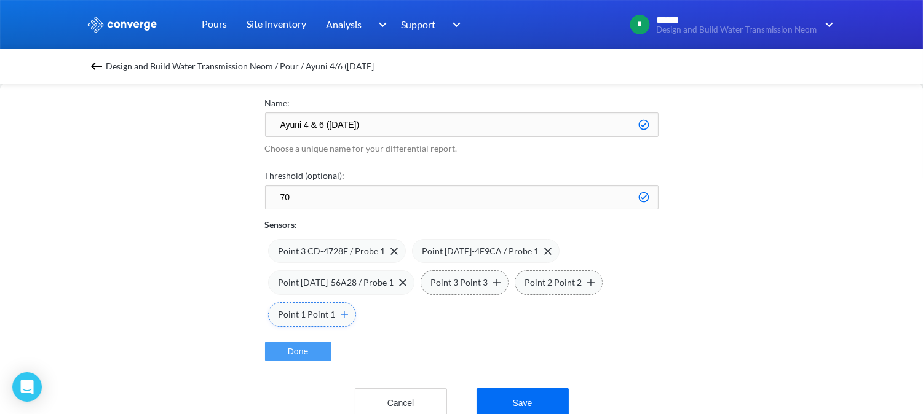
scroll to position [93, 0]
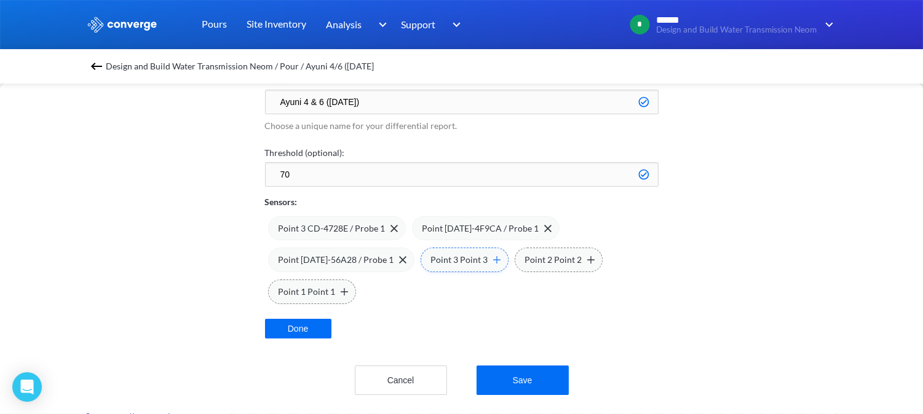
click at [493, 256] on img at bounding box center [496, 259] width 7 height 7
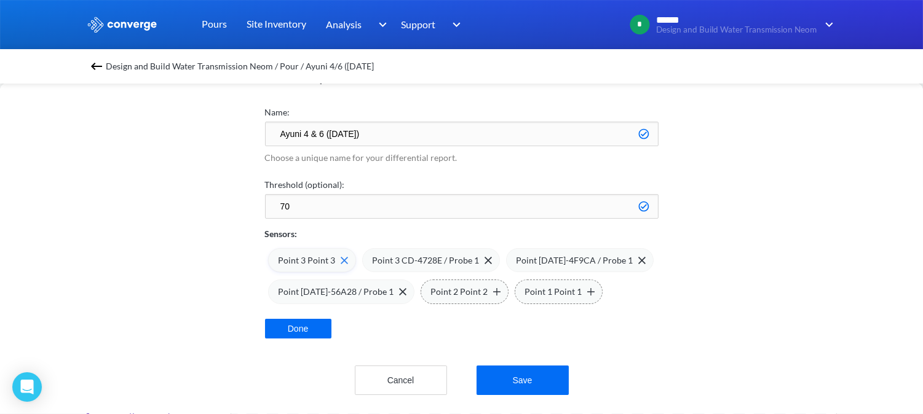
scroll to position [61, 0]
click at [488, 287] on div "Point 2 Point 2" at bounding box center [465, 292] width 88 height 25
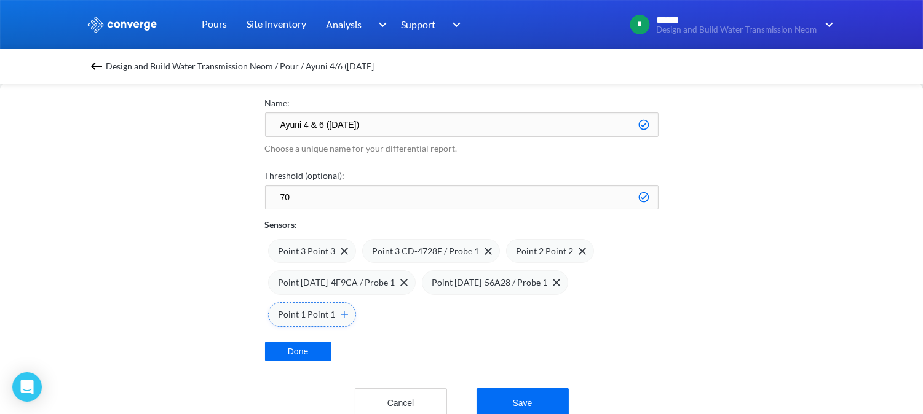
click at [348, 311] on img at bounding box center [344, 314] width 7 height 7
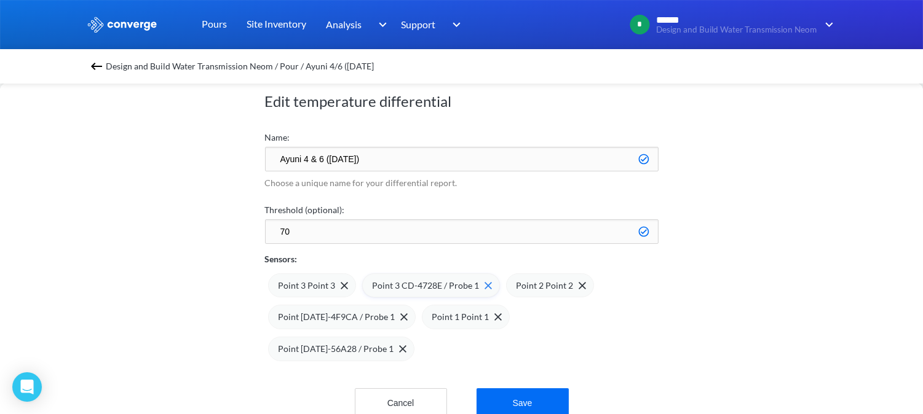
click at [485, 286] on img at bounding box center [488, 285] width 7 height 7
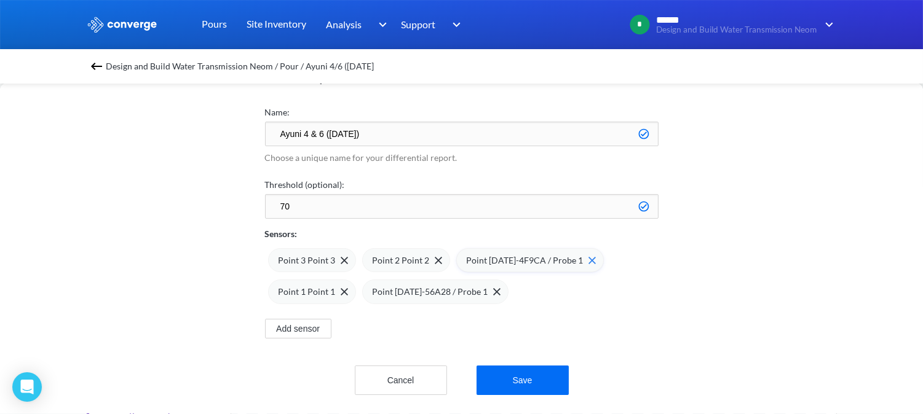
click at [588, 257] on img at bounding box center [591, 260] width 7 height 7
click at [390, 285] on div "Point [DATE]-56A28 / Probe 1" at bounding box center [343, 292] width 128 height 14
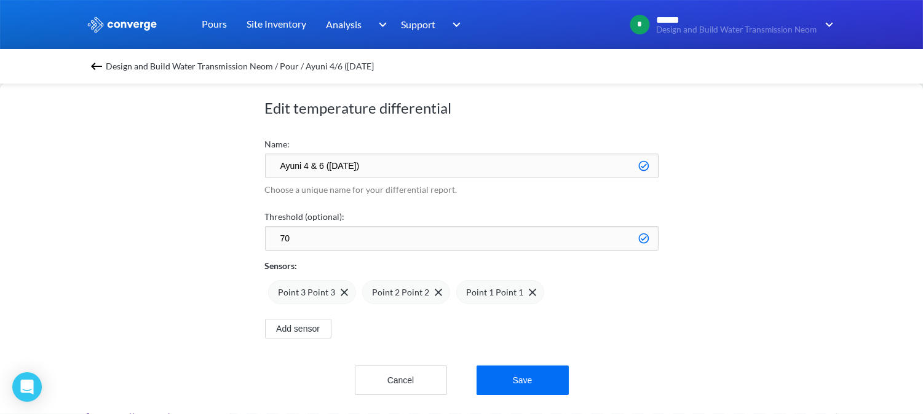
scroll to position [30, 0]
click at [528, 370] on button "Save" at bounding box center [523, 381] width 92 height 30
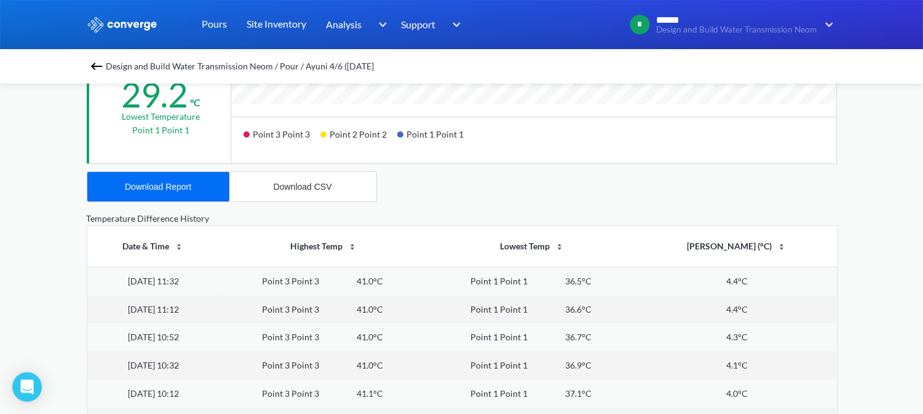
scroll to position [410, 0]
click at [181, 198] on button "Download Report" at bounding box center [158, 187] width 142 height 30
click at [294, 191] on button "Download CSV" at bounding box center [302, 187] width 147 height 30
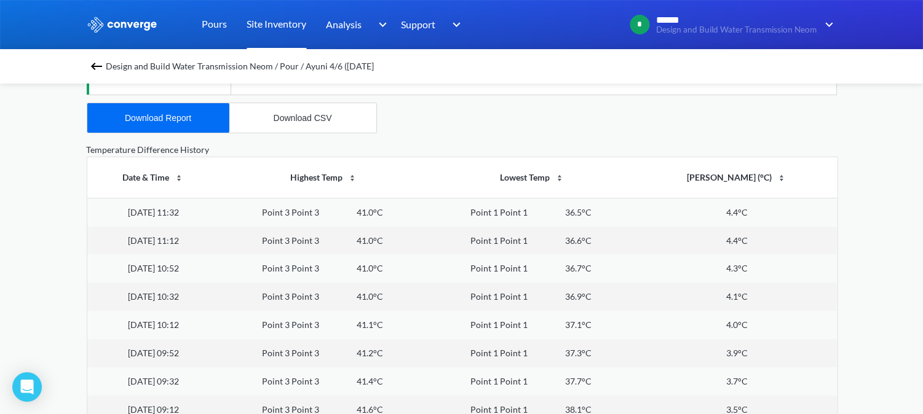
click at [279, 17] on link "Site Inventory" at bounding box center [277, 24] width 60 height 49
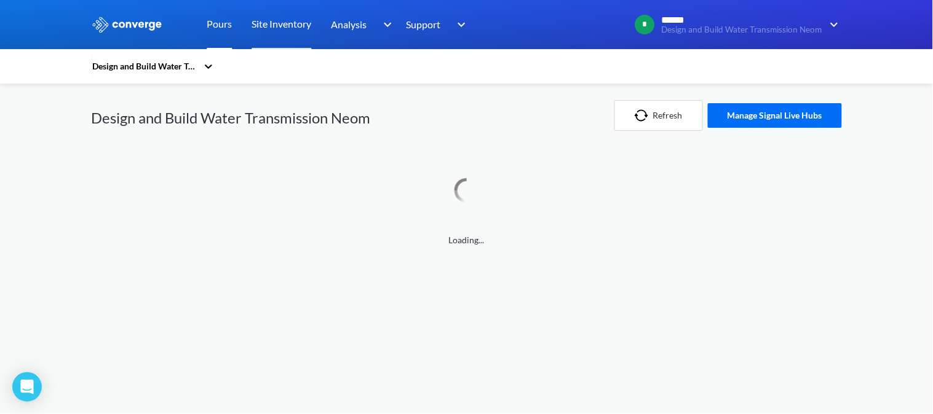
click at [220, 20] on link "Pours" at bounding box center [219, 24] width 25 height 49
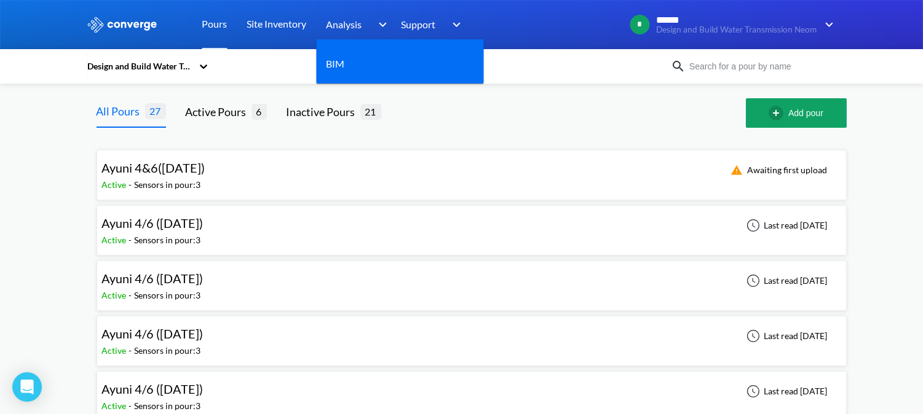
click at [346, 28] on span "Analysis" at bounding box center [344, 24] width 36 height 15
click at [358, 21] on span "Analysis" at bounding box center [344, 24] width 36 height 15
click at [347, 56] on div "BIM" at bounding box center [400, 64] width 148 height 31
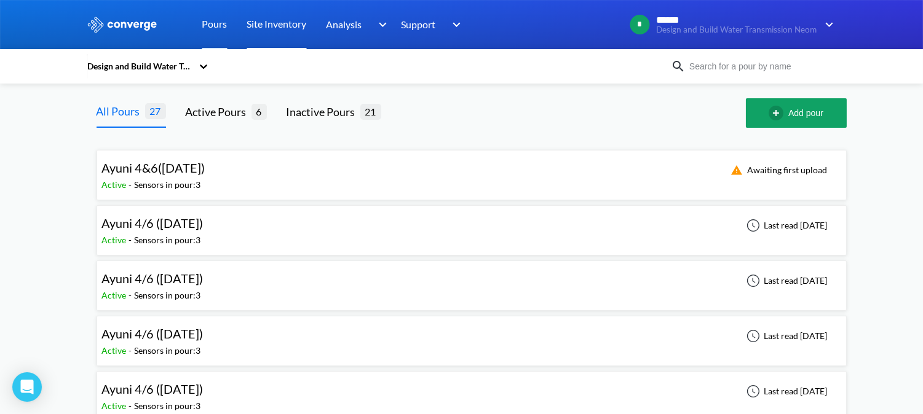
click at [277, 21] on link "Site Inventory" at bounding box center [277, 24] width 60 height 49
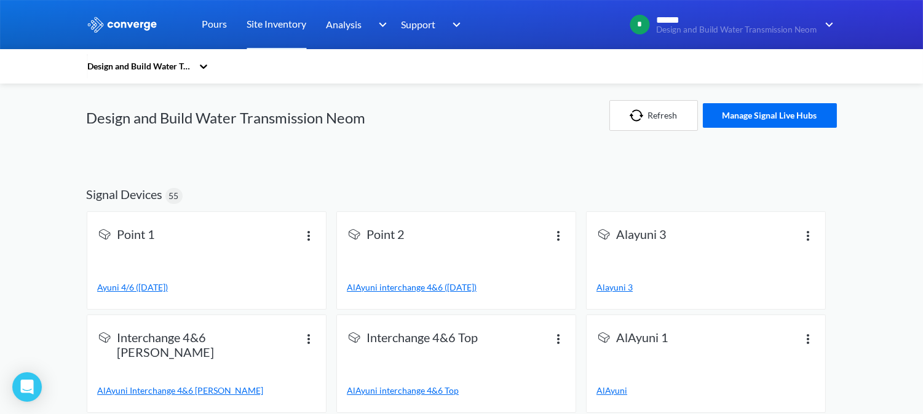
scroll to position [17, 0]
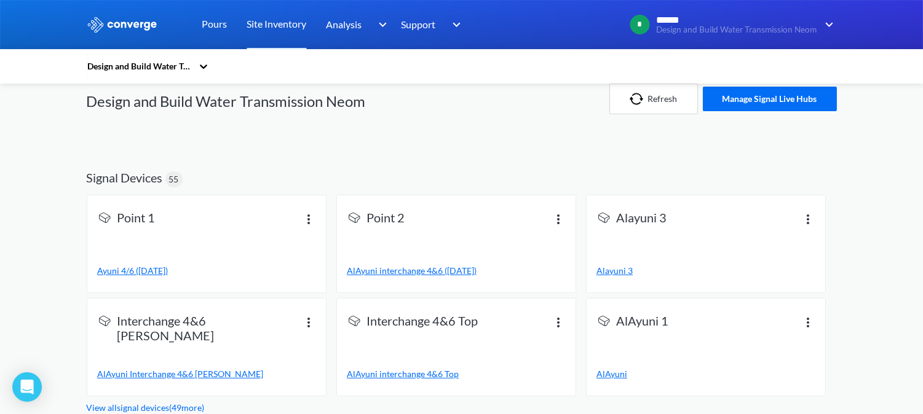
click at [177, 406] on link "View all signal devices ( 49 more)" at bounding box center [146, 408] width 118 height 10
click at [309, 218] on img at bounding box center [308, 219] width 15 height 15
click at [298, 224] on div "Edit name" at bounding box center [276, 231] width 79 height 23
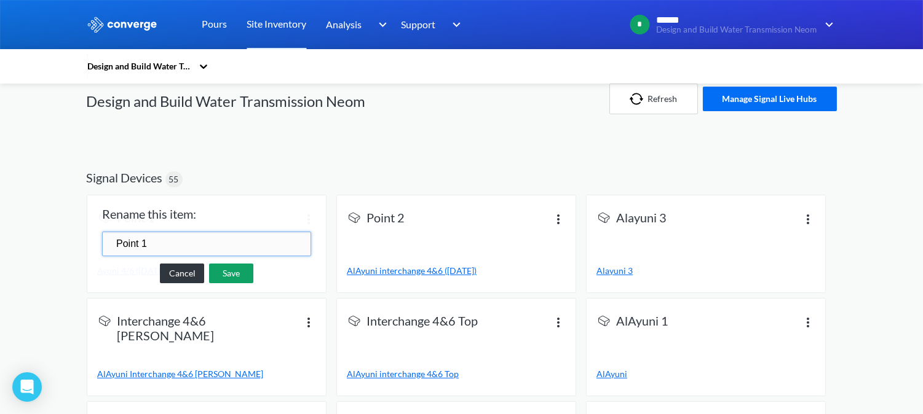
click at [346, 158] on span "Signal Devices 55" at bounding box center [462, 173] width 750 height 44
click at [194, 269] on link "Cancel" at bounding box center [182, 273] width 44 height 20
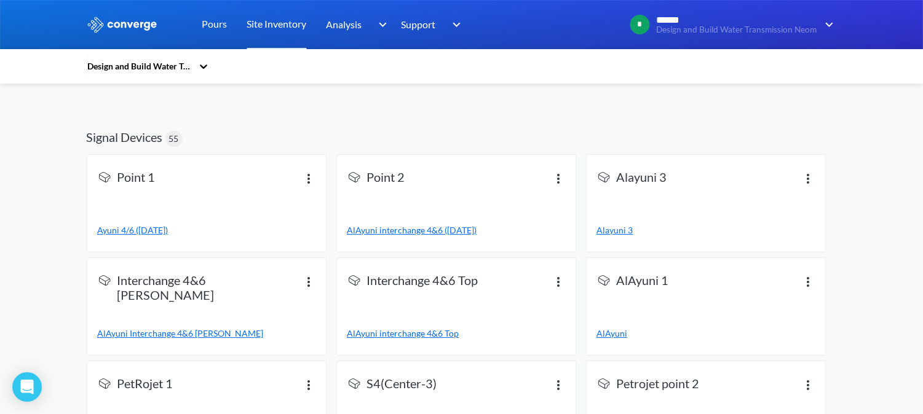
scroll to position [0, 0]
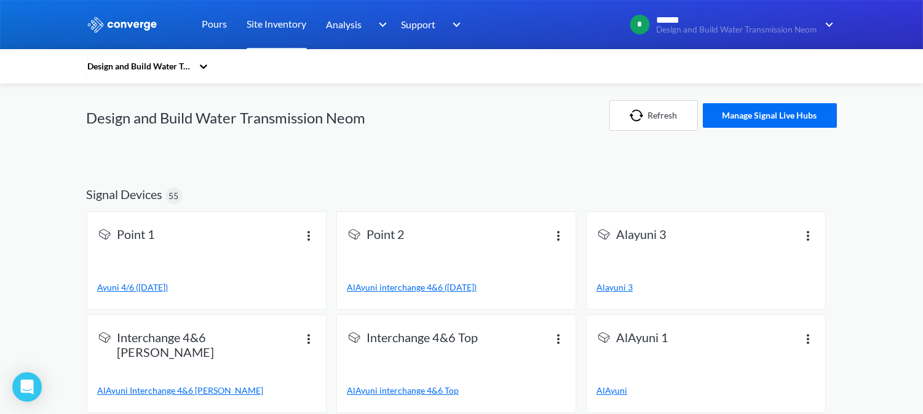
click at [203, 68] on icon at bounding box center [203, 66] width 12 height 12
click at [163, 111] on div "Design and Build Water Transmission Neom" at bounding box center [148, 106] width 123 height 37
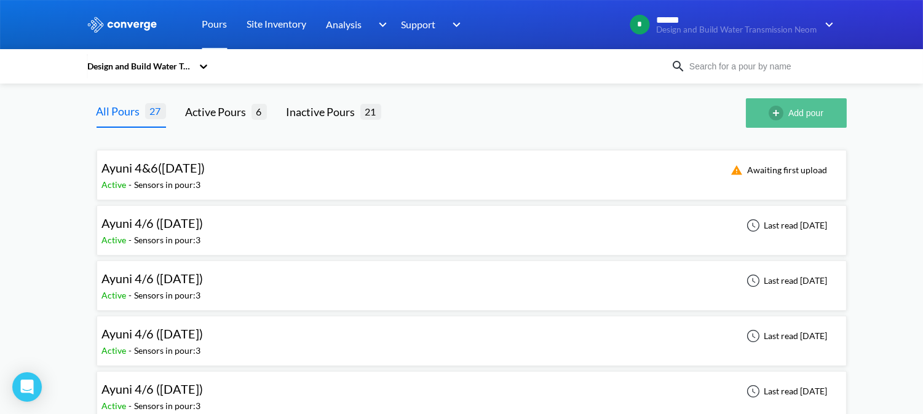
click at [774, 108] on img "button" at bounding box center [779, 113] width 20 height 15
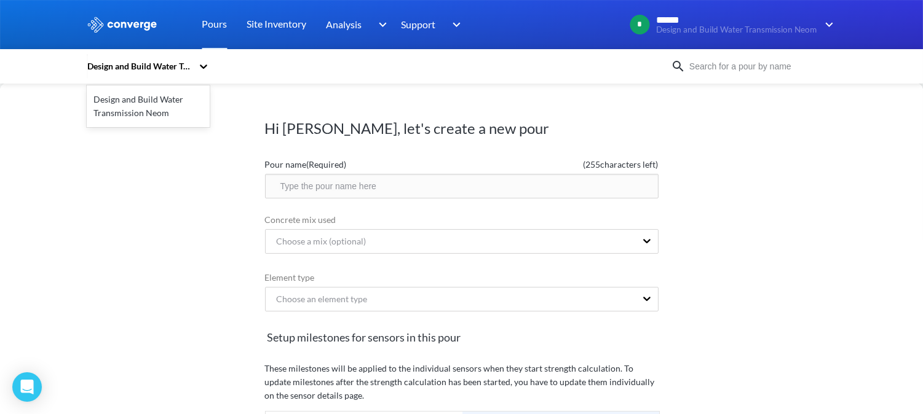
click at [167, 62] on div "Design and Build Water Transmission Neom" at bounding box center [140, 67] width 106 height 14
click at [162, 108] on div "Design and Build Water Transmission Neom" at bounding box center [148, 106] width 123 height 37
click at [185, 60] on div "Design and Build Water Transmission Neom" at bounding box center [140, 67] width 106 height 14
click at [121, 27] on img at bounding box center [122, 25] width 71 height 16
click at [108, 22] on img at bounding box center [122, 25] width 71 height 16
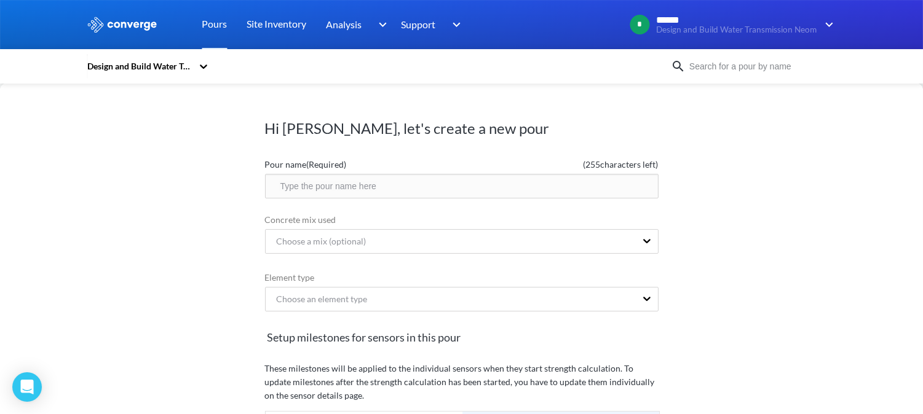
click at [90, 22] on img at bounding box center [122, 25] width 71 height 16
click at [283, 26] on link "Site Inventory" at bounding box center [277, 24] width 60 height 49
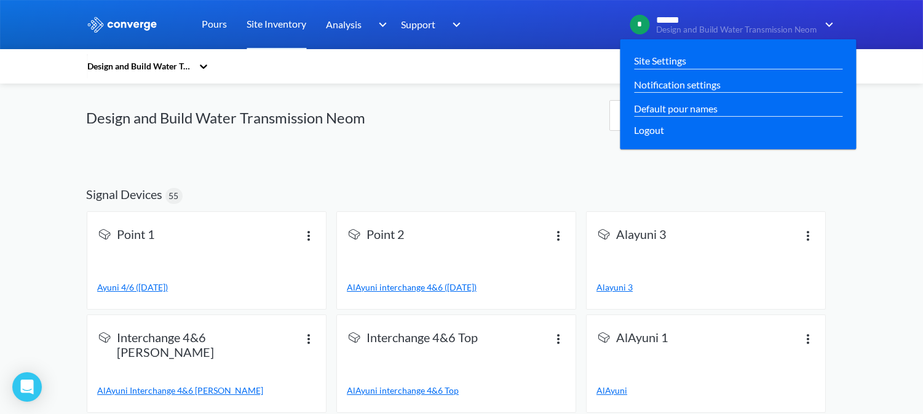
click at [806, 23] on span "******" at bounding box center [736, 20] width 159 height 11
click at [706, 89] on link "Notification settings" at bounding box center [677, 84] width 87 height 15
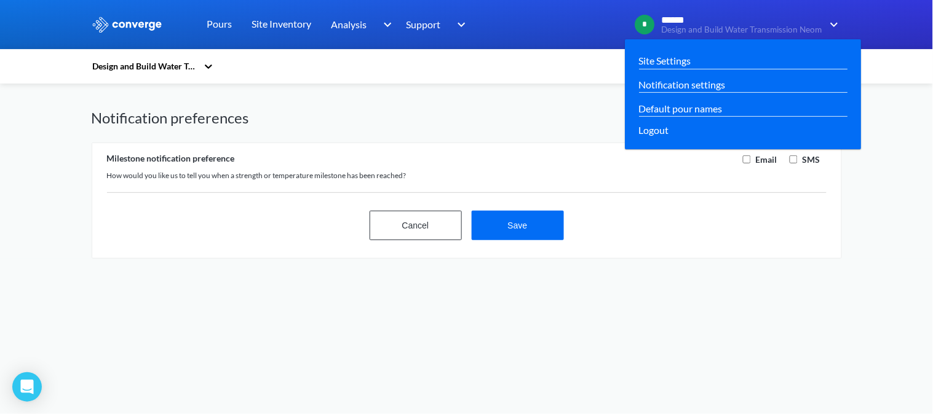
click at [809, 29] on span "Design and Build Water Transmission Neom" at bounding box center [742, 29] width 160 height 9
click at [703, 111] on link "Default pour names" at bounding box center [681, 108] width 84 height 15
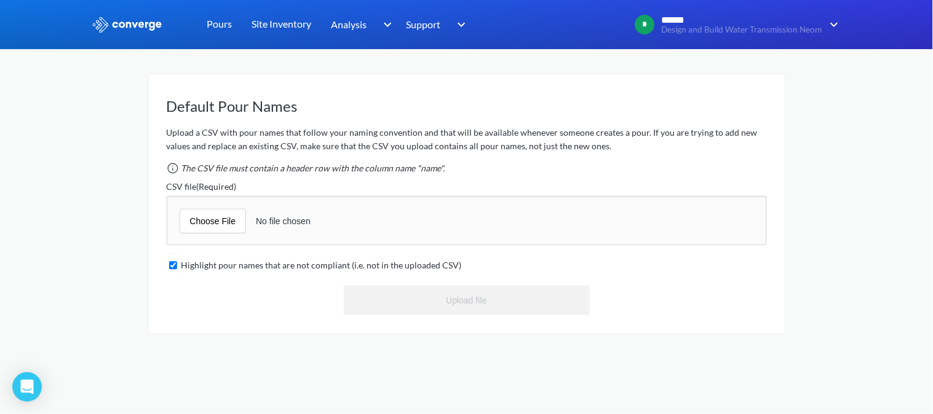
click at [232, 218] on input "file" at bounding box center [467, 220] width 600 height 49
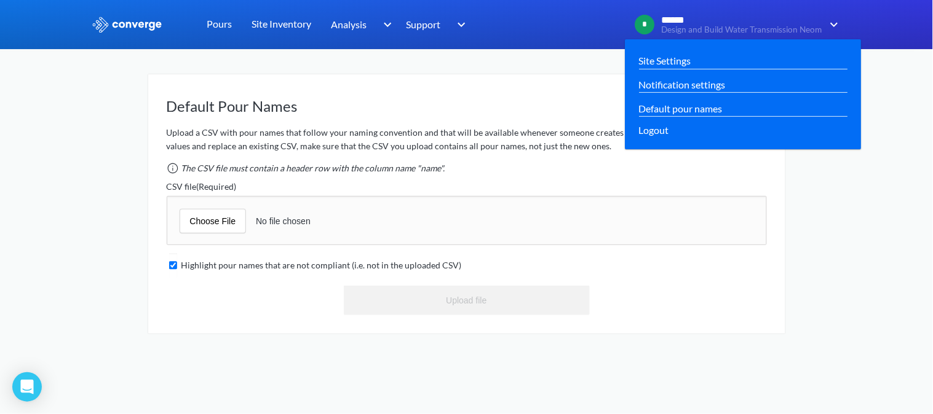
click at [778, 26] on span "Design and Build Water Transmission Neom" at bounding box center [742, 29] width 160 height 9
click at [686, 65] on link "Site Settings" at bounding box center [665, 60] width 52 height 15
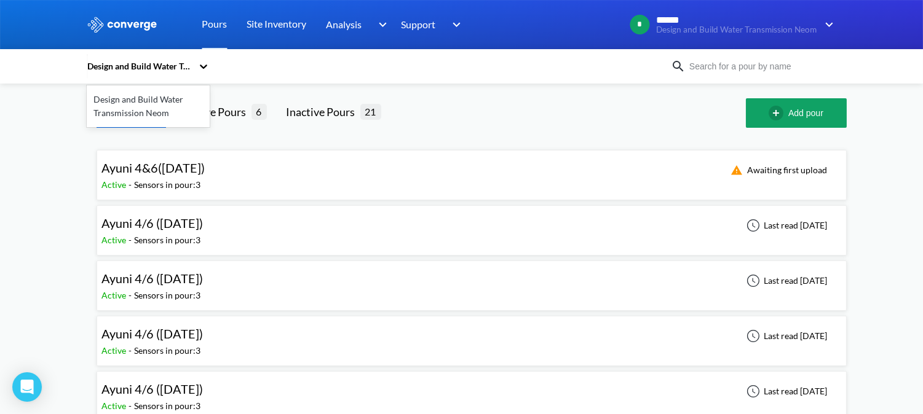
click at [197, 69] on div "Design and Build Water Transmission Neom" at bounding box center [142, 66] width 111 height 28
drag, startPoint x: 163, startPoint y: 105, endPoint x: 206, endPoint y: 61, distance: 61.3
click at [206, 61] on icon at bounding box center [203, 66] width 12 height 12
click at [326, 75] on div "Design and Build Water Transmission Neom" at bounding box center [379, 66] width 584 height 28
